Goal: Task Accomplishment & Management: Complete application form

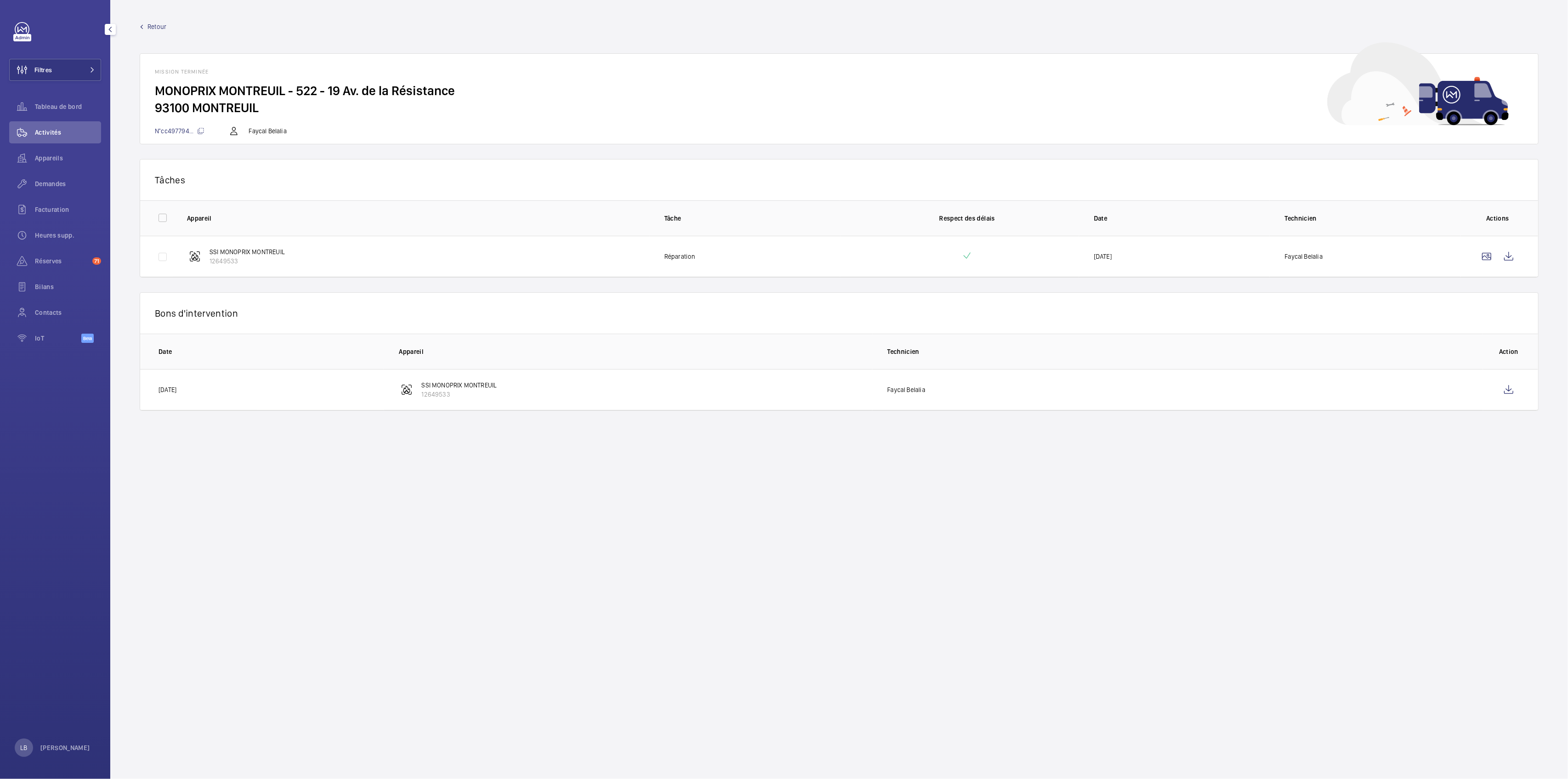
click at [236, 18] on wm-front-mission-details "Retour Mission terminée MONOPRIX MONTREUIL - 522 - 19 Av. de la Résistance 9310…" at bounding box center [839, 389] width 1458 height 779
click at [128, 166] on wm-front-mission-details "Retour Mission terminée MONOPRIX MONTREUIL - 522 - 19 Av. de la Résistance 9310…" at bounding box center [839, 389] width 1458 height 779
click at [1514, 392] on wm-front-icon-button at bounding box center [1509, 390] width 22 height 22
click at [1505, 254] on wm-front-icon-button at bounding box center [1509, 256] width 22 height 22
click at [55, 179] on span "Demandes" at bounding box center [68, 183] width 66 height 9
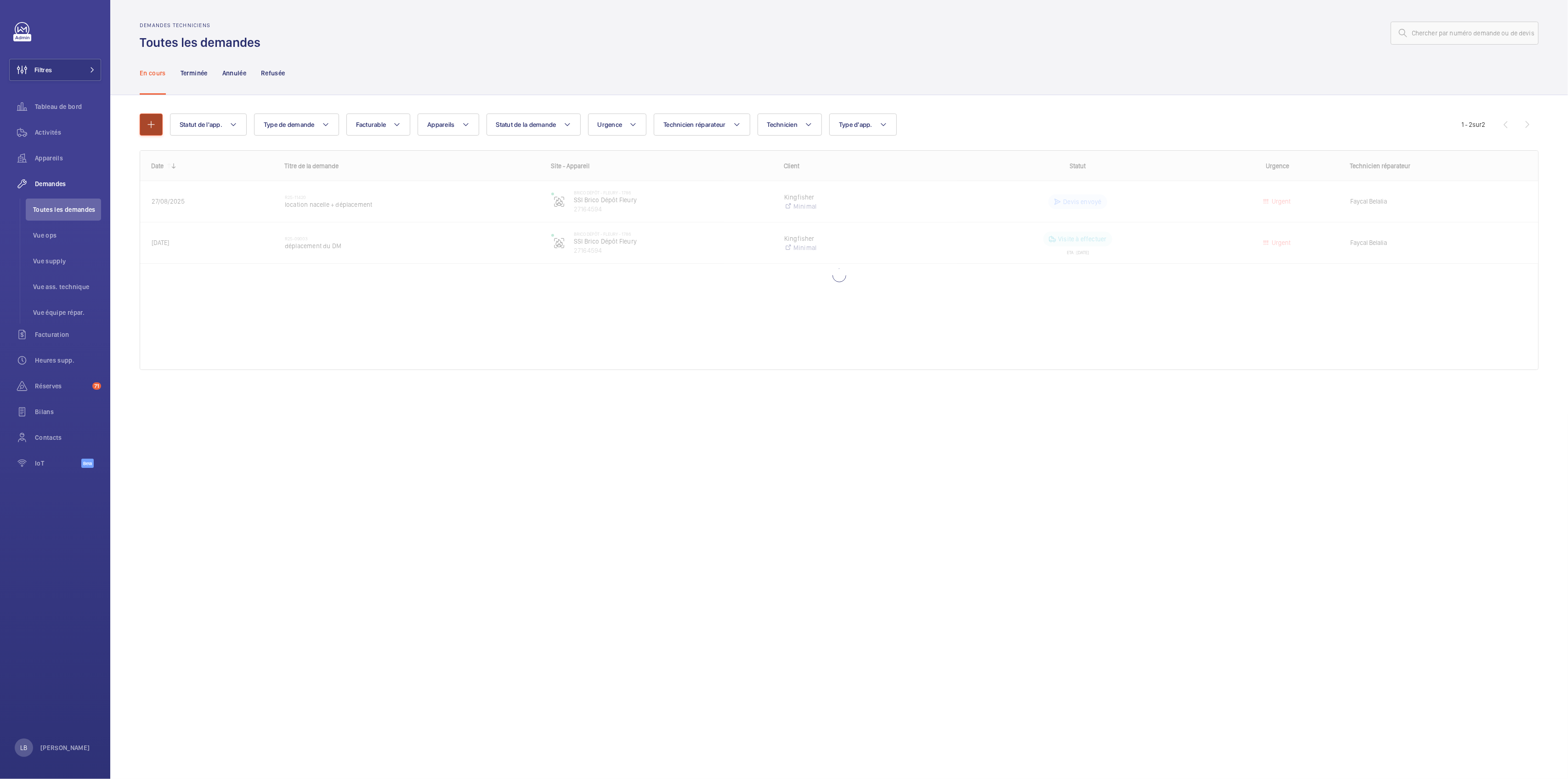
click at [152, 118] on button "button" at bounding box center [151, 124] width 23 height 22
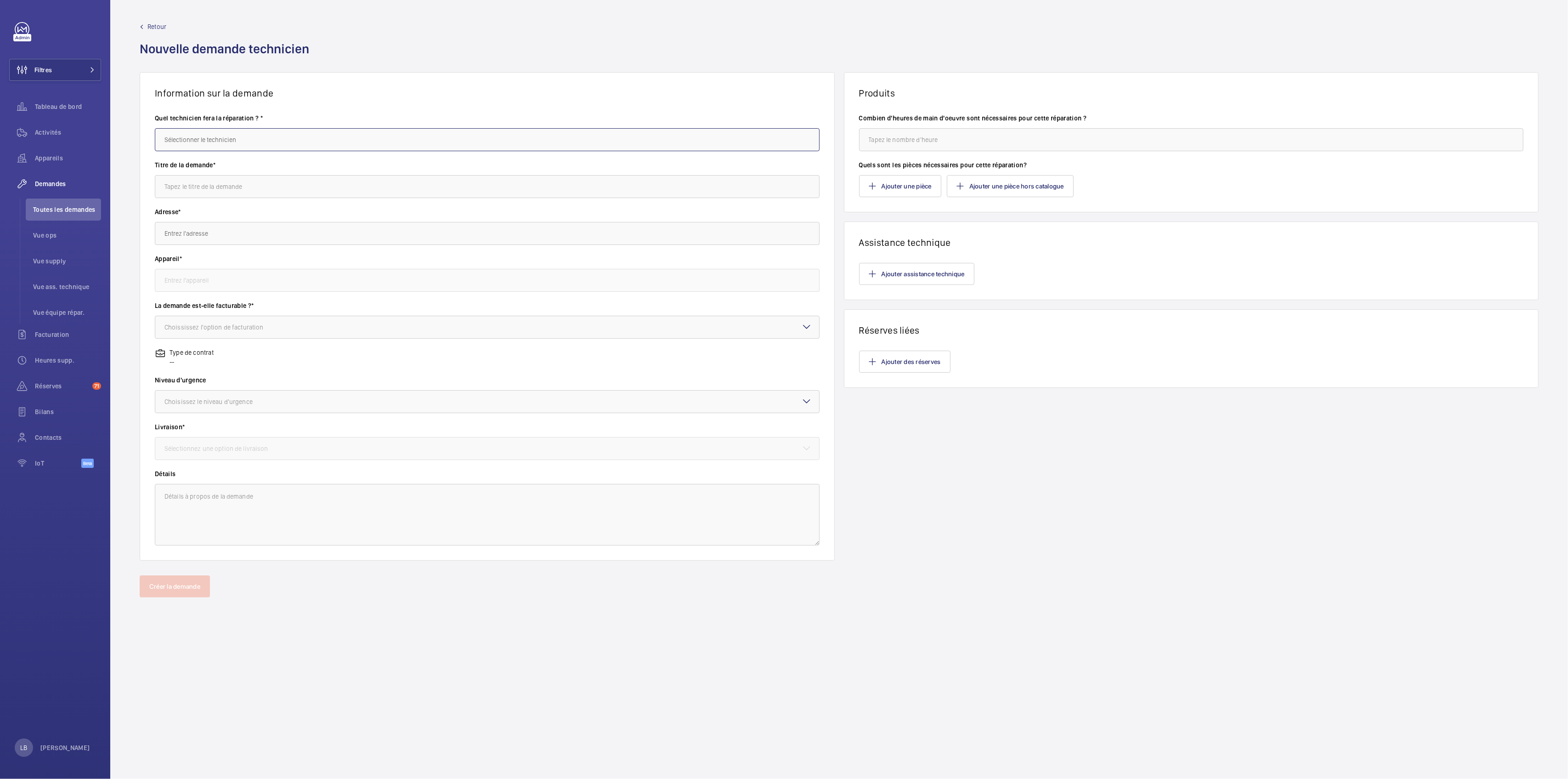
click at [212, 137] on input "text" at bounding box center [487, 140] width 665 height 23
click at [387, 57] on div "Retour Nouvelle demande technicien" at bounding box center [839, 47] width 1399 height 50
click at [257, 134] on input "text" at bounding box center [487, 140] width 665 height 23
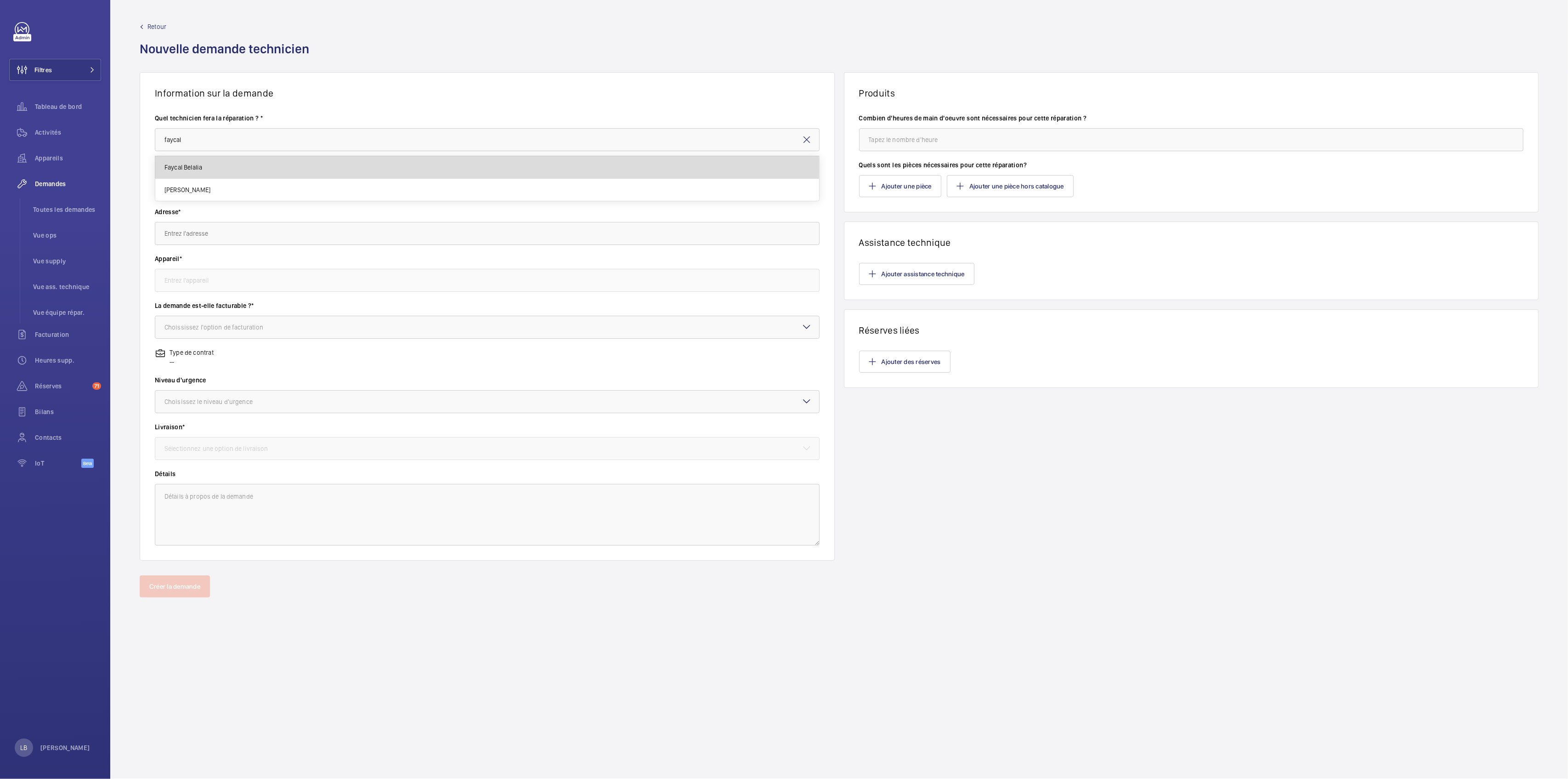
click at [217, 167] on mat-option "Faycal Belalia" at bounding box center [487, 167] width 664 height 23
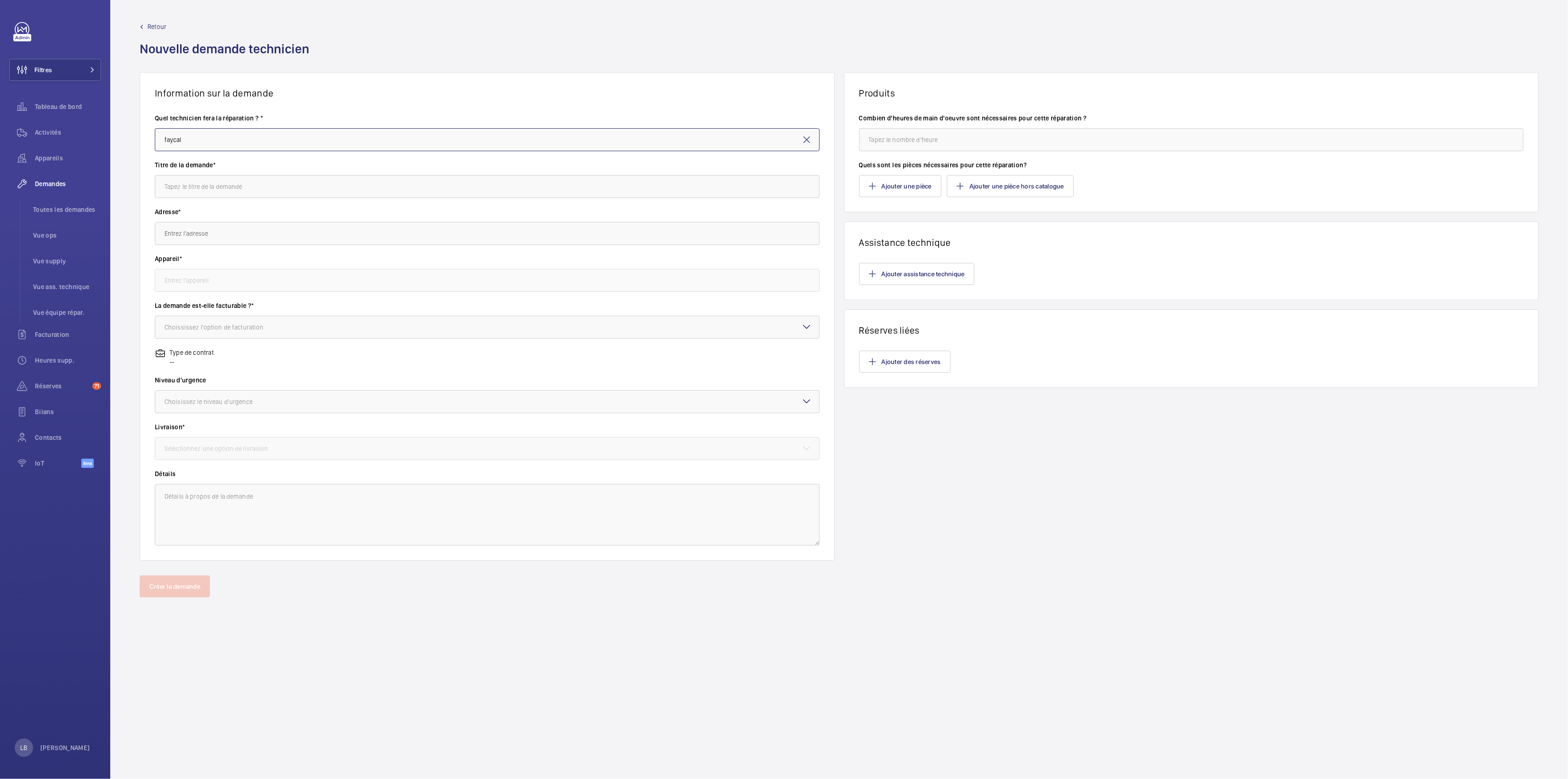
type input "Faycal Belalia"
click at [217, 186] on input "text" at bounding box center [487, 187] width 665 height 23
type input "intervention en soirée"
click at [243, 234] on input "text" at bounding box center [487, 234] width 665 height 23
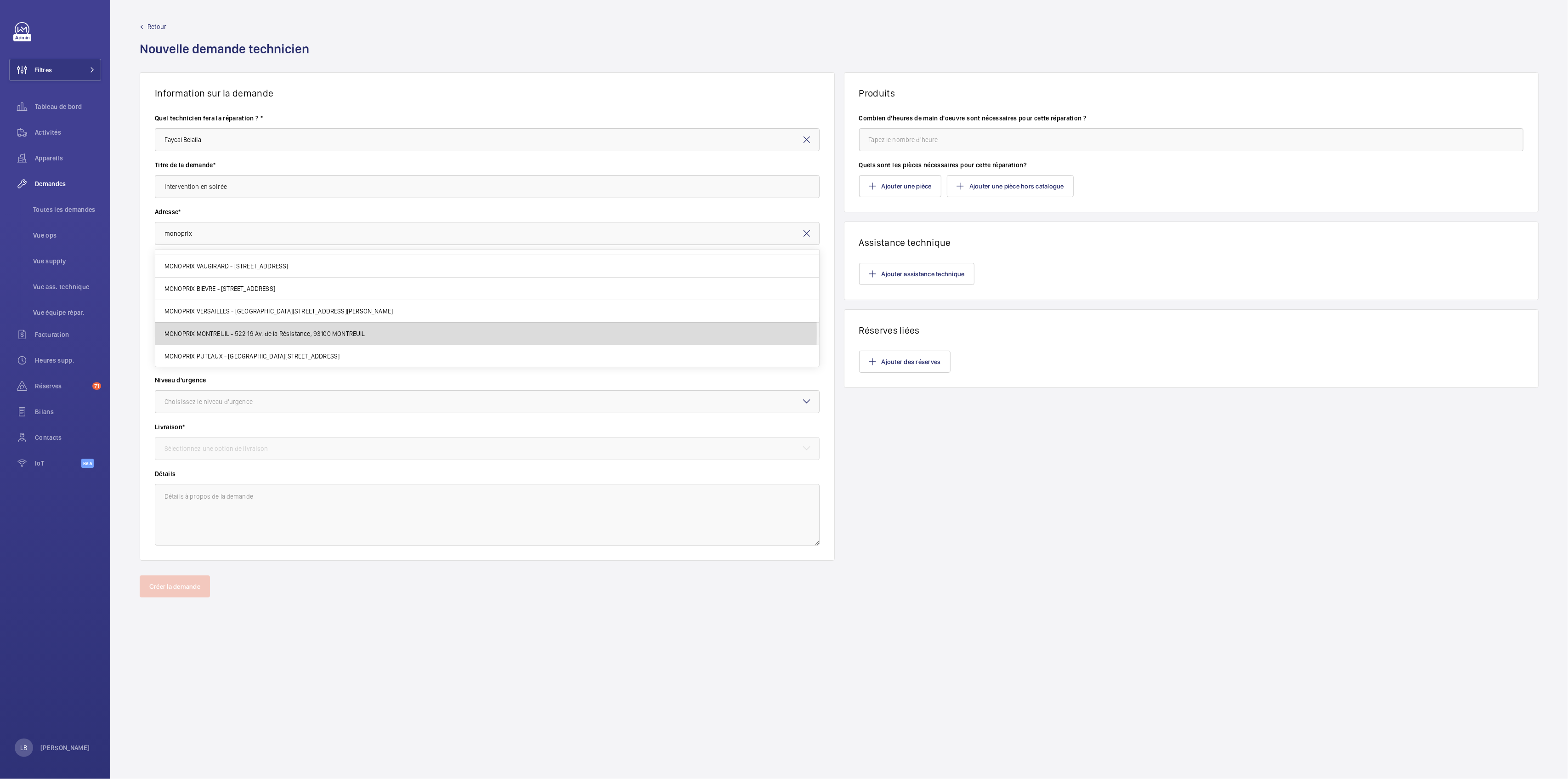
click at [296, 332] on span "MONOPRIX MONTREUIL - 522 19 Av. de la Résistance, 93100 MONTREUIL" at bounding box center [265, 333] width 201 height 9
type input "MONOPRIX MONTREUIL - 522 19 Av. de la Résistance, 93100 MONTREUIL"
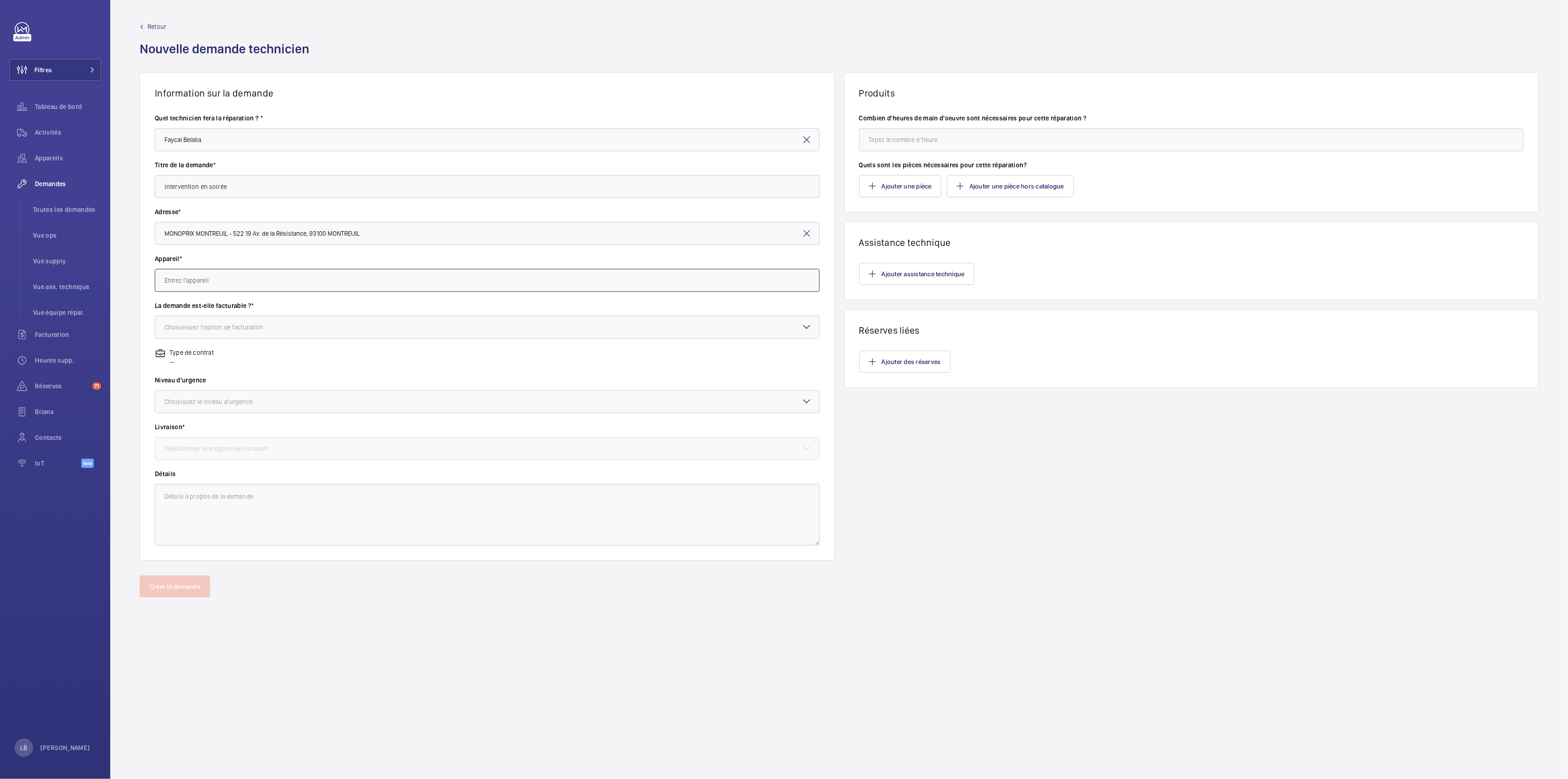
click at [261, 277] on input "text" at bounding box center [487, 281] width 665 height 23
click at [226, 307] on span "12649533 - SSI MONOPRIX MONTREUIL" at bounding box center [219, 308] width 110 height 9
type input "12649533 - SSI MONOPRIX MONTREUIL"
click at [211, 323] on div "Choississez l'option de facturation" at bounding box center [225, 327] width 122 height 9
click at [188, 346] on div "Facturable" at bounding box center [487, 355] width 664 height 23
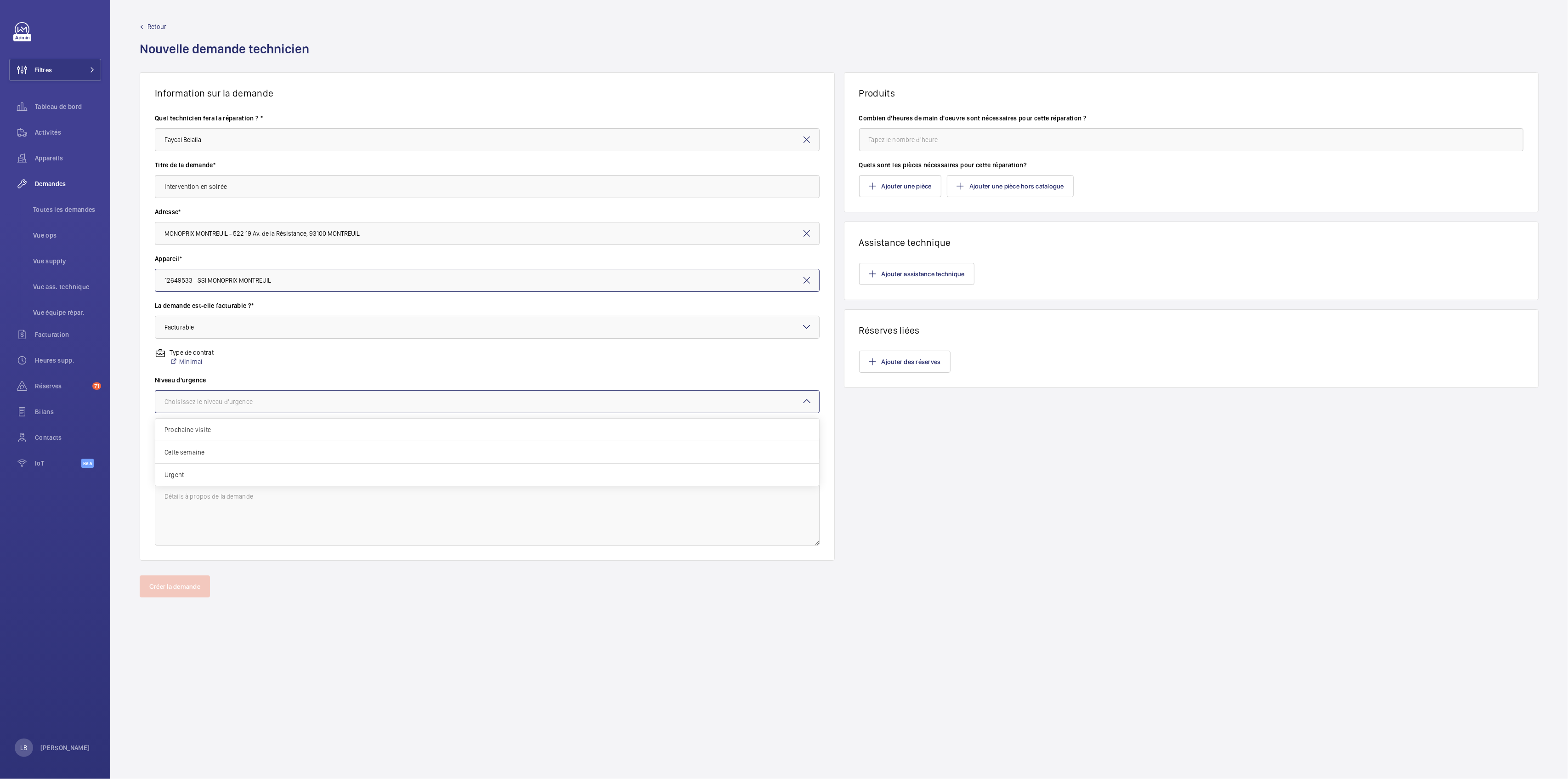
click at [225, 404] on div "Choisissez le niveau d'urgence" at bounding box center [220, 401] width 111 height 9
click at [239, 472] on span "Urgent" at bounding box center [487, 474] width 645 height 9
click at [305, 451] on div at bounding box center [487, 449] width 664 height 22
click at [245, 488] on div "WeWork Bercy" at bounding box center [487, 499] width 664 height 23
click at [240, 505] on textarea at bounding box center [487, 515] width 665 height 62
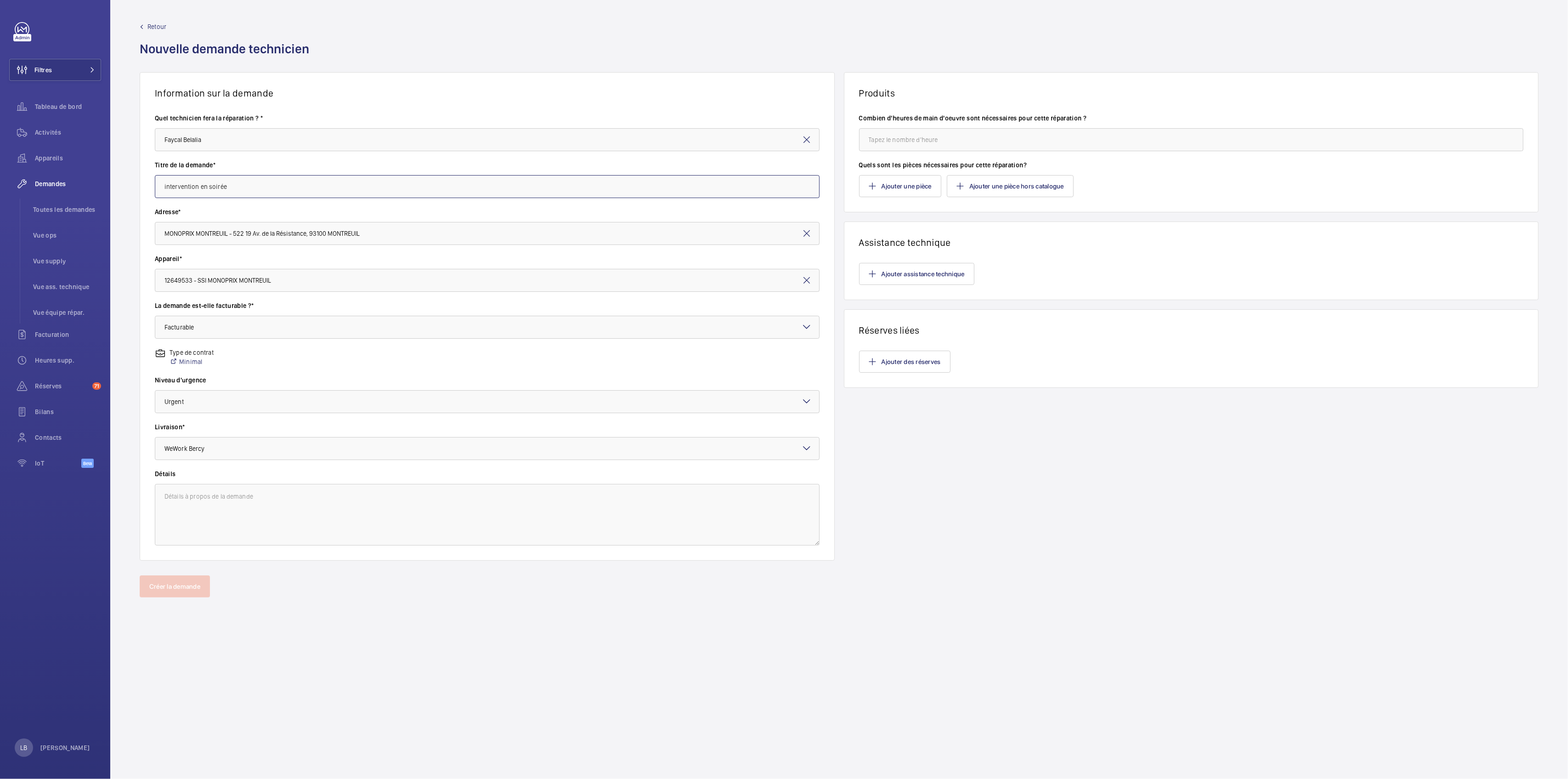
click at [243, 182] on input "intervention en soirée" at bounding box center [487, 187] width 665 height 23
click at [275, 493] on textarea at bounding box center [487, 515] width 665 height 62
paste textarea "intervention en soirée"
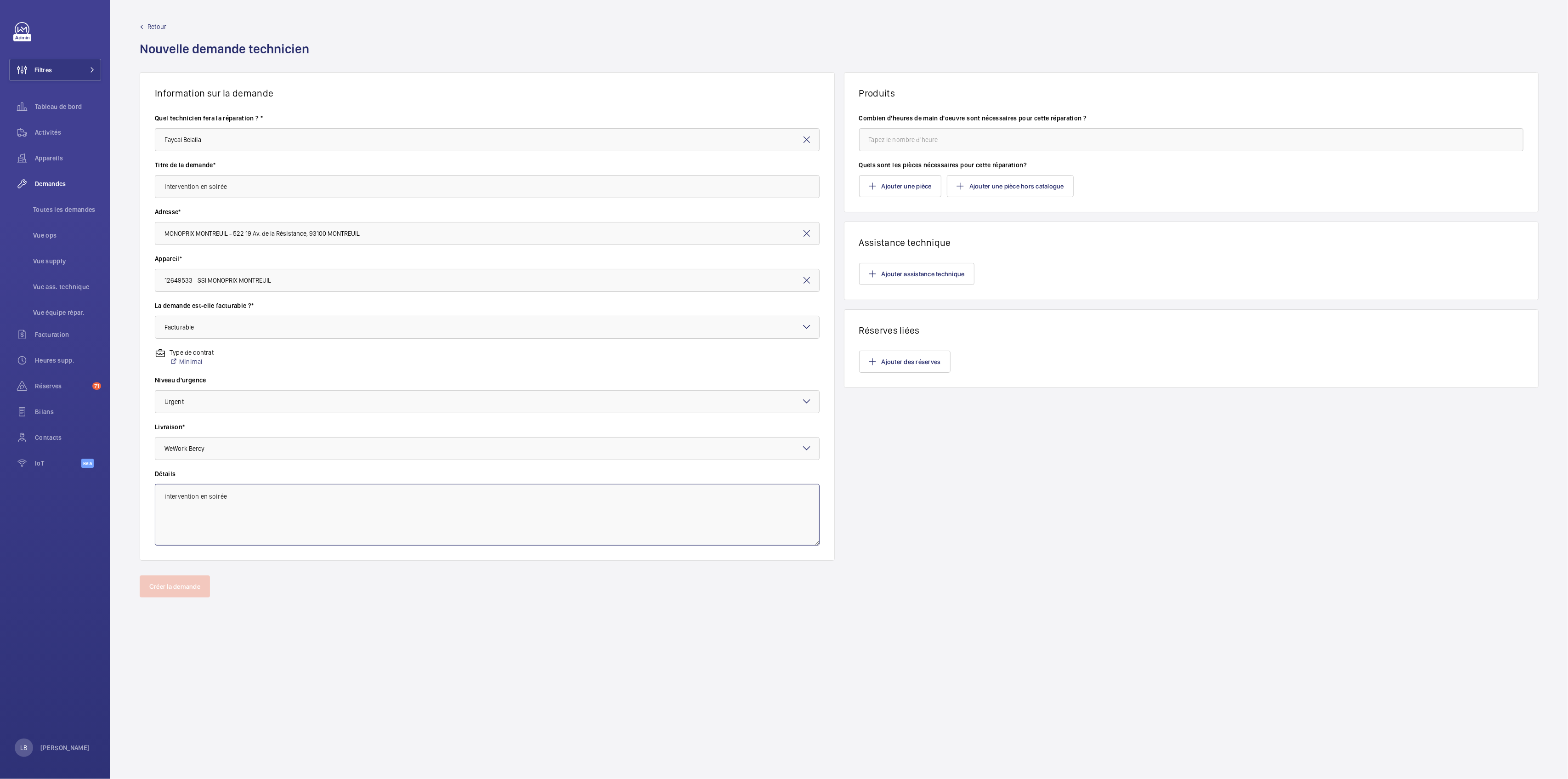
click at [275, 492] on textarea "intervention en soirée" at bounding box center [487, 515] width 665 height 62
type textarea "intervention en soirée"
click at [937, 141] on input "number" at bounding box center [1191, 140] width 665 height 23
click at [907, 143] on input "2" at bounding box center [1191, 140] width 665 height 23
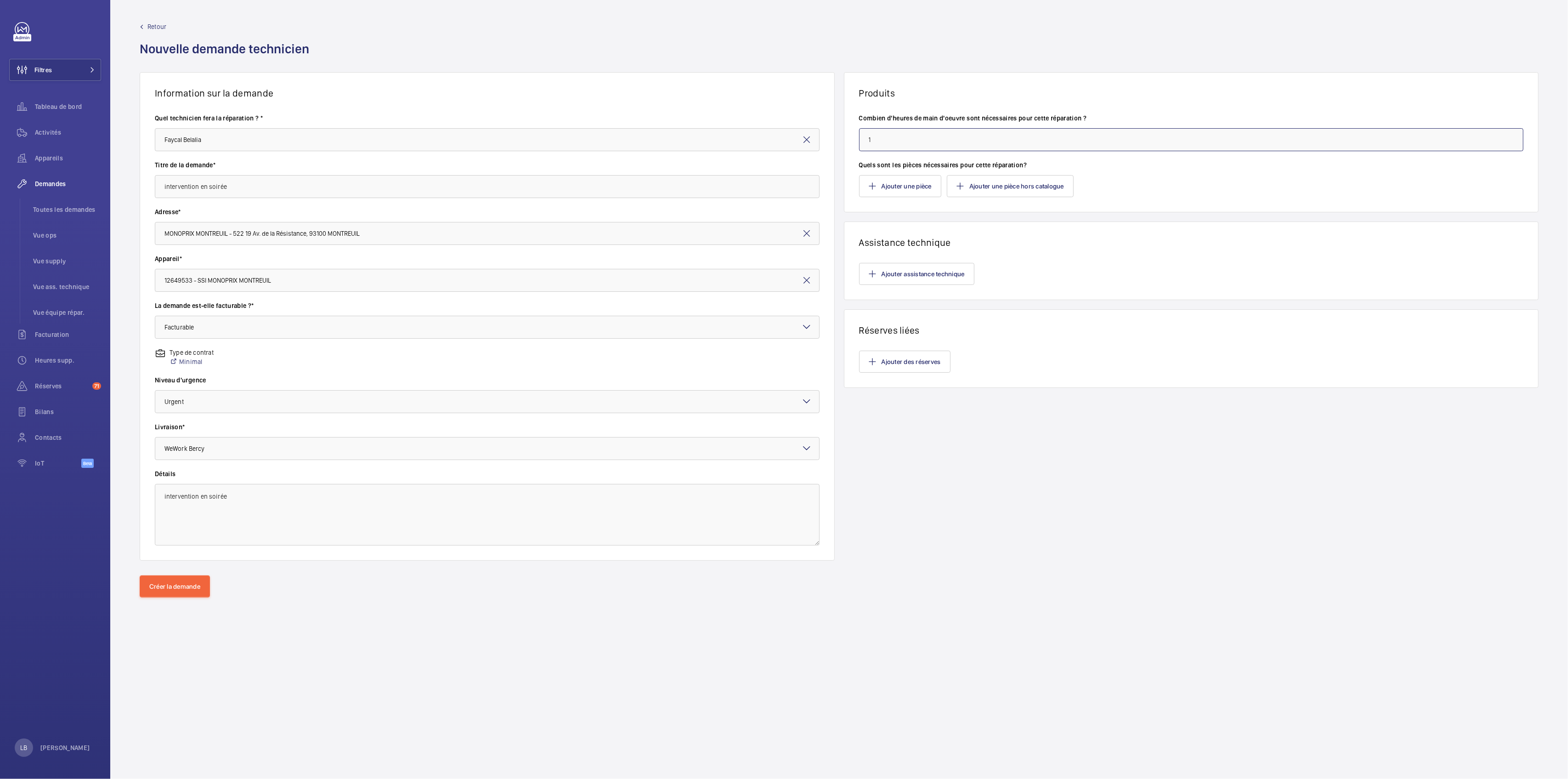
click at [881, 139] on input "1" at bounding box center [1191, 140] width 665 height 23
type input "2"
click at [175, 590] on button "Créer la demande" at bounding box center [174, 587] width 70 height 22
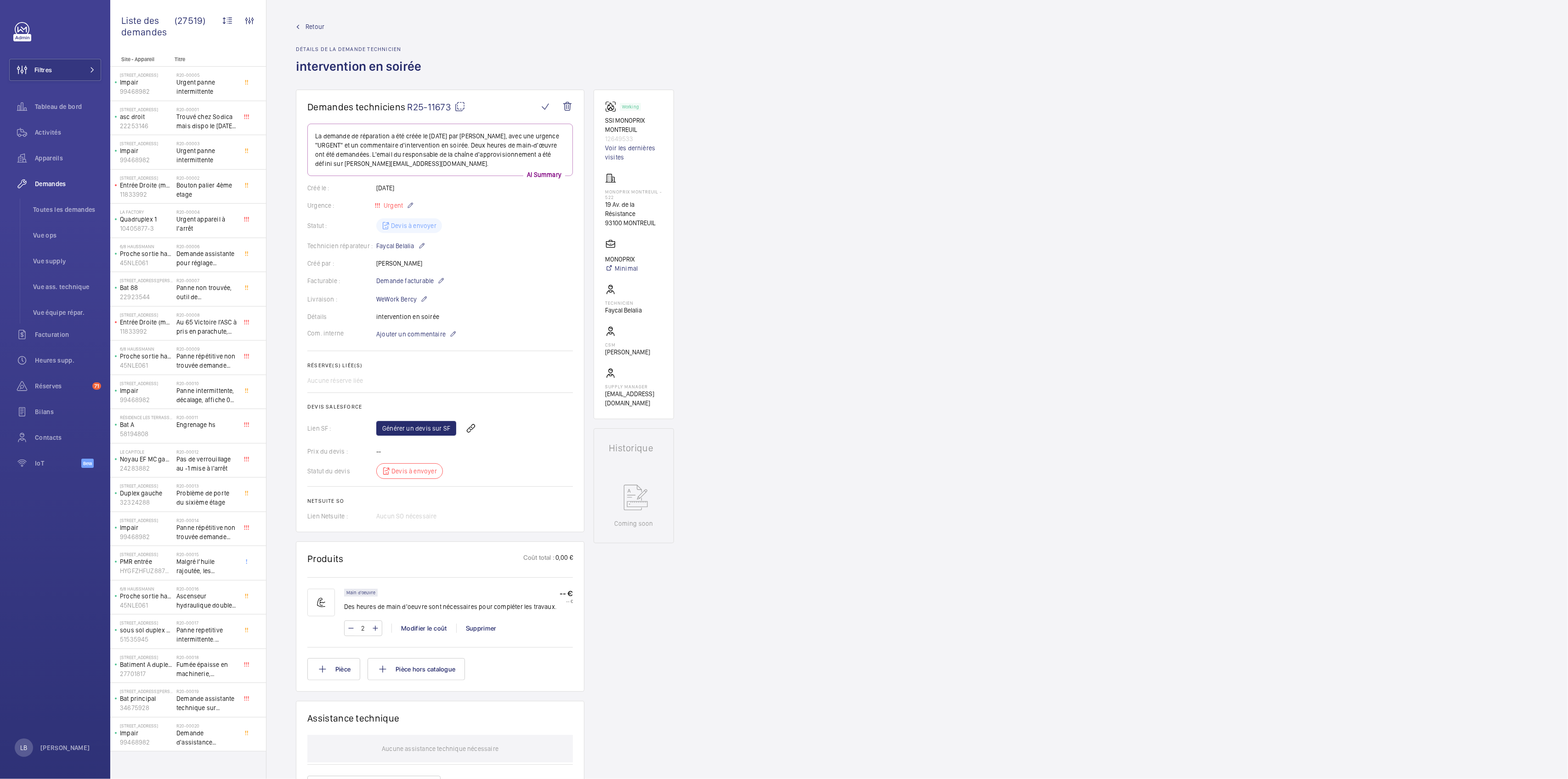
click at [724, 456] on div "Demandes techniciens R25-11673 La demande de réparation a été créée le 2 septem…" at bounding box center [917, 576] width 1301 height 973
click at [413, 428] on link "Générer un devis sur SF" at bounding box center [416, 428] width 80 height 15
click at [843, 249] on div "Demandes techniciens R25-11673 La demande de réparation a été créée le 2 septem…" at bounding box center [917, 576] width 1301 height 973
click at [764, 300] on div "Demandes techniciens R25-11673 La demande de réparation a été créée le 2 septem…" at bounding box center [917, 576] width 1301 height 973
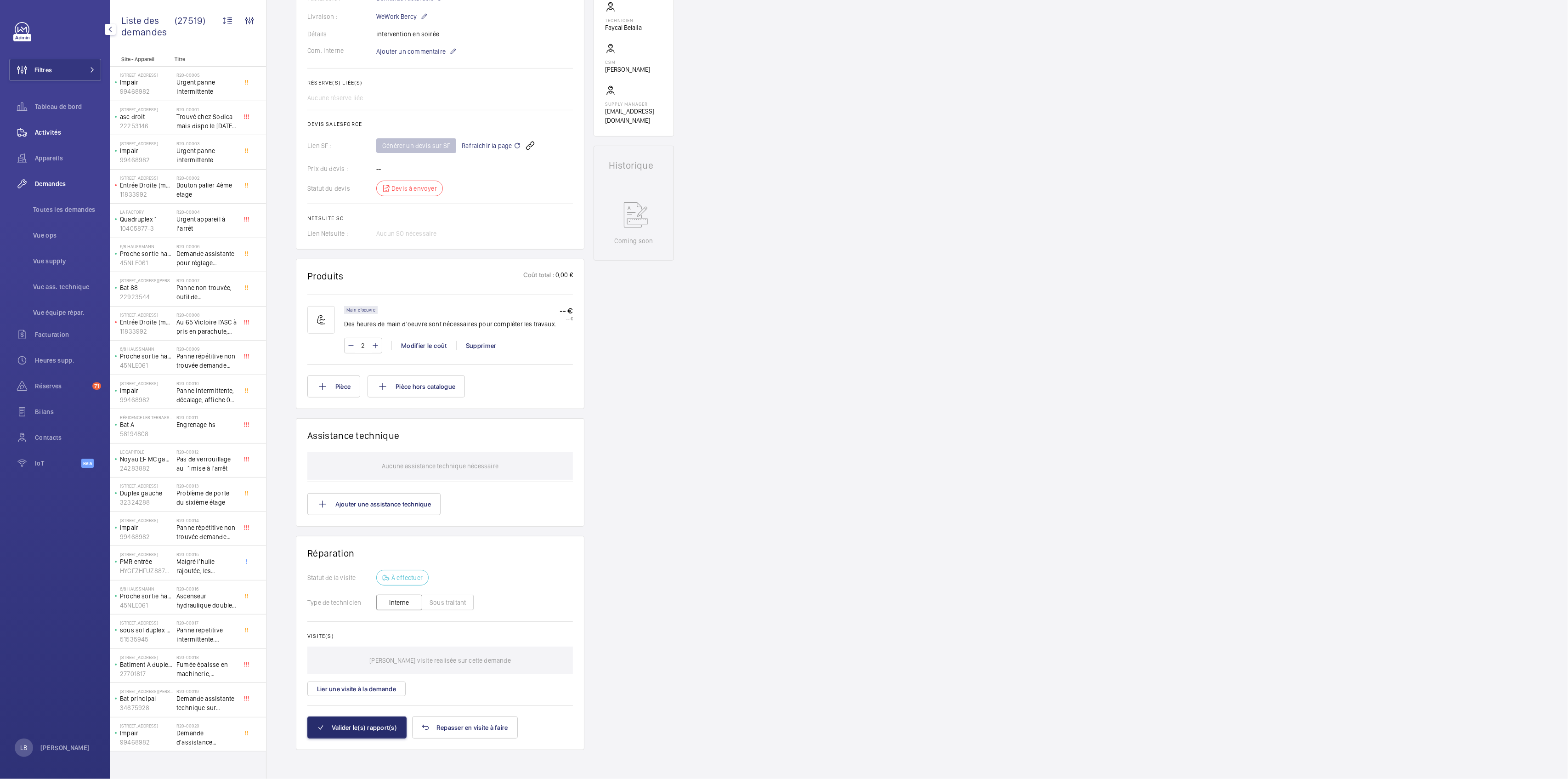
click at [38, 141] on div "Activités" at bounding box center [55, 132] width 92 height 22
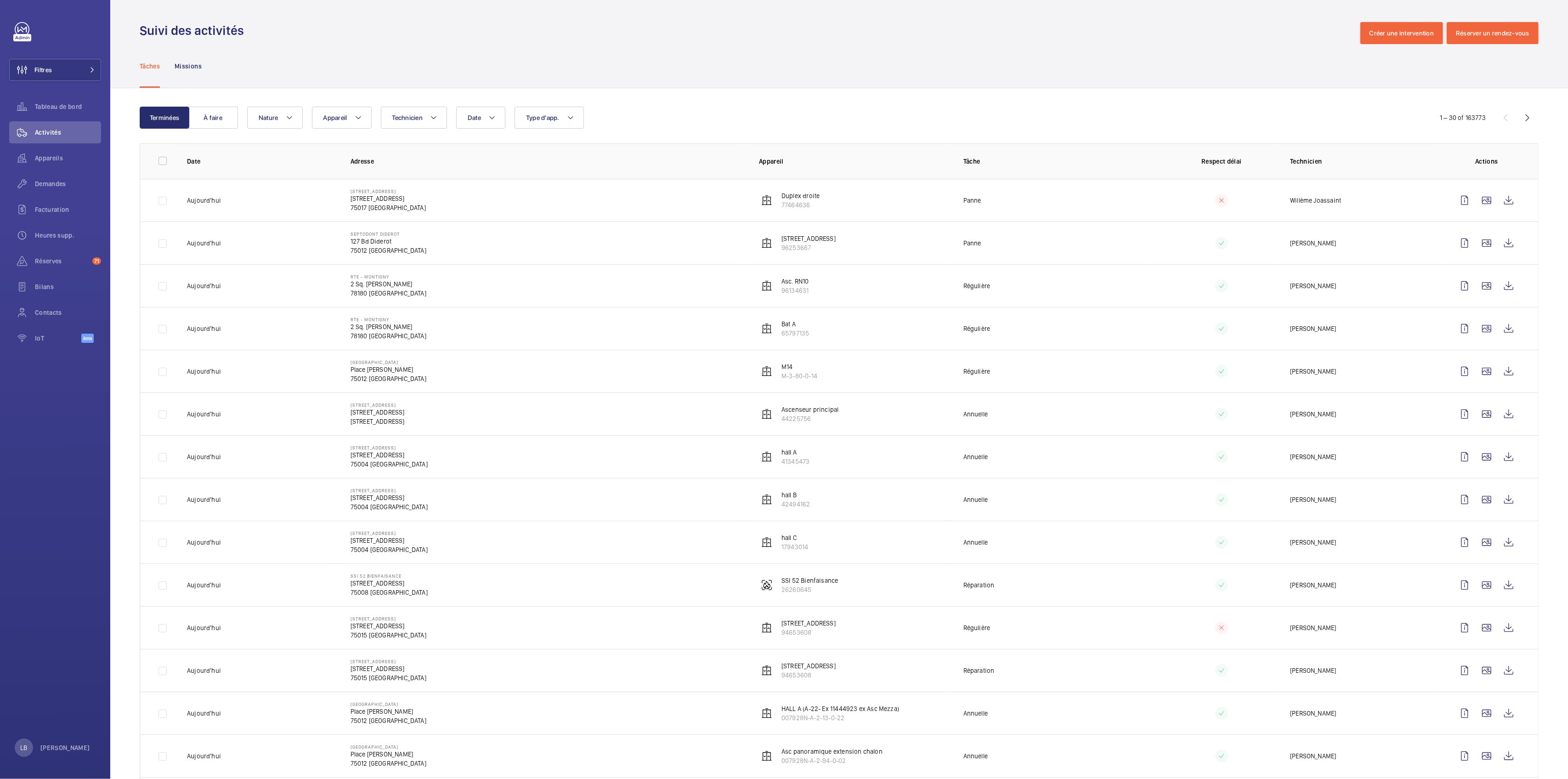
click at [590, 118] on div "Date Technicien Appareil Type d'app. Nature" at bounding box center [836, 118] width 1178 height 22
click at [578, 115] on button "Type d'app." at bounding box center [549, 118] width 69 height 22
click at [527, 246] on label "Sécurité incendie" at bounding box center [595, 246] width 160 height 22
click at [527, 246] on input "Sécurité incendie" at bounding box center [528, 246] width 18 height 18
checkbox input "true"
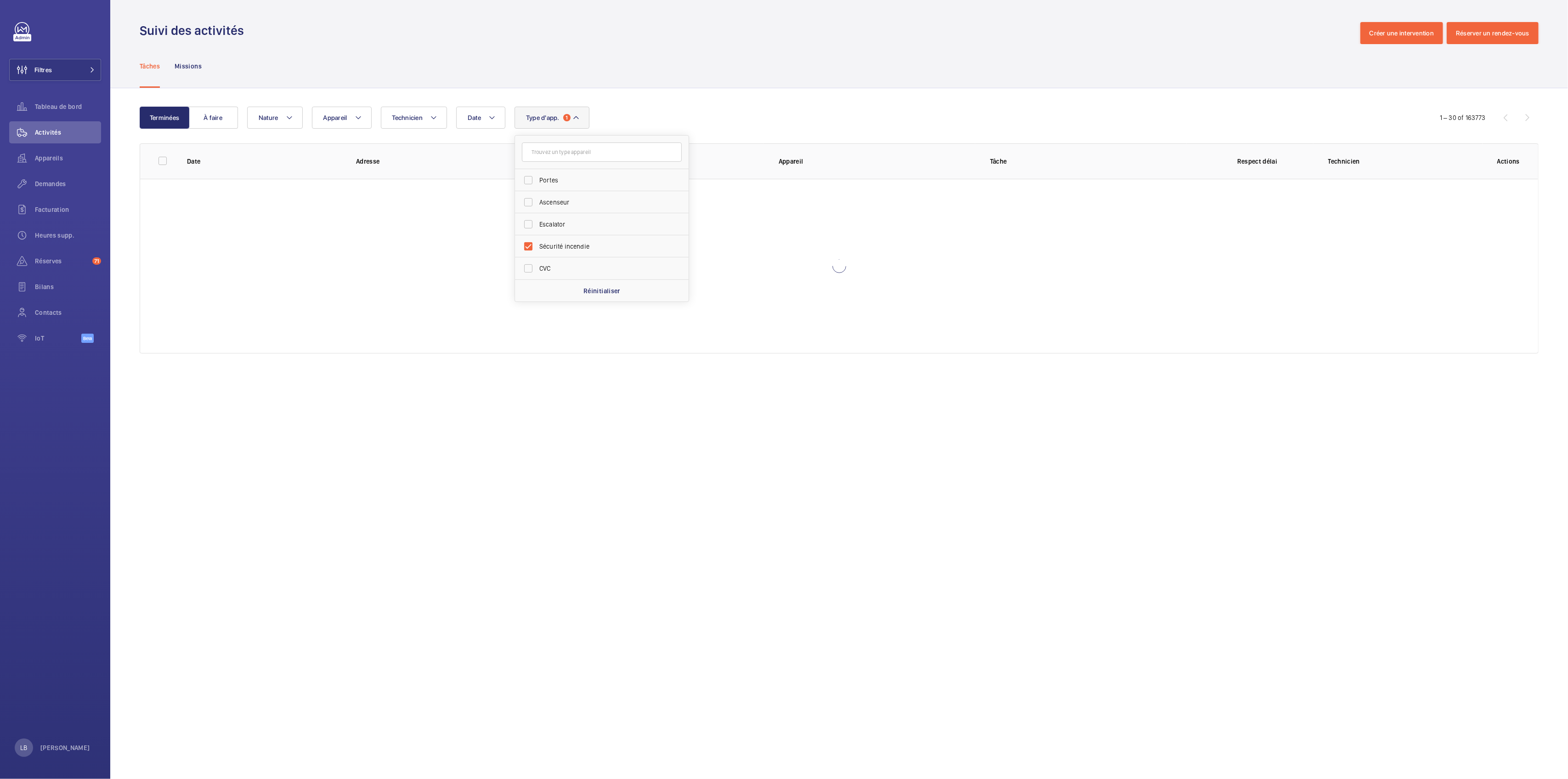
click at [649, 58] on div "Tâches Missions" at bounding box center [839, 66] width 1399 height 44
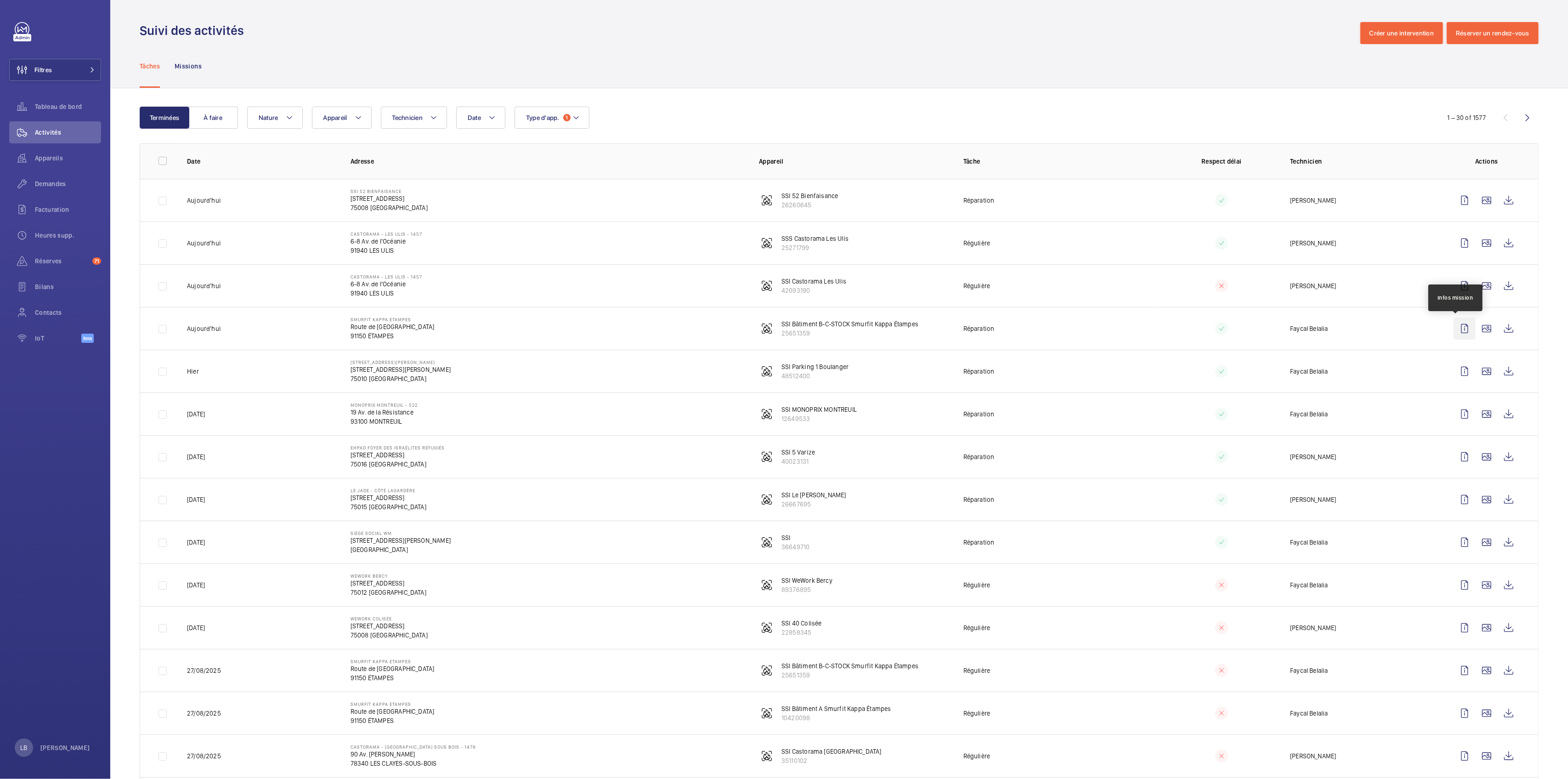
click at [1460, 331] on wm-front-icon-button at bounding box center [1465, 329] width 22 height 22
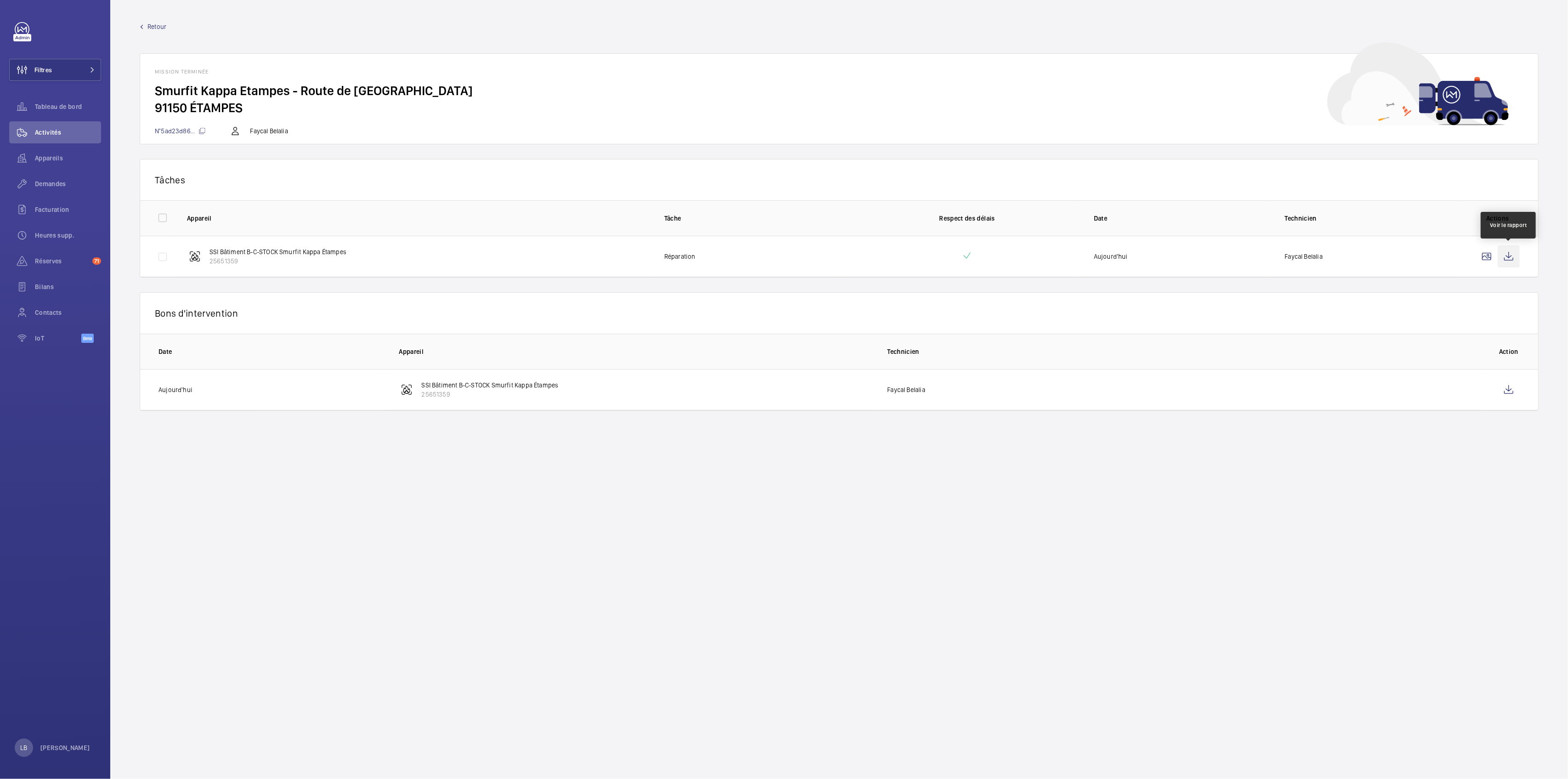
click at [1510, 257] on wm-front-icon-button at bounding box center [1509, 256] width 22 height 22
click at [1506, 393] on wm-front-icon-button at bounding box center [1509, 390] width 22 height 22
click at [702, 115] on h2 "91150 ÉTAMPES" at bounding box center [839, 108] width 1368 height 17
click at [550, 114] on h2 "91150 ÉTAMPES" at bounding box center [839, 108] width 1368 height 17
click at [568, 97] on h2 "Smurfit Kappa Etampes - Route de Brières-les-Scellés" at bounding box center [839, 91] width 1368 height 17
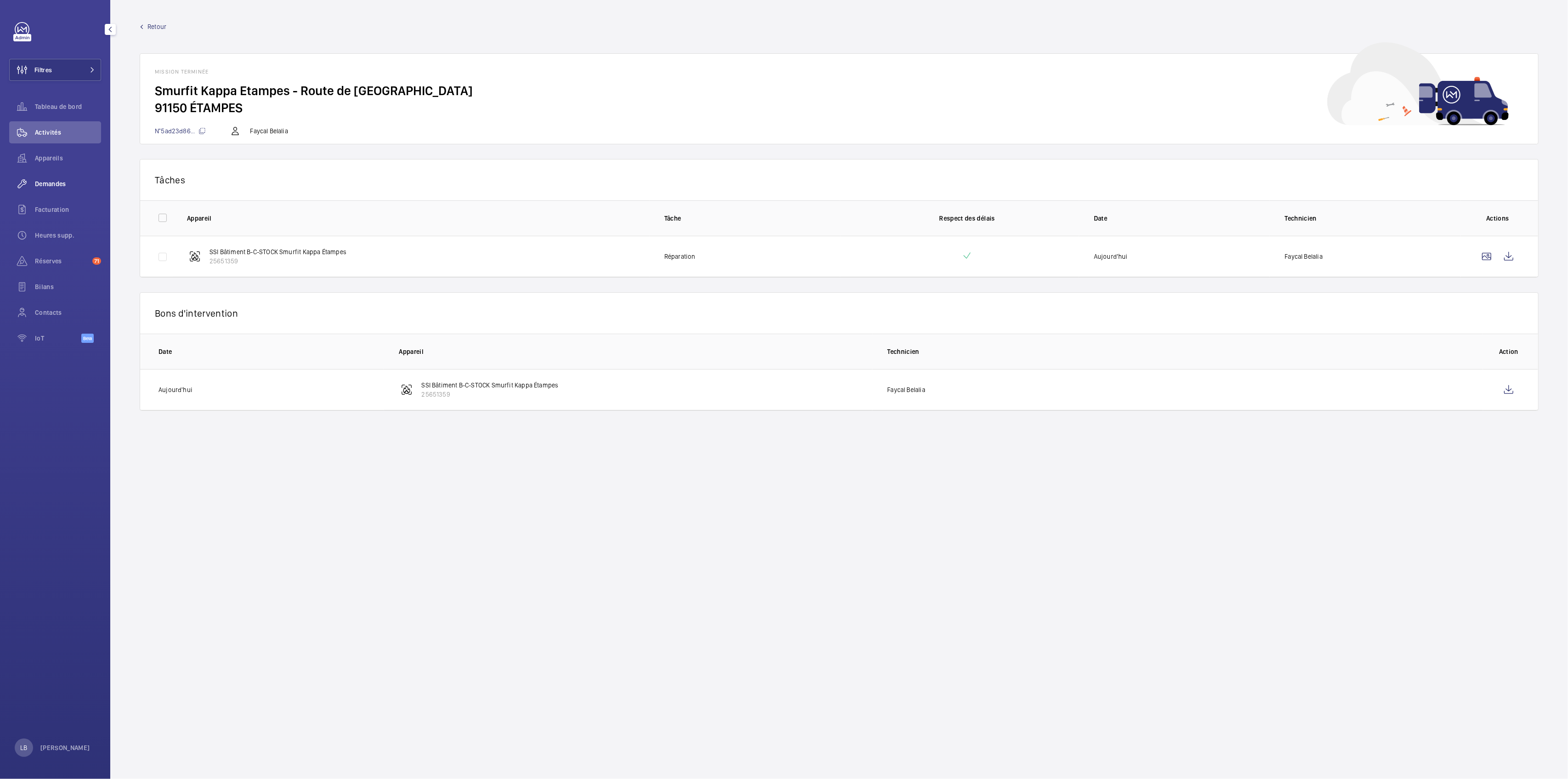
click at [44, 188] on span "Demandes" at bounding box center [68, 183] width 66 height 9
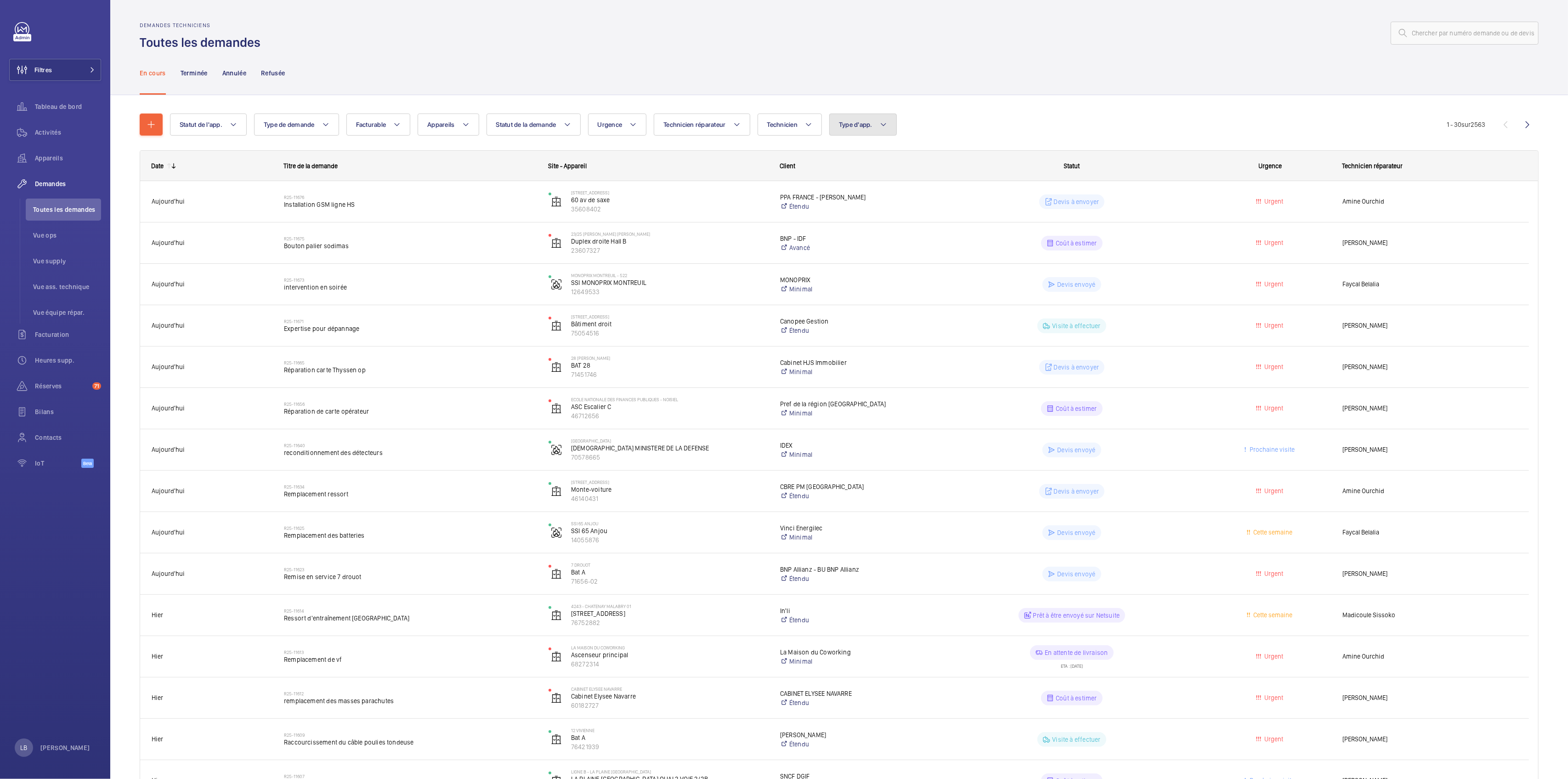
click at [864, 125] on span "Type d'app." at bounding box center [855, 125] width 33 height 7
click at [864, 222] on span "Sécurité incendie" at bounding box center [917, 219] width 127 height 9
click at [852, 222] on input "Sécurité incendie" at bounding box center [843, 219] width 18 height 18
checkbox input "true"
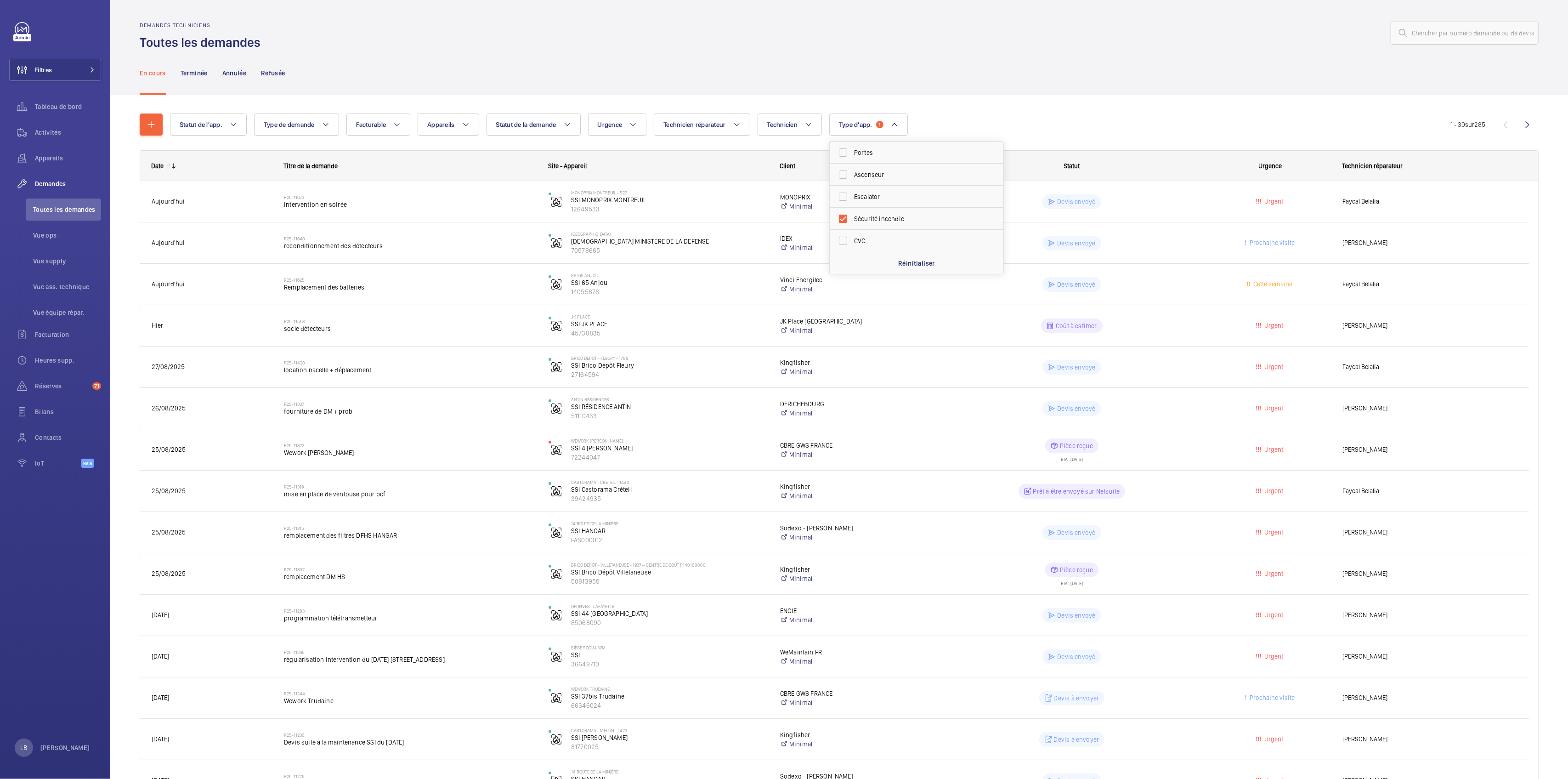
click at [1066, 63] on div "En cours Terminée Annulée Refusée" at bounding box center [839, 73] width 1399 height 44
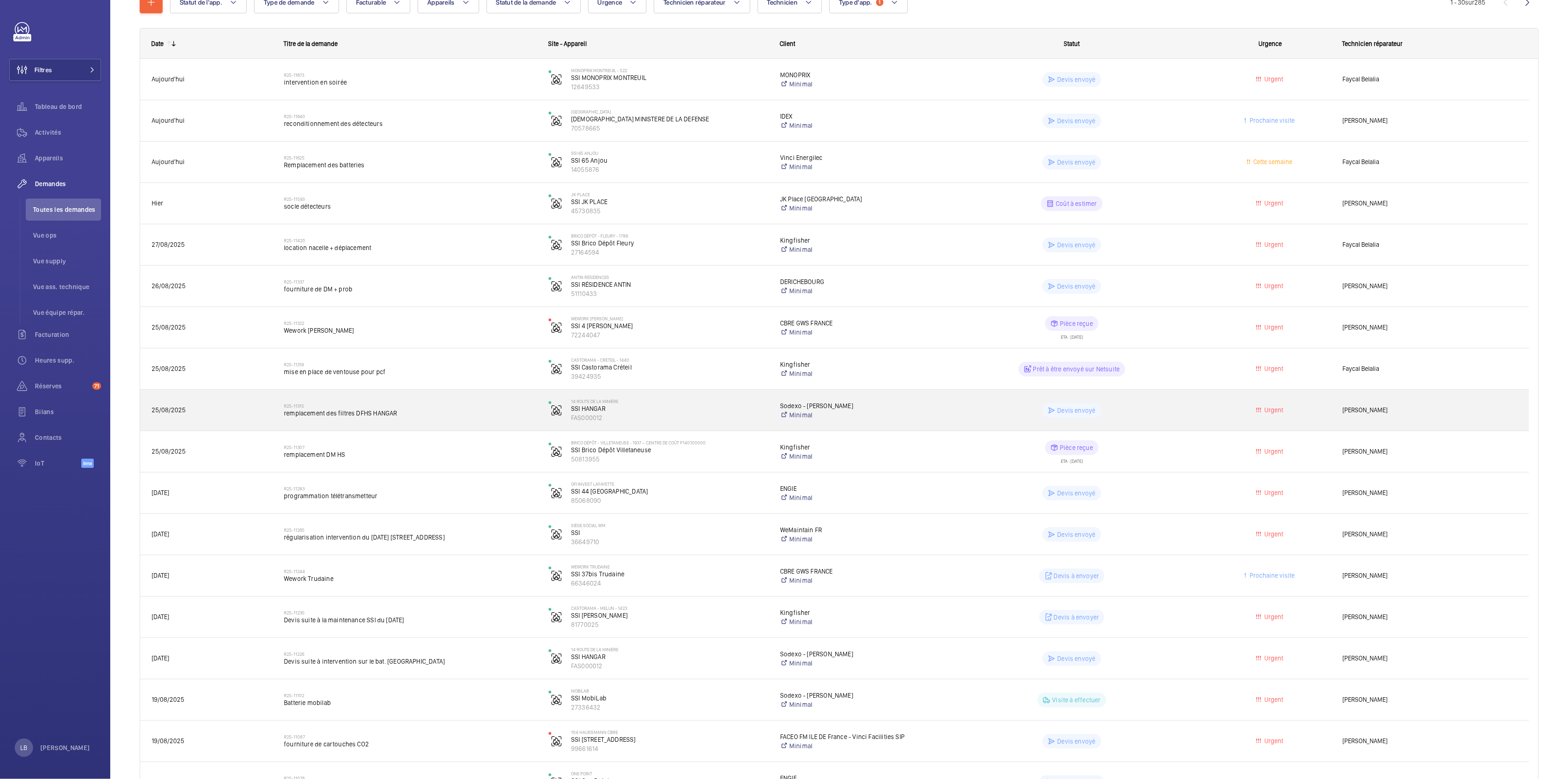
scroll to position [184, 0]
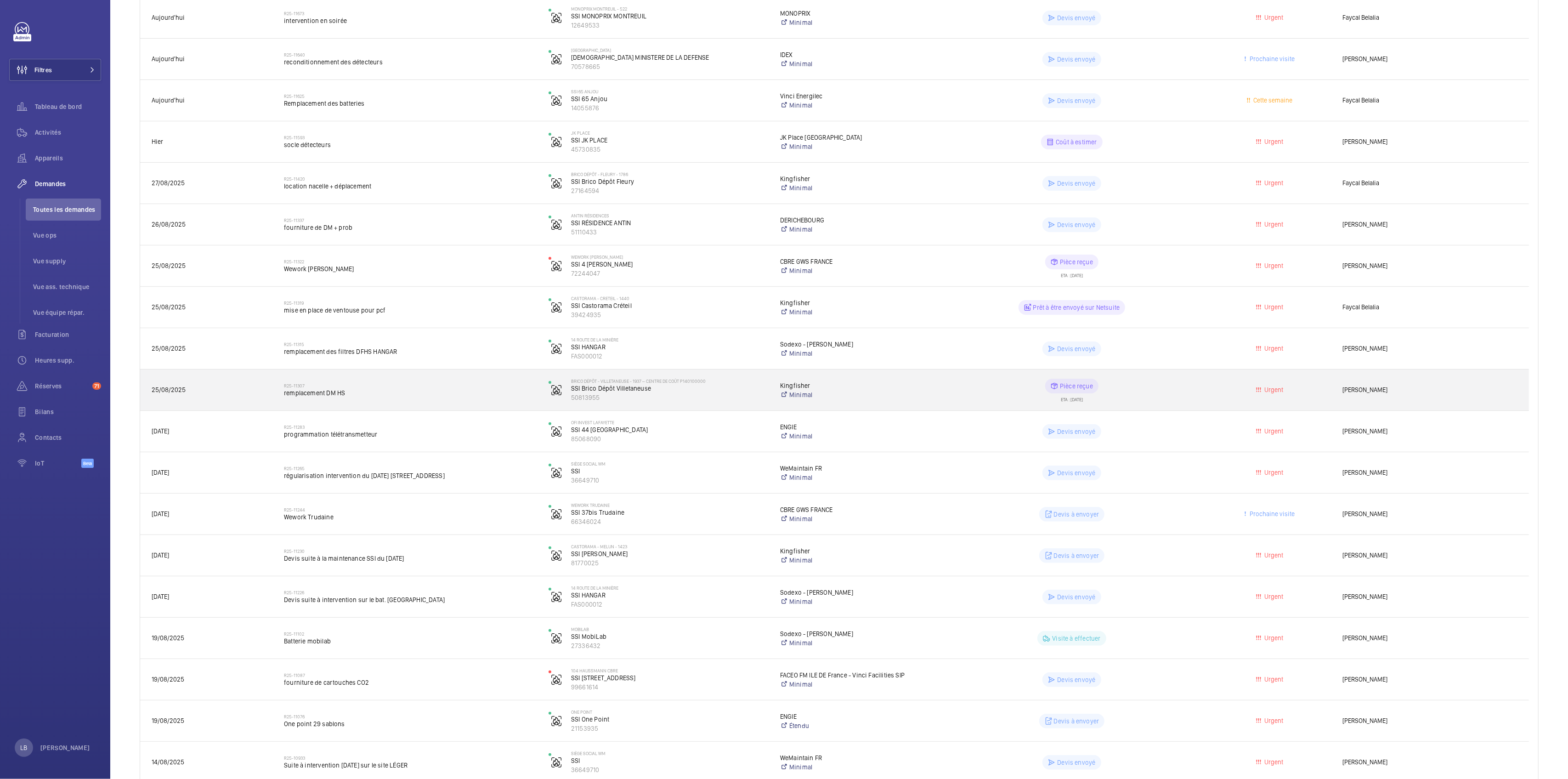
click at [1216, 392] on span "Urgent" at bounding box center [1270, 390] width 121 height 10
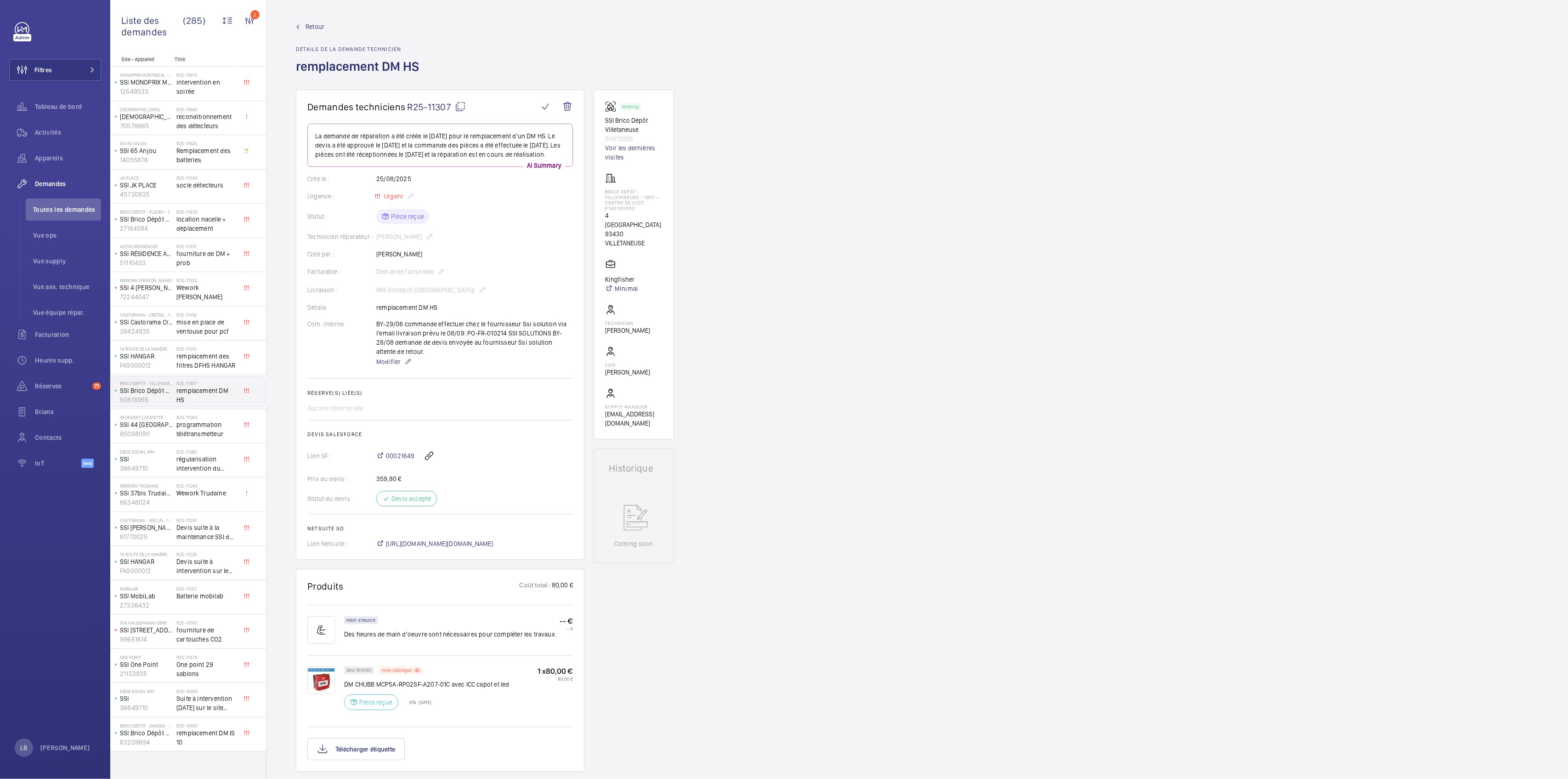
drag, startPoint x: 614, startPoint y: 118, endPoint x: 642, endPoint y: 132, distance: 31.3
click at [642, 132] on p "SSI Brico Dépôt Villetaneuse" at bounding box center [634, 125] width 57 height 18
copy p "Brico Dépôt Villetaneuse"
click at [43, 134] on span "Activités" at bounding box center [68, 132] width 66 height 9
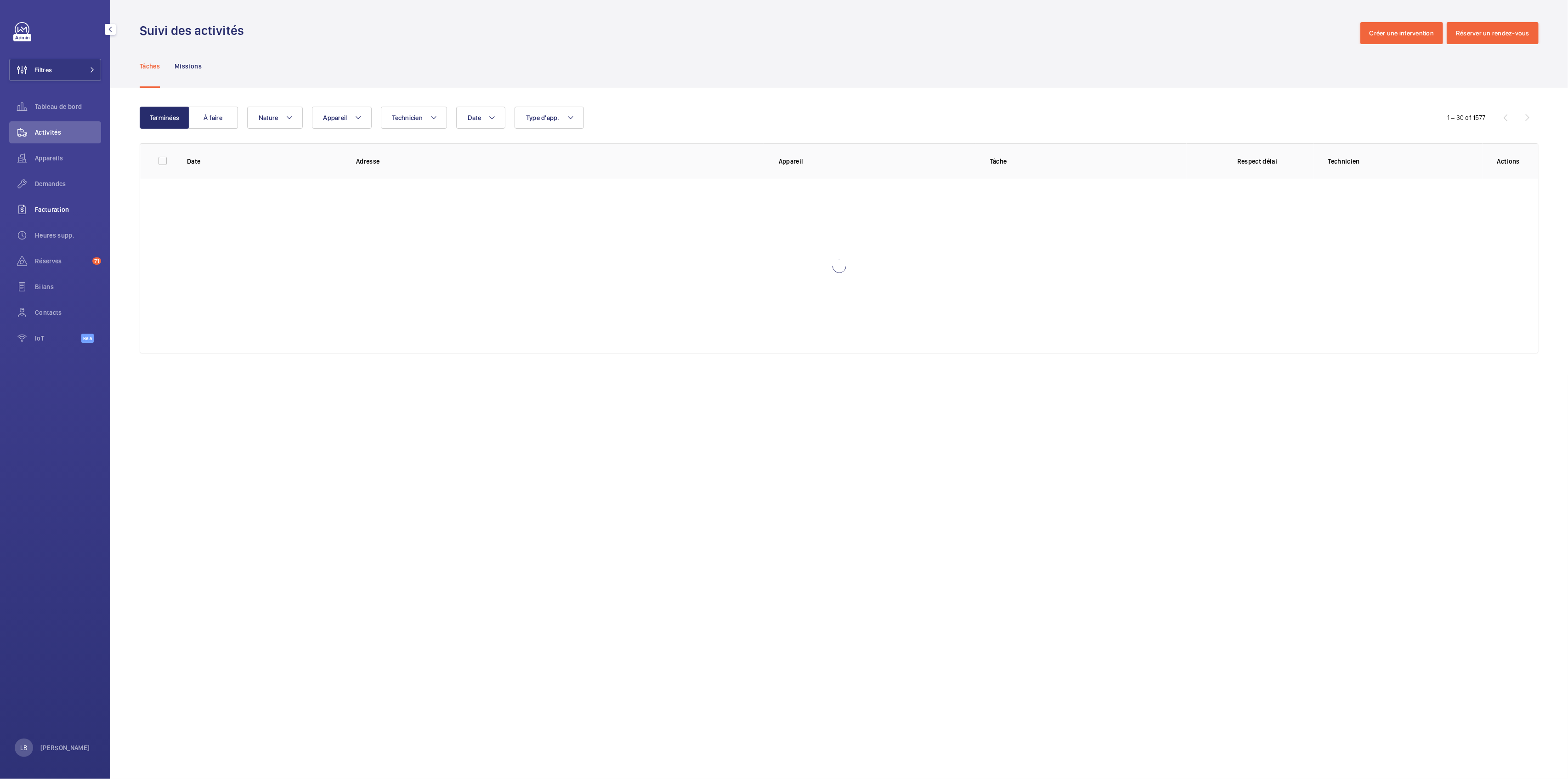
click at [52, 208] on span "Facturation" at bounding box center [68, 210] width 66 height 9
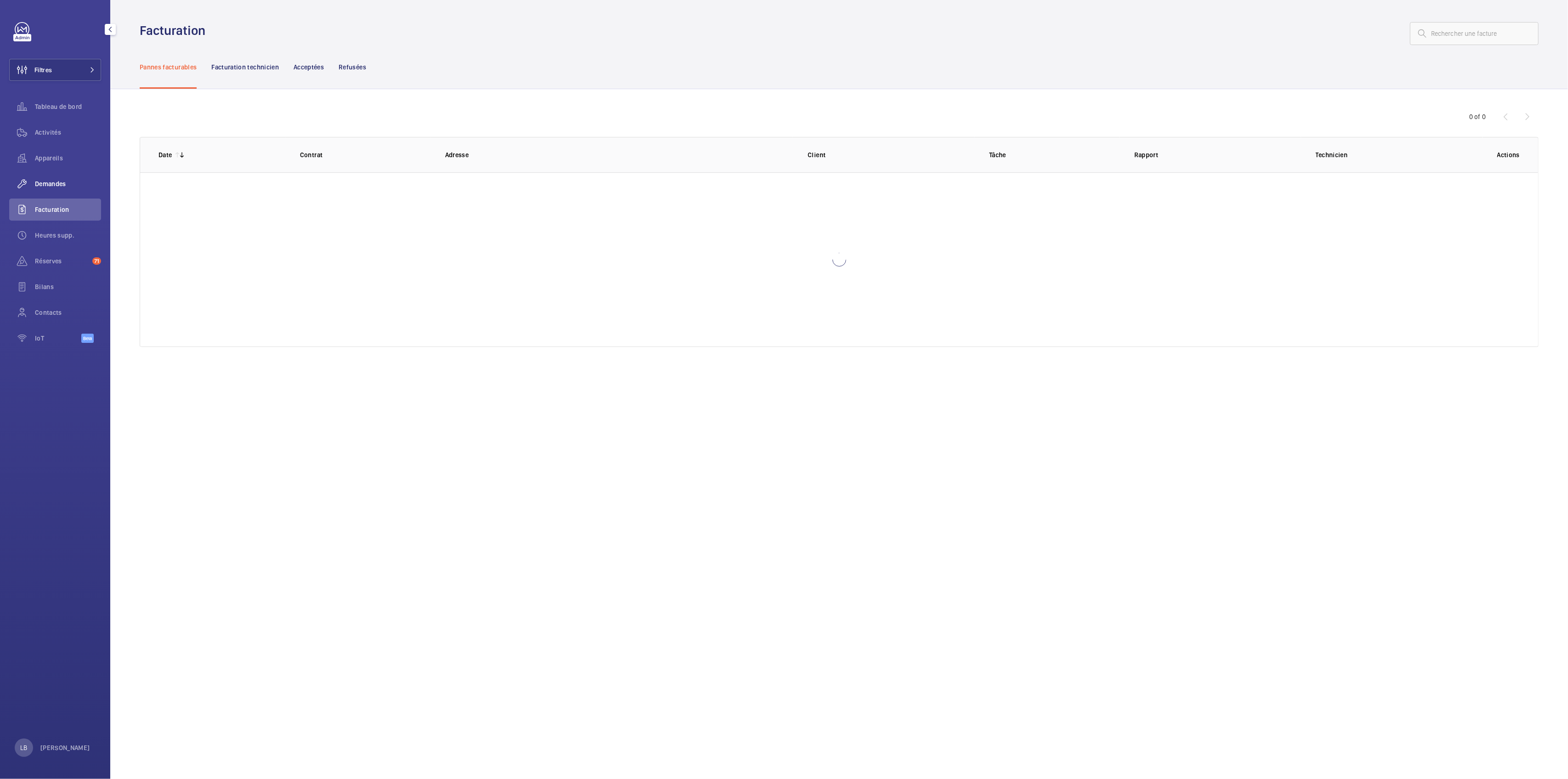
click at [61, 184] on span "Demandes" at bounding box center [68, 183] width 66 height 9
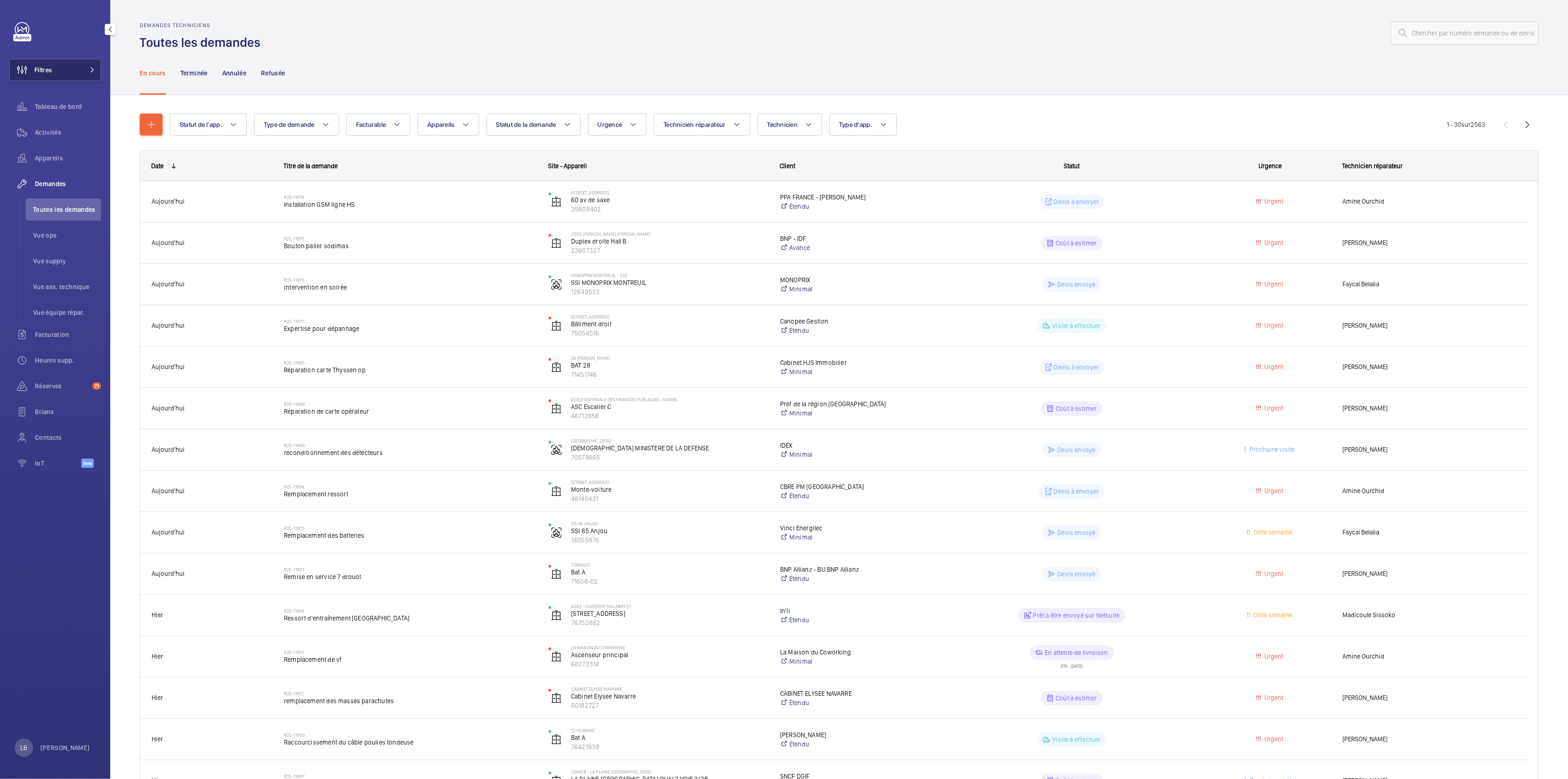
click at [82, 69] on button "Filtres" at bounding box center [55, 70] width 92 height 22
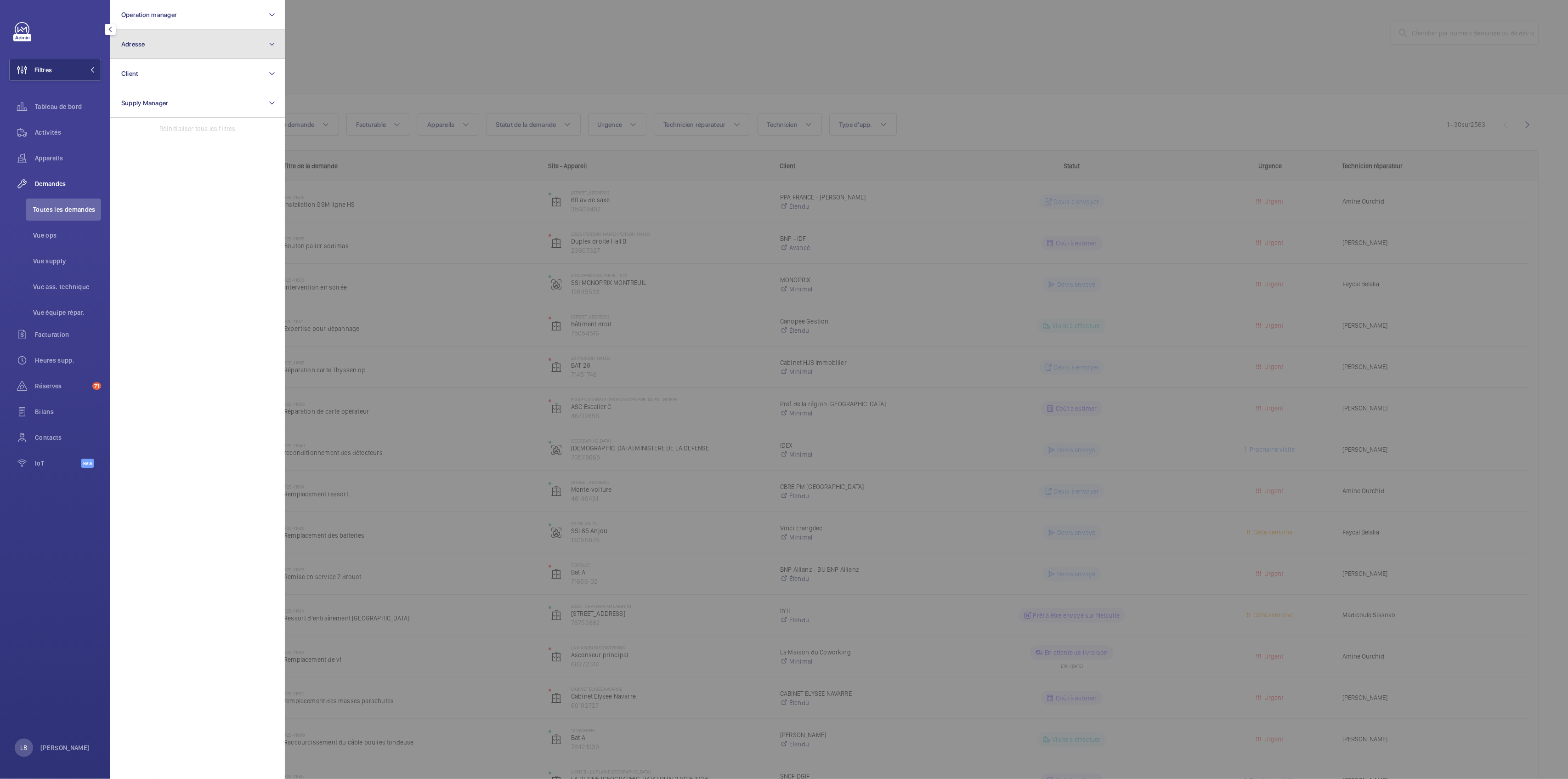
click at [153, 42] on button "Adresse" at bounding box center [197, 44] width 175 height 29
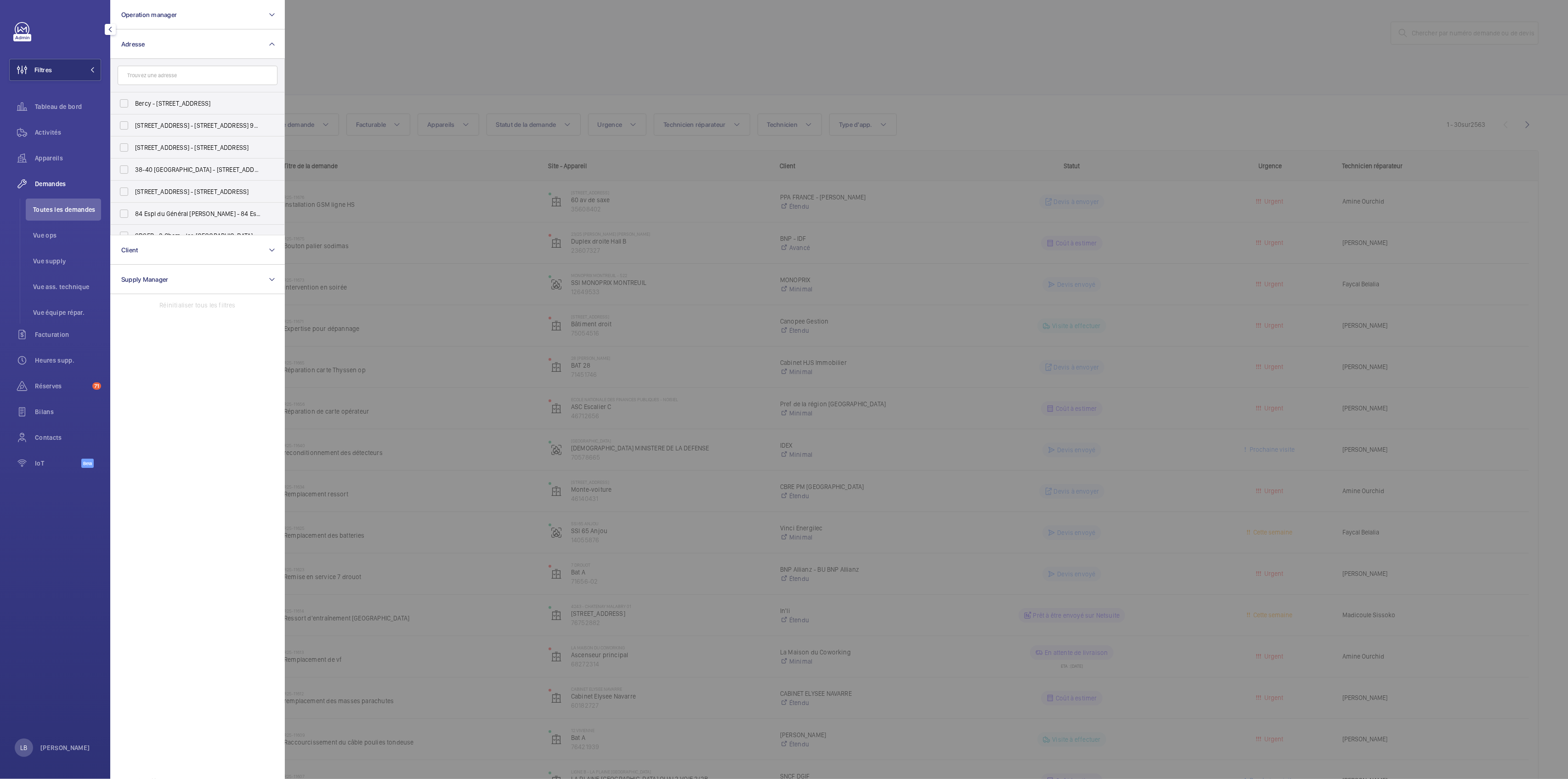
click at [150, 79] on input "text" at bounding box center [197, 76] width 160 height 19
type input "brico"
click at [119, 167] on label "Brico Dépôt - VILLETANEUSE - 1937 – centre de coût P140100000 - 4 Rte de Saint-…" at bounding box center [191, 169] width 160 height 22
click at [119, 167] on input "Brico Dépôt - VILLETANEUSE - 1937 – centre de coût P140100000 - 4 Rte de Saint-…" at bounding box center [124, 169] width 18 height 18
checkbox input "true"
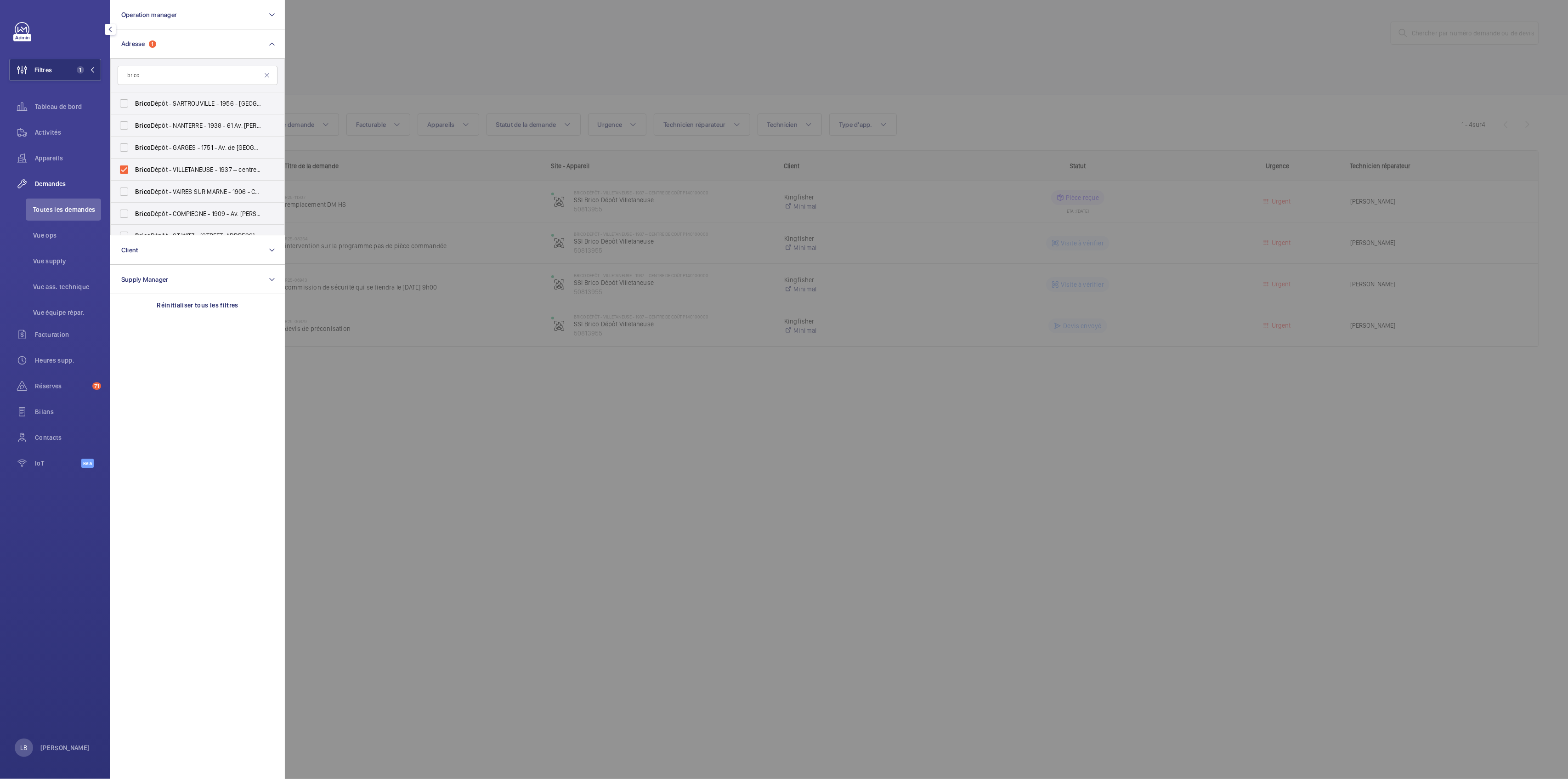
click at [401, 52] on div at bounding box center [1069, 389] width 1568 height 779
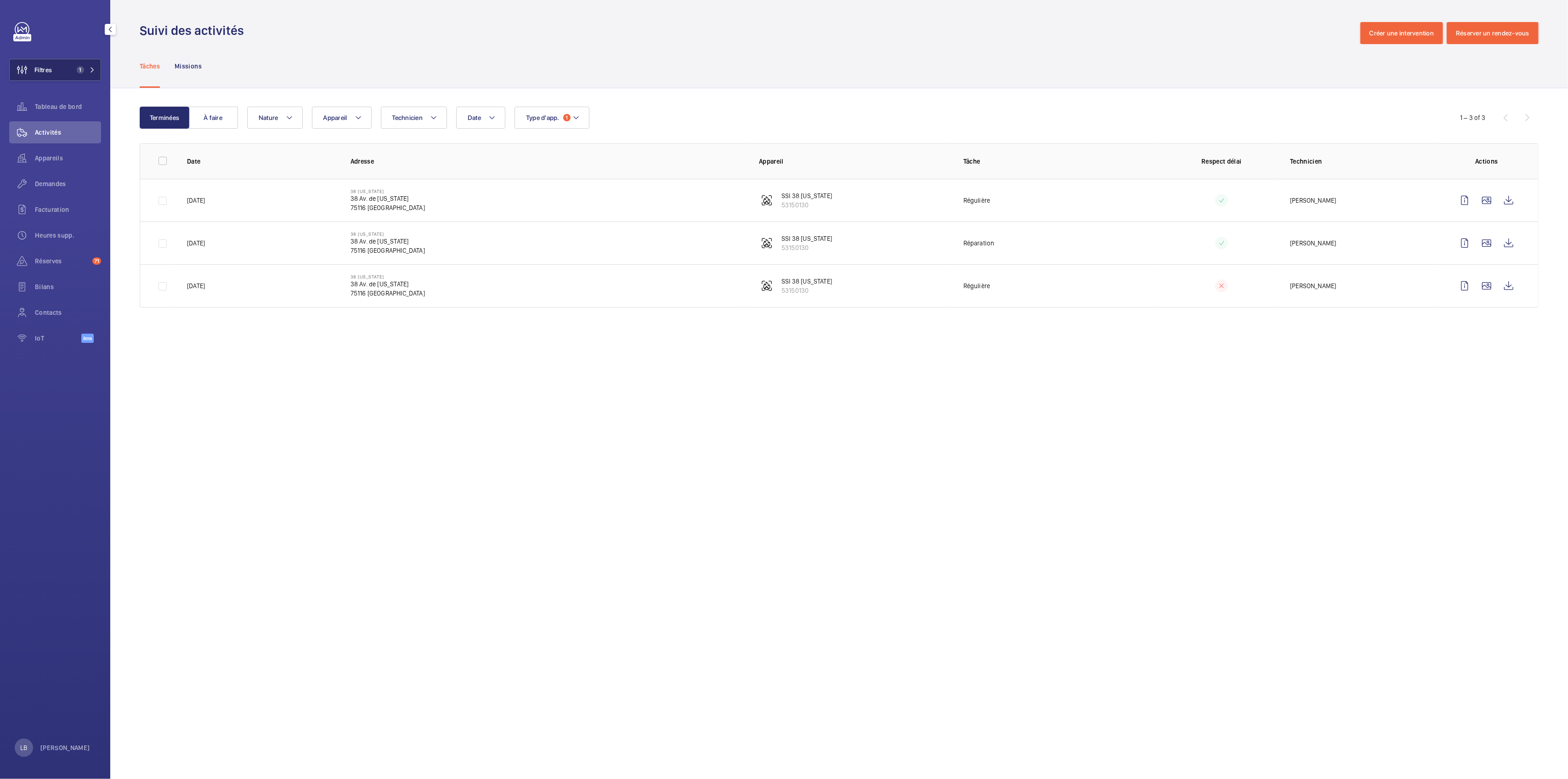
click at [80, 69] on span "1" at bounding box center [80, 70] width 7 height 7
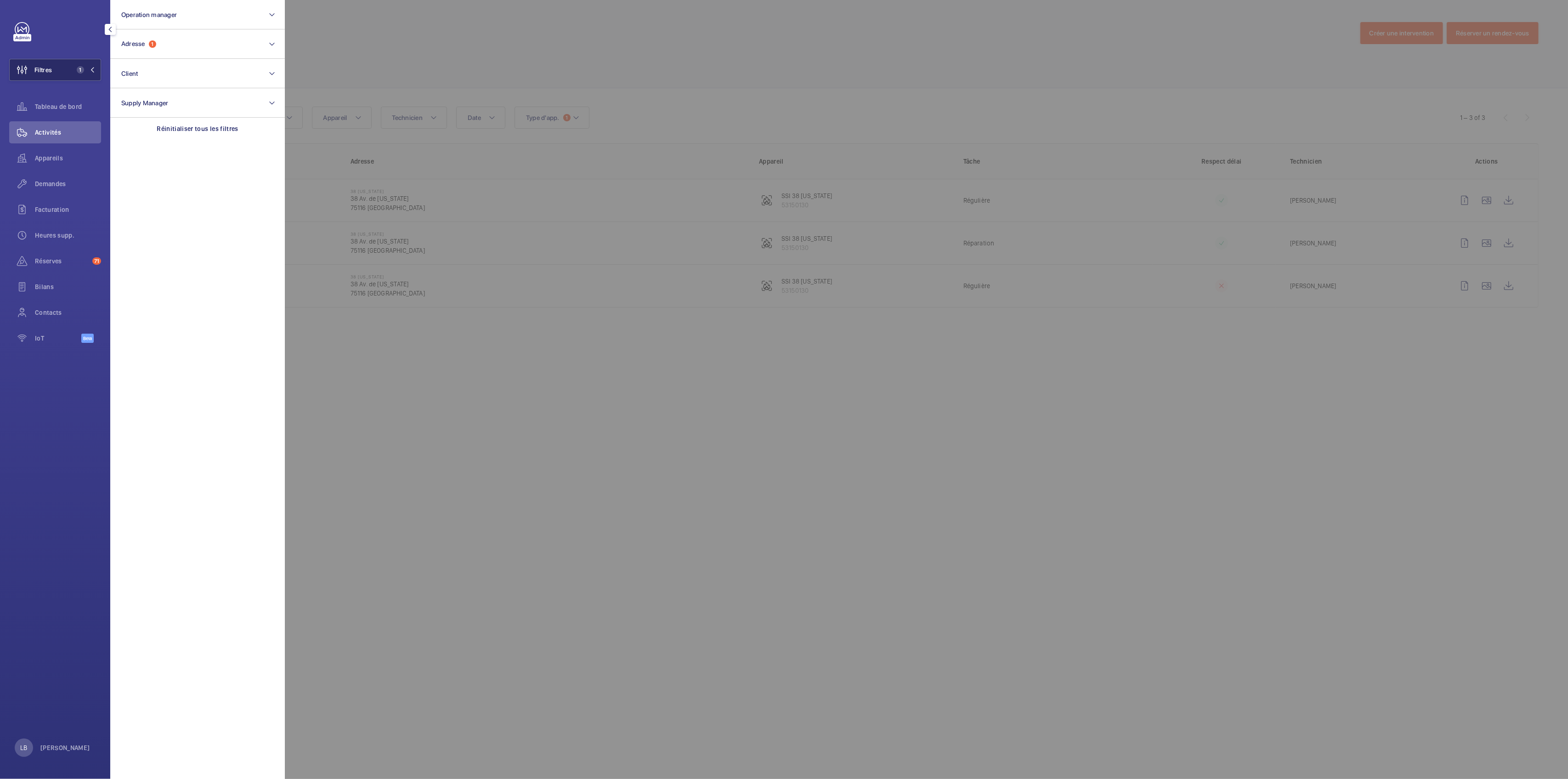
click at [83, 77] on button "Filtres 1" at bounding box center [55, 70] width 92 height 22
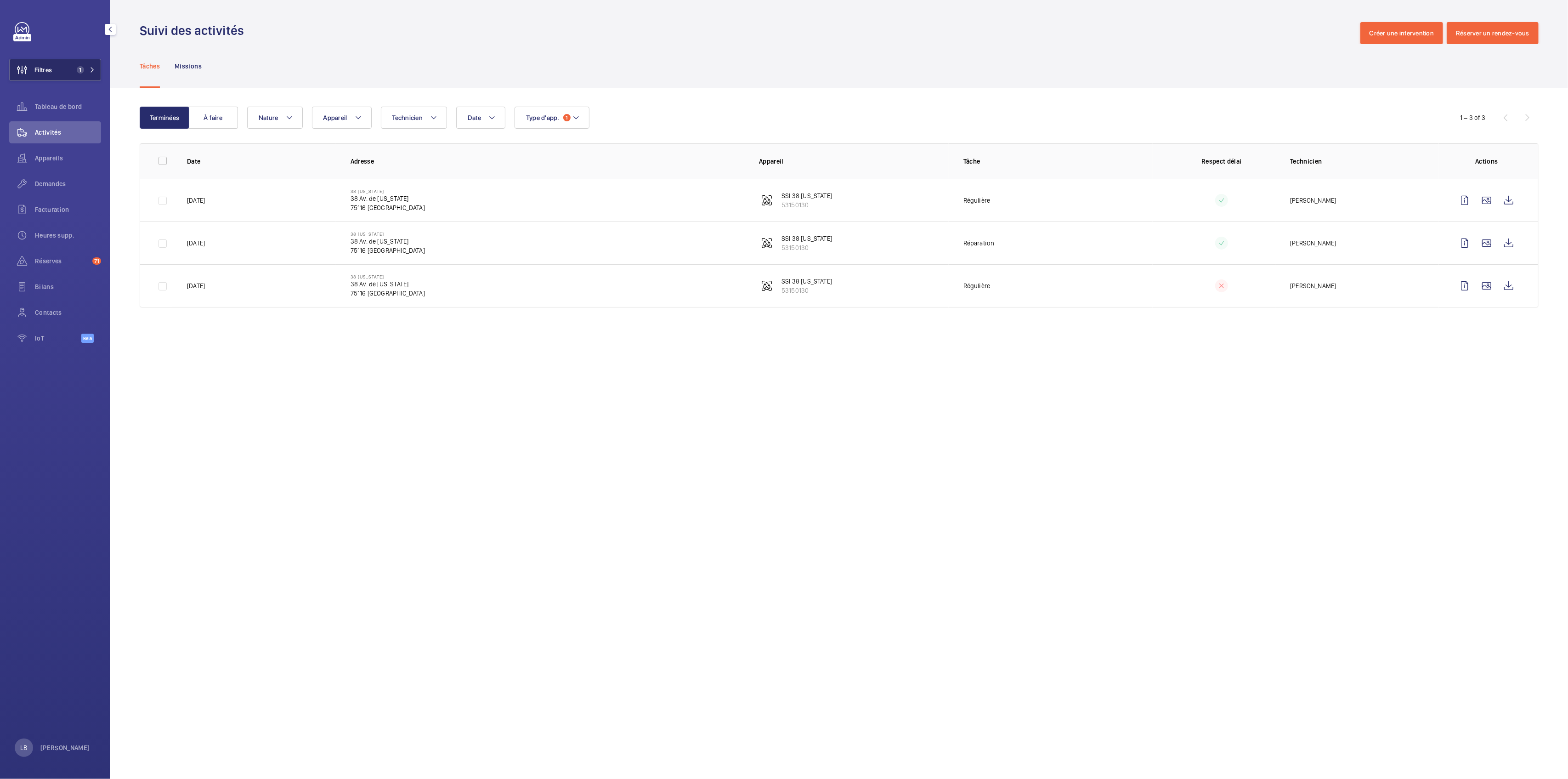
click at [71, 68] on button "Filtres 1" at bounding box center [55, 70] width 92 height 22
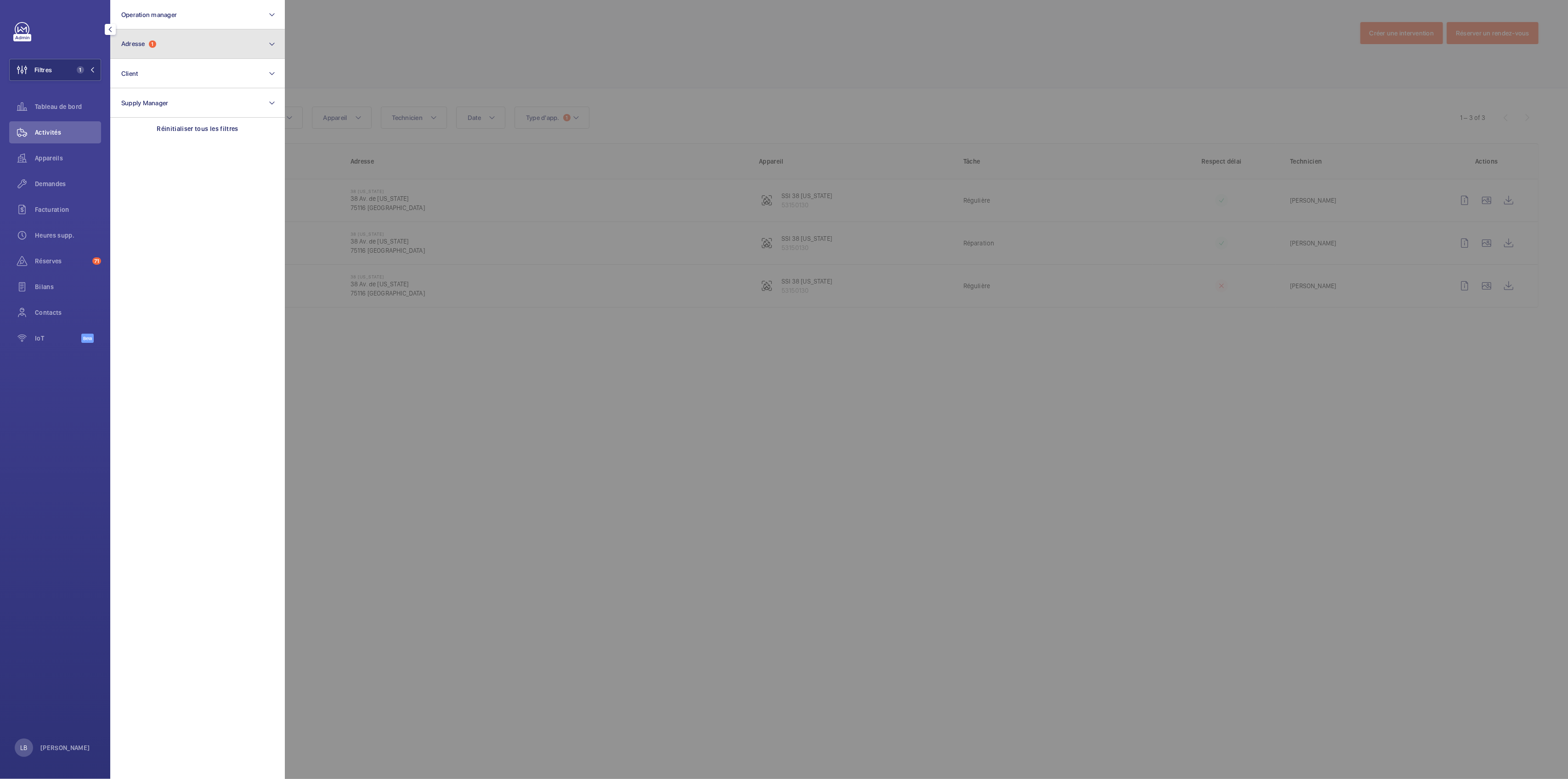
click at [141, 51] on button "Adresse 1" at bounding box center [197, 44] width 175 height 29
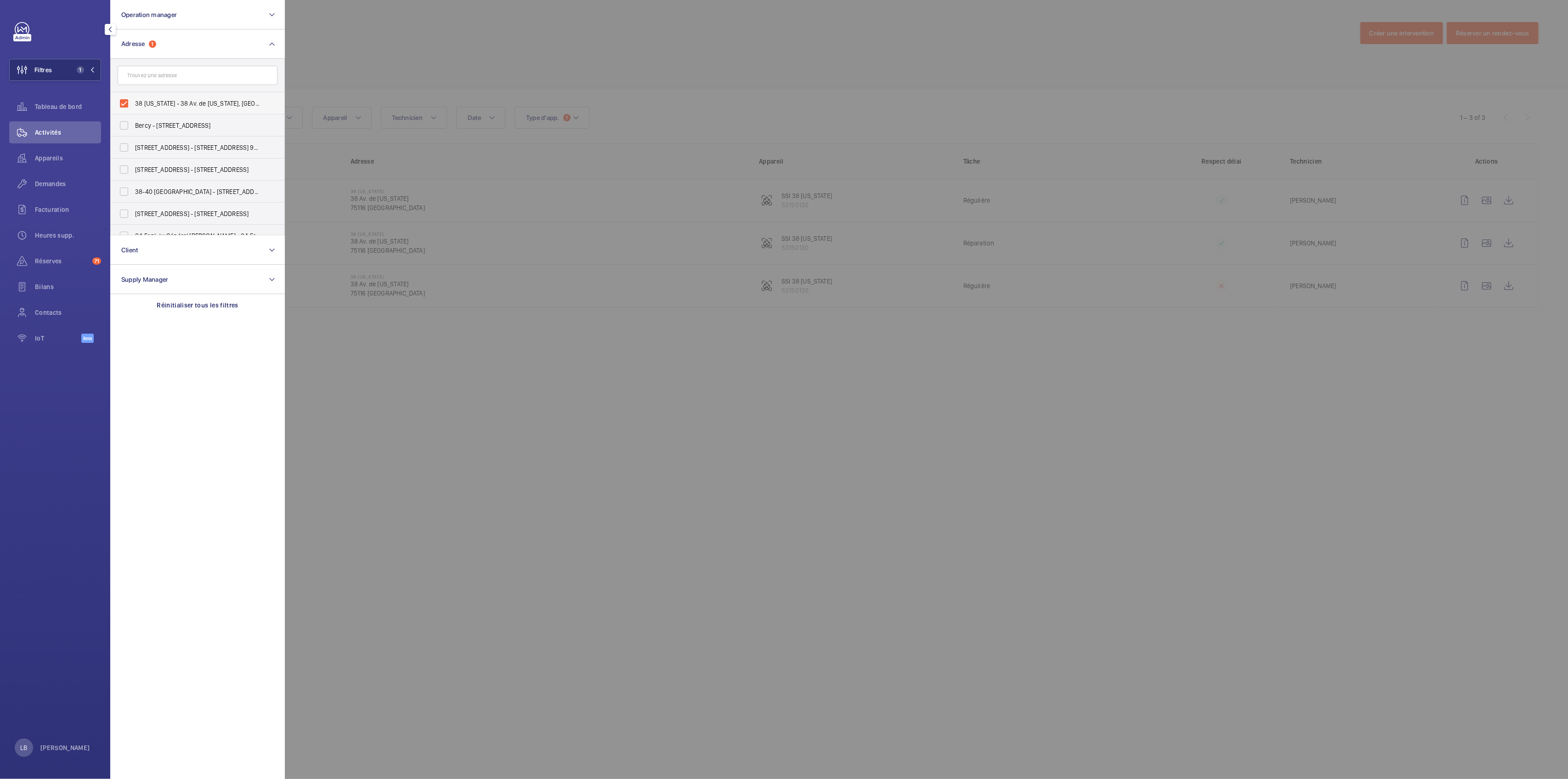
click at [118, 105] on label "38 [US_STATE] - 38 Av. de [US_STATE], [GEOGRAPHIC_DATA] 75116" at bounding box center [191, 104] width 160 height 22
click at [118, 105] on input "38 [US_STATE] - 38 Av. de [US_STATE], [GEOGRAPHIC_DATA] 75116" at bounding box center [124, 104] width 18 height 18
checkbox input "false"
click at [147, 81] on input "text" at bounding box center [197, 76] width 160 height 19
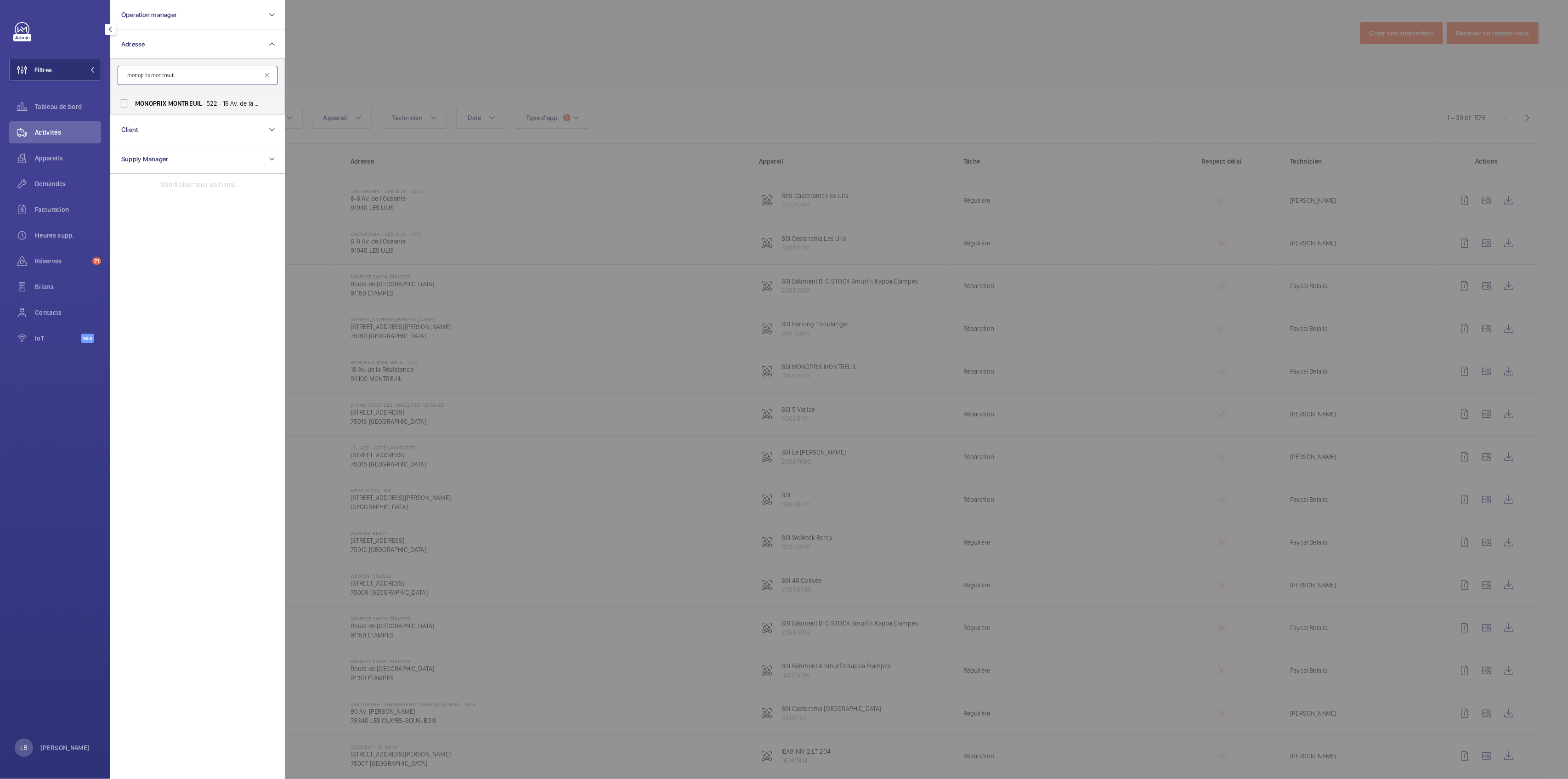
type input "monoprix montreuil"
click at [123, 100] on label "MONOPRIX MONTREUIL - 522 - 19 Av. de la Résistance, MONTREUIL 93100" at bounding box center [191, 104] width 160 height 22
click at [123, 100] on input "MONOPRIX MONTREUIL - 522 - 19 Av. de la Résistance, MONTREUIL 93100" at bounding box center [124, 104] width 18 height 18
checkbox input "true"
click at [503, 22] on div at bounding box center [1069, 389] width 1568 height 779
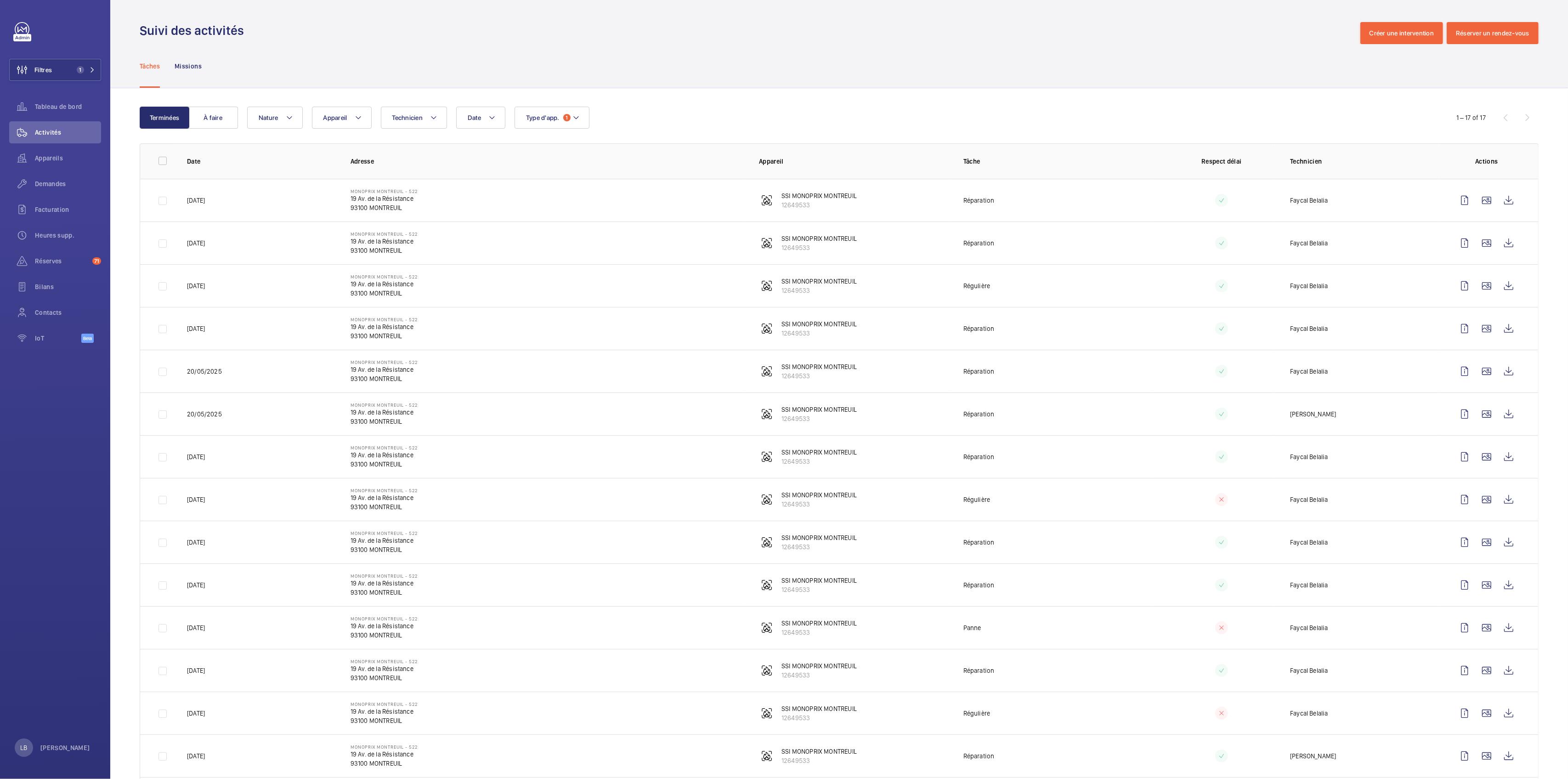
click at [696, 57] on div "Tâches Missions" at bounding box center [839, 66] width 1399 height 44
click at [1455, 200] on wm-front-icon-button at bounding box center [1465, 200] width 22 height 22
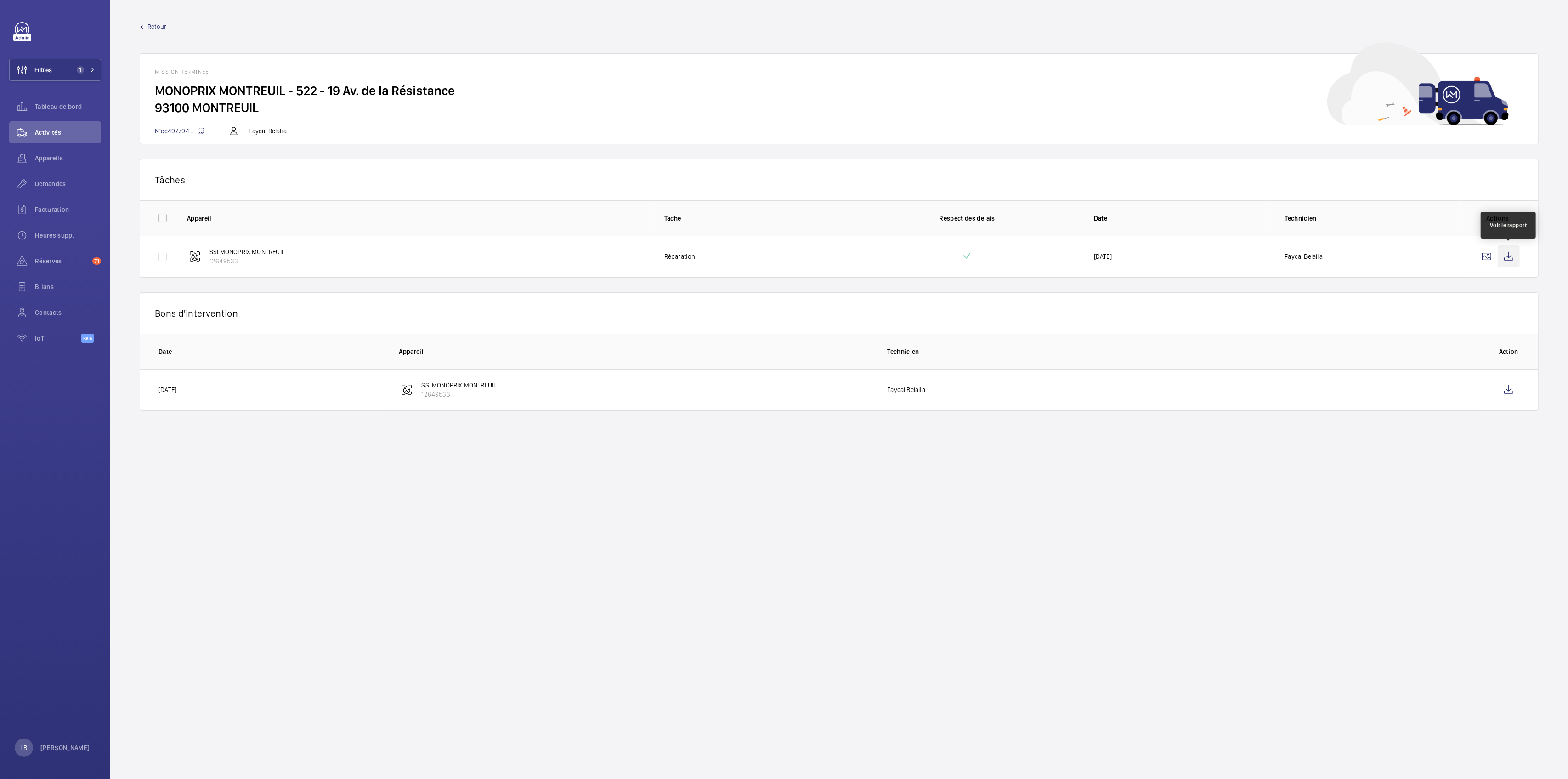
click at [1510, 259] on wm-front-icon-button at bounding box center [1509, 256] width 22 height 22
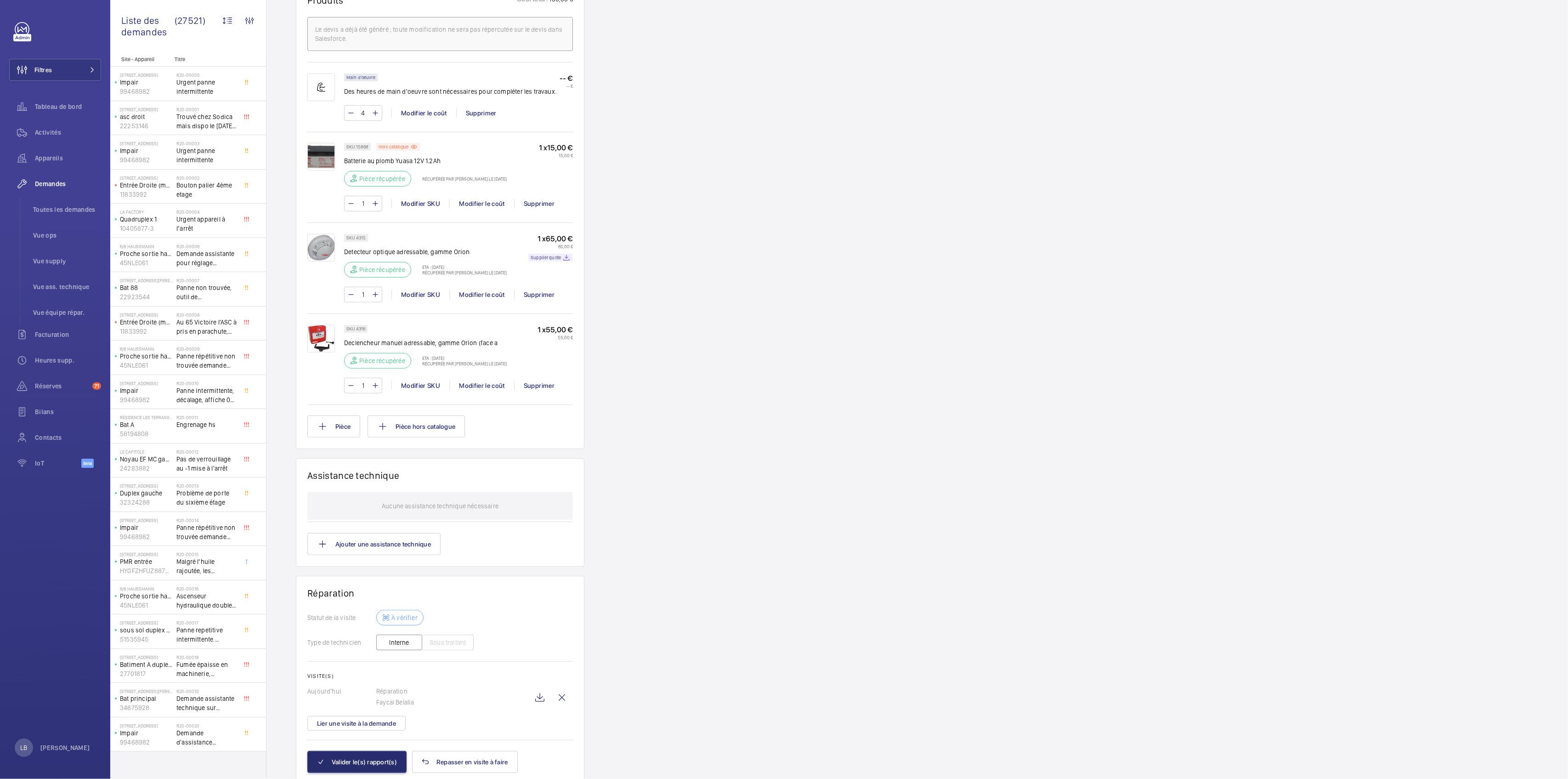
scroll to position [638, 0]
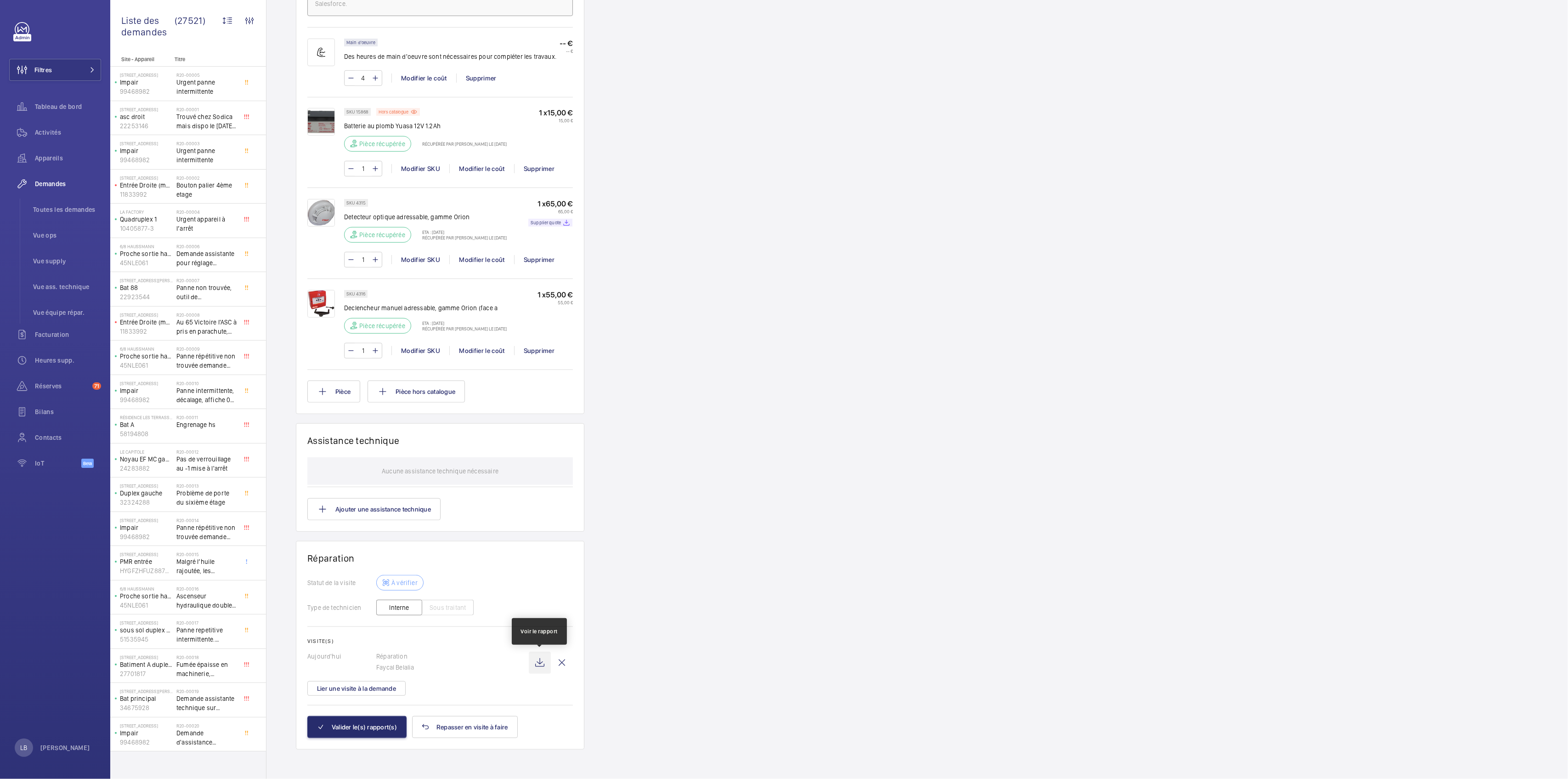
click at [541, 661] on wm-front-icon-button at bounding box center [540, 663] width 22 height 22
click at [349, 730] on button "Valider le(s) rapport(s)" at bounding box center [357, 727] width 99 height 22
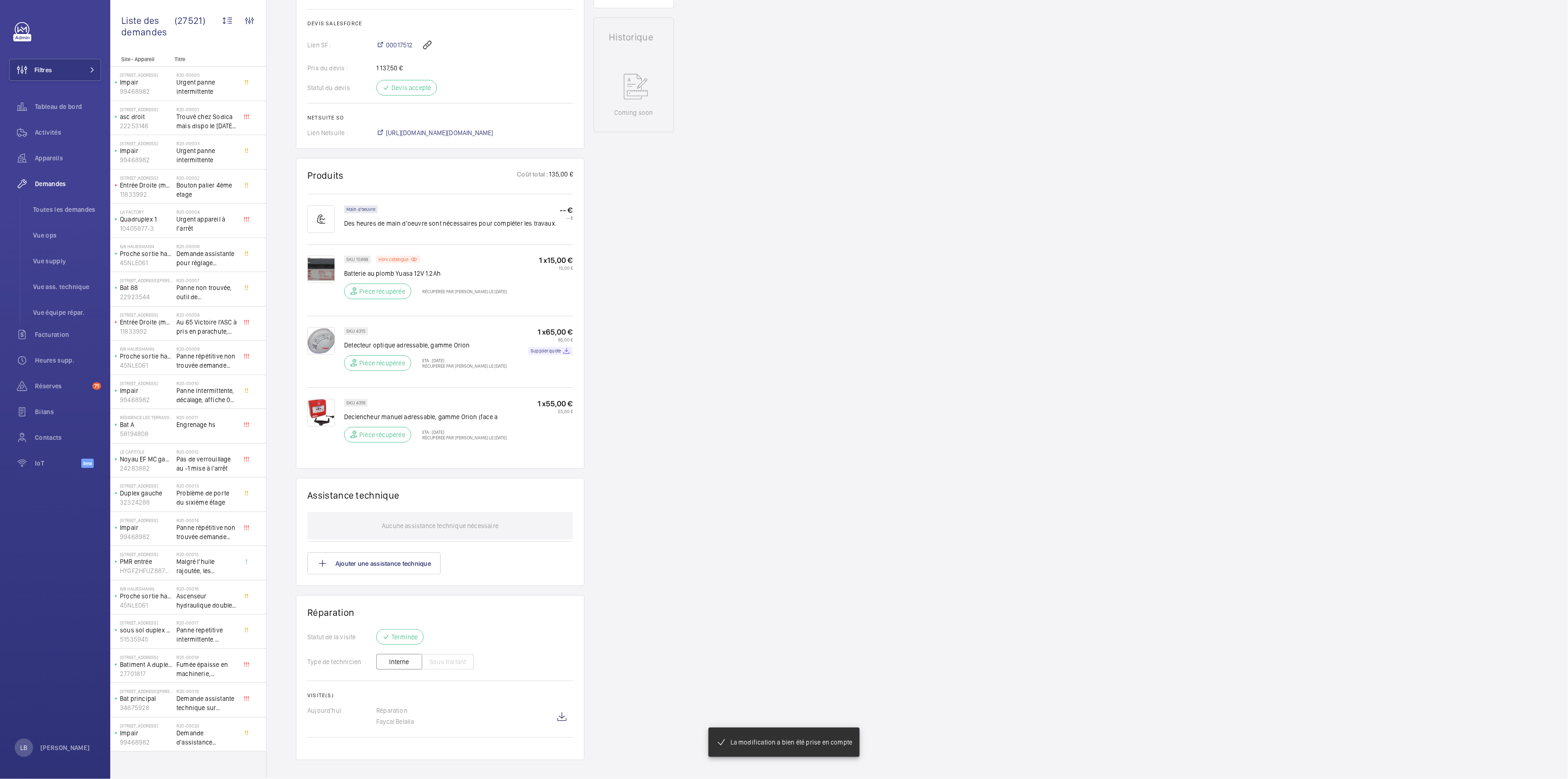
scroll to position [429, 0]
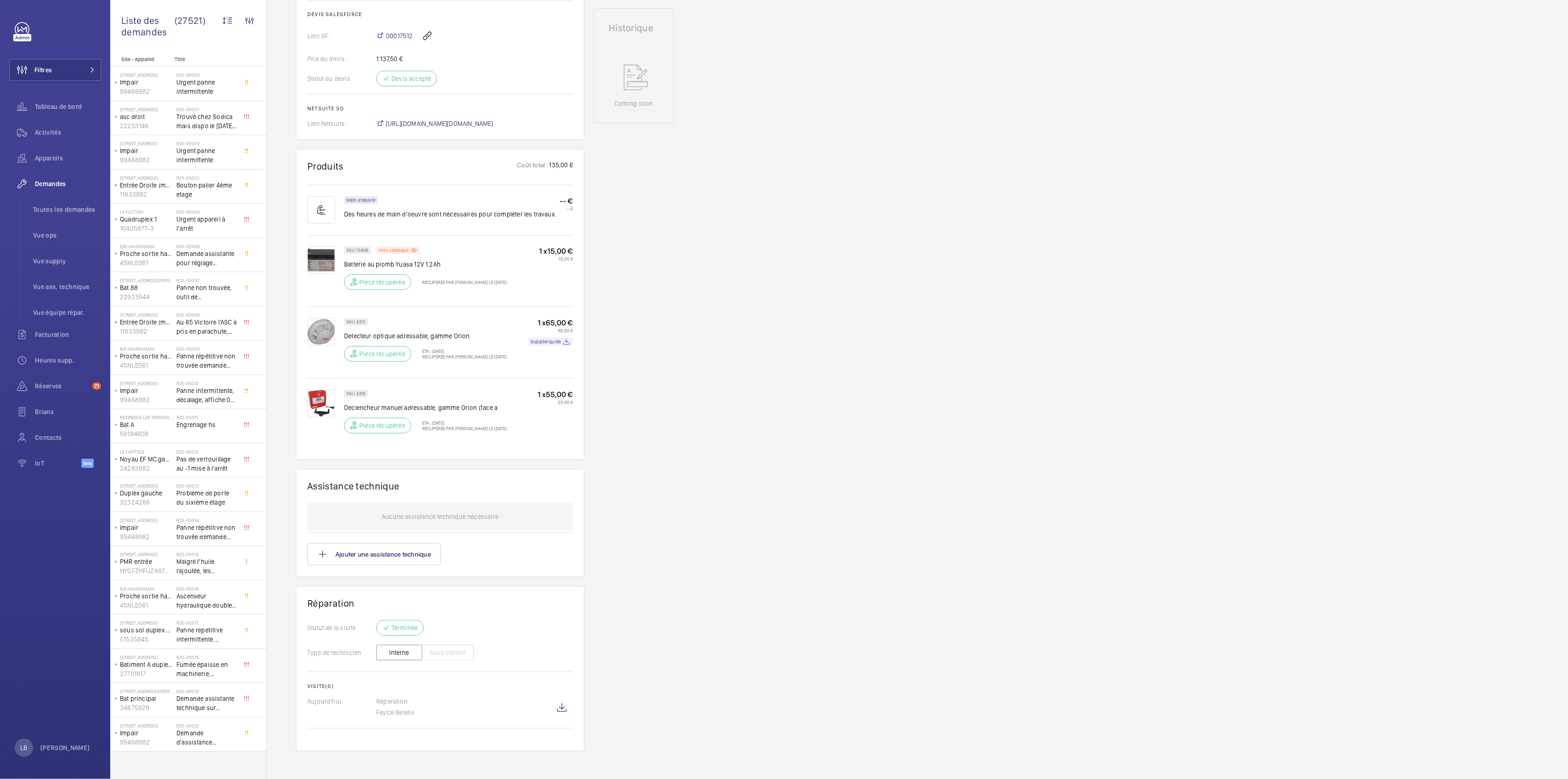
click at [679, 466] on div "Demandes techniciens R25-02229 La demande de réparation a été créée le 12 févri…" at bounding box center [917, 220] width 1301 height 1120
click at [862, 432] on div "Demandes techniciens R25-02229 La demande de réparation a été créée le 12 févri…" at bounding box center [917, 220] width 1301 height 1120
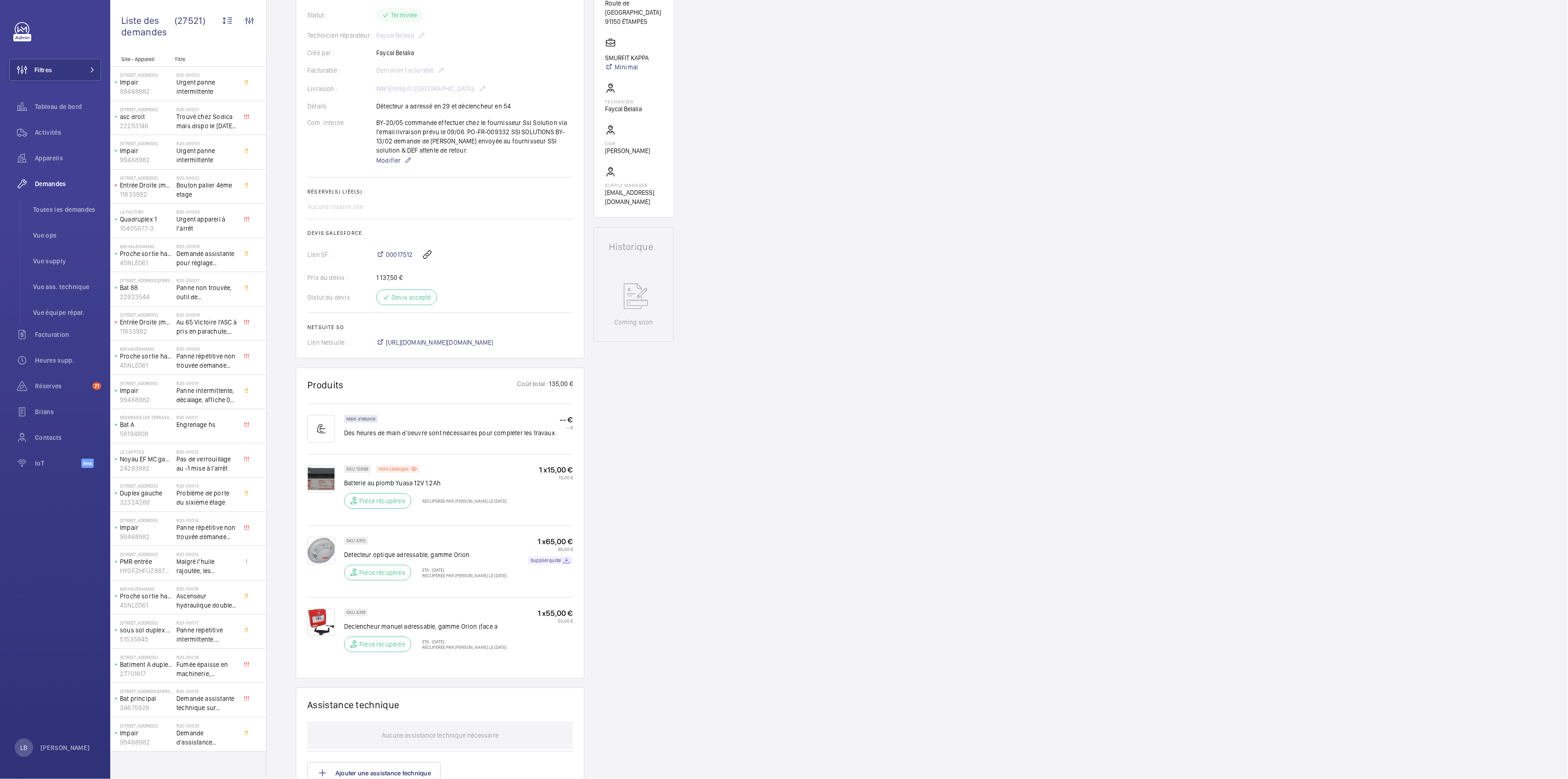
scroll to position [0, 0]
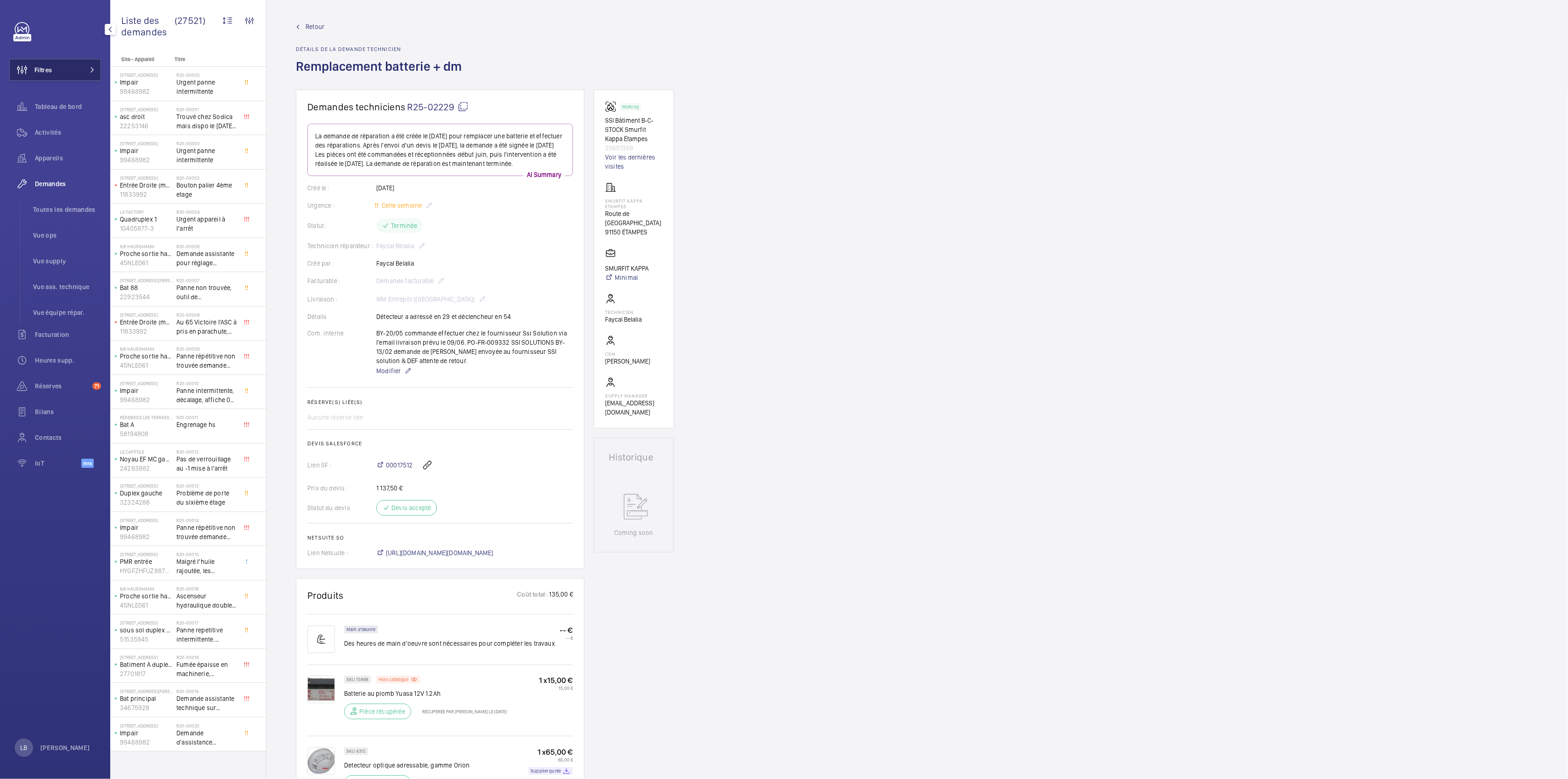
click at [71, 66] on button "Filtres" at bounding box center [55, 70] width 92 height 22
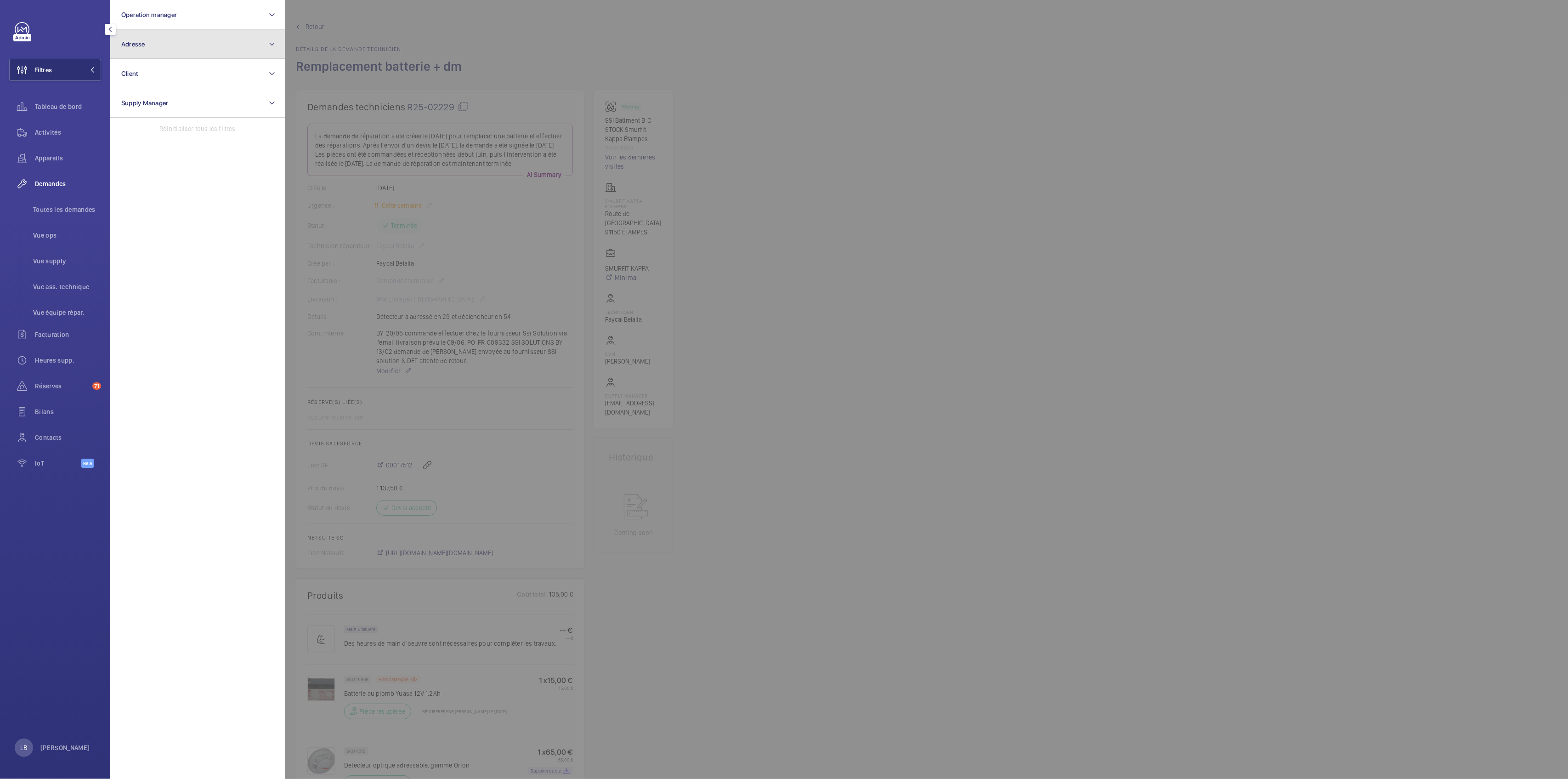
click at [200, 41] on button "Adresse" at bounding box center [197, 44] width 175 height 29
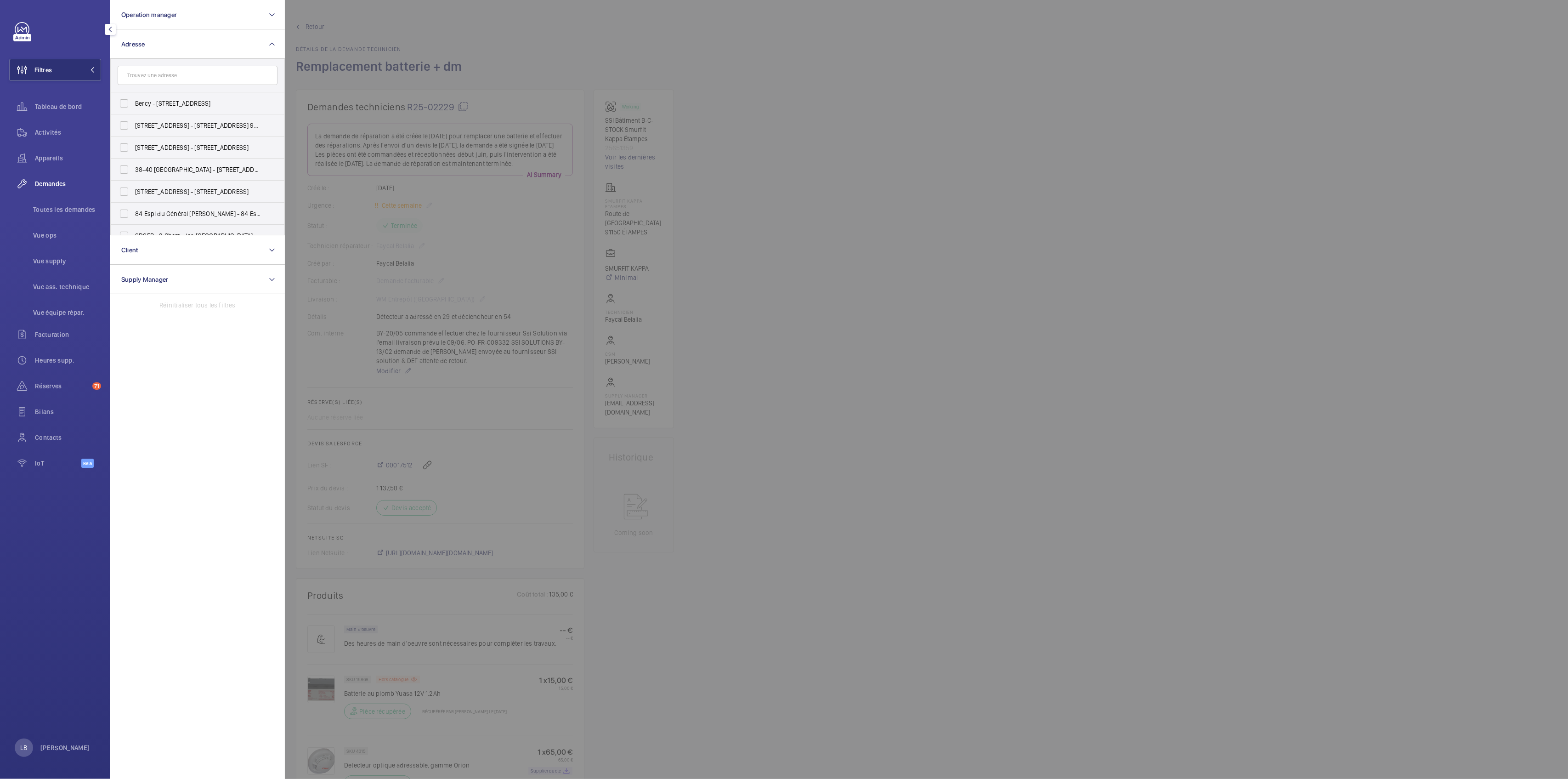
click at [180, 77] on input "text" at bounding box center [197, 76] width 160 height 19
type input "casto"
click at [124, 178] on label "Casto rama - VILLEMOMBLE - 1422 - 43 All. du Plateau, VILLEMOMBLE 93250" at bounding box center [191, 180] width 160 height 22
click at [124, 178] on input "Casto rama - VILLEMOMBLE - 1422 - 43 All. du Plateau, VILLEMOMBLE 93250" at bounding box center [124, 180] width 18 height 18
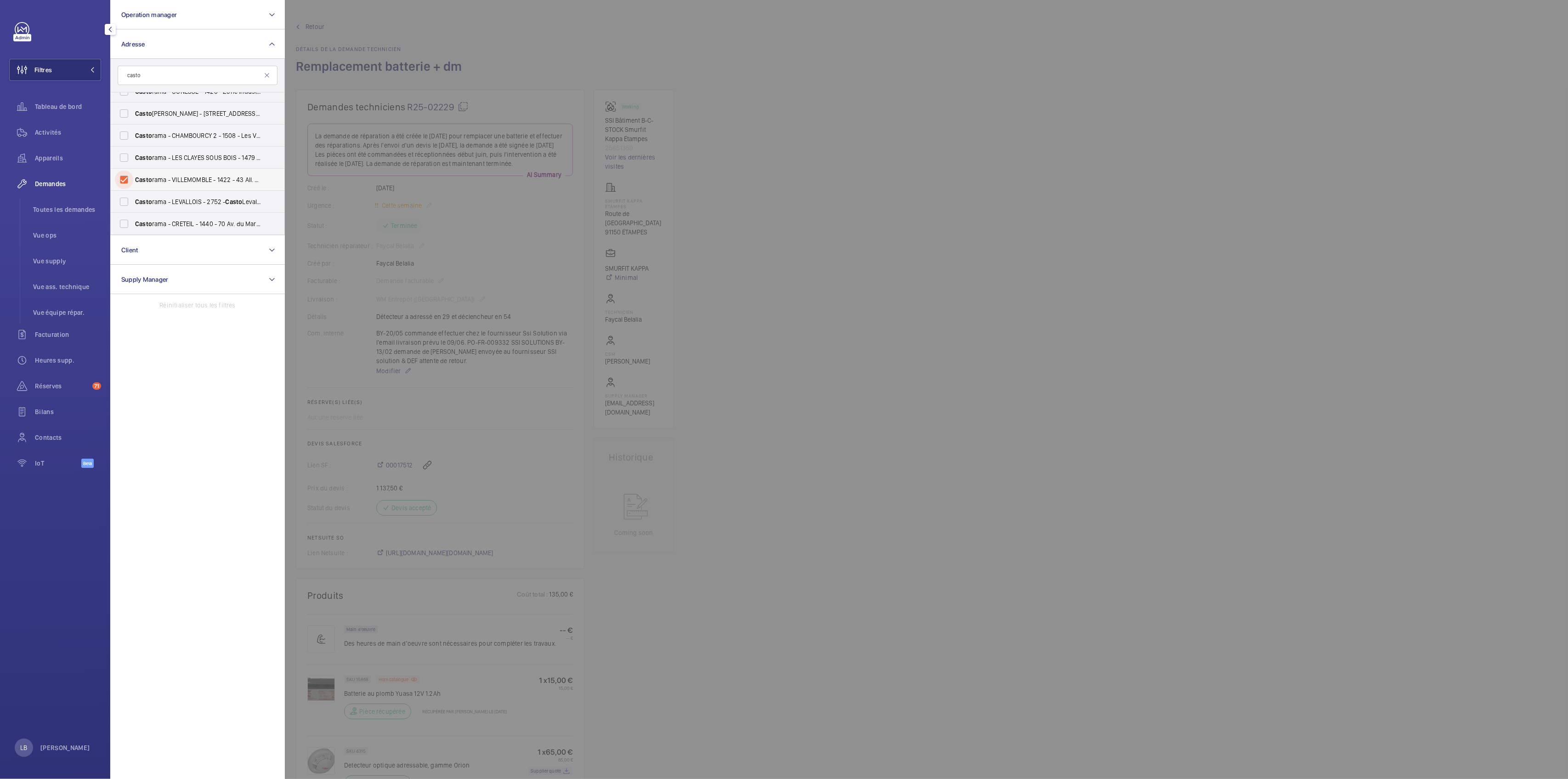
checkbox input "true"
click at [917, 249] on div at bounding box center [1069, 389] width 1568 height 779
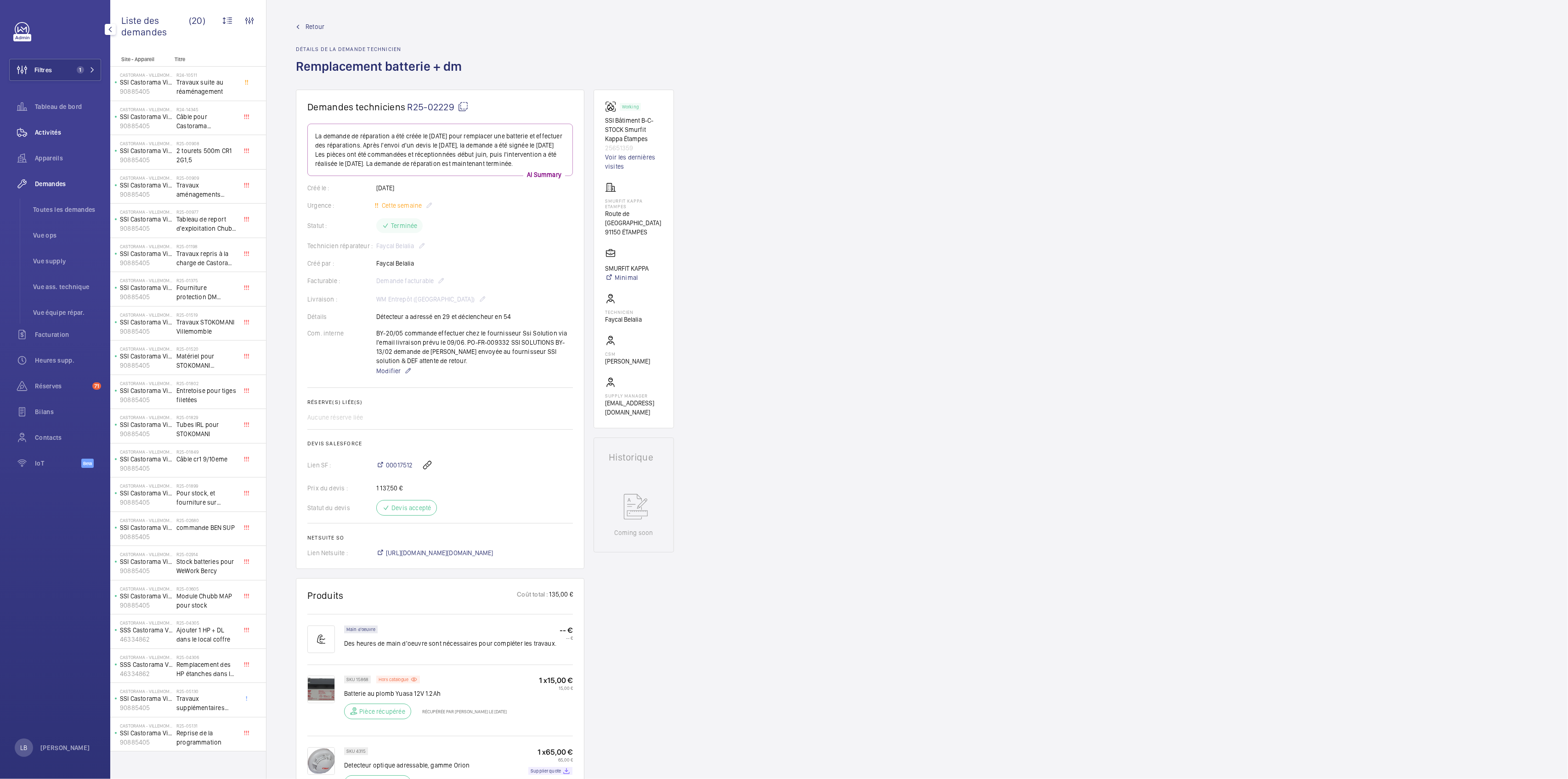
click at [46, 138] on div "Activités" at bounding box center [55, 132] width 92 height 22
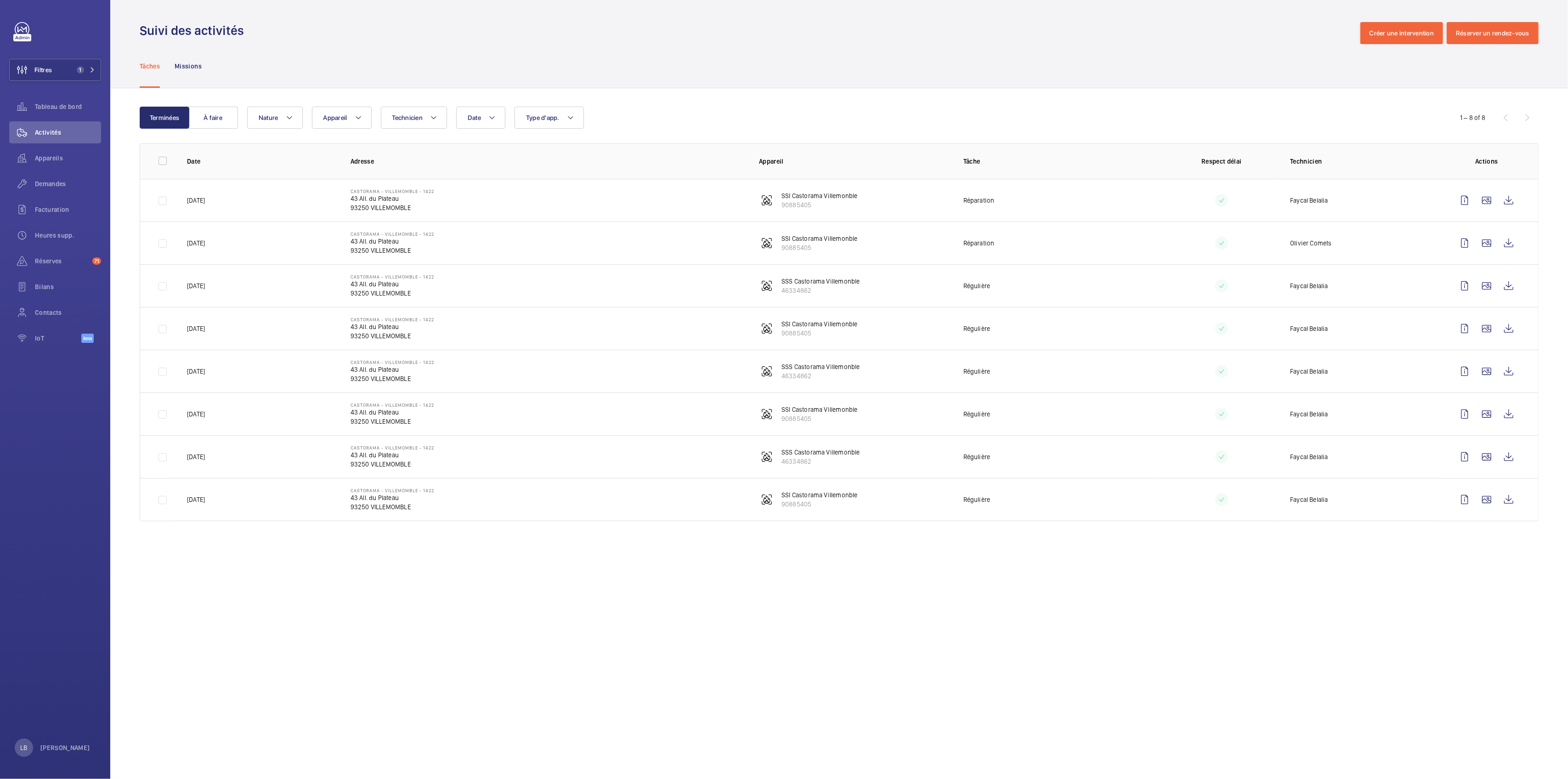
click at [710, 90] on div "Terminées À faire Date Technicien Appareil Type d'app. Nature 1 – 8 of 8 Date A…" at bounding box center [839, 315] width 1458 height 455
click at [52, 179] on span "Demandes" at bounding box center [68, 183] width 66 height 9
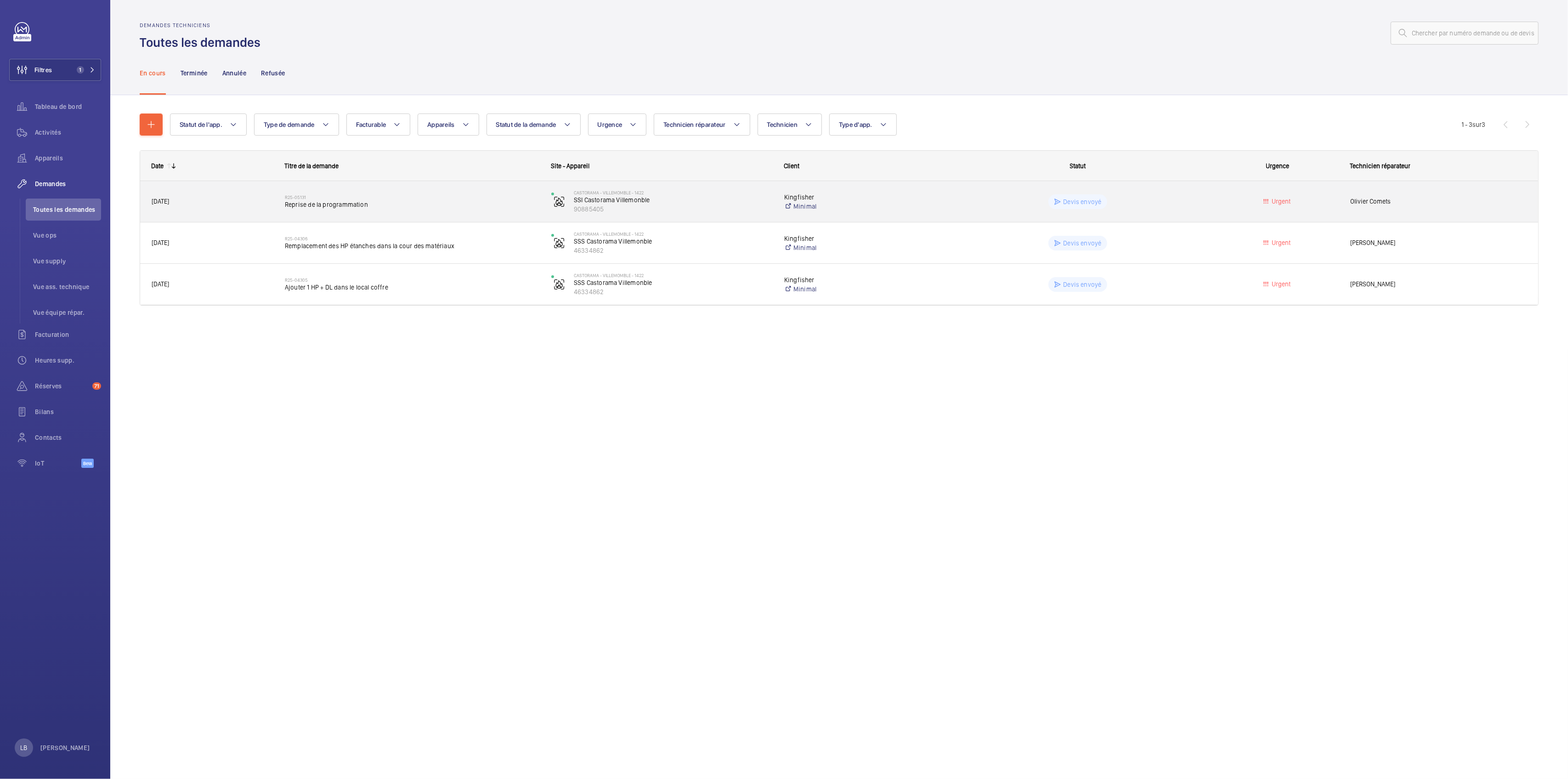
click at [1197, 207] on wm-front-pills-cell "Devis envoyé" at bounding box center [1078, 202] width 254 height 15
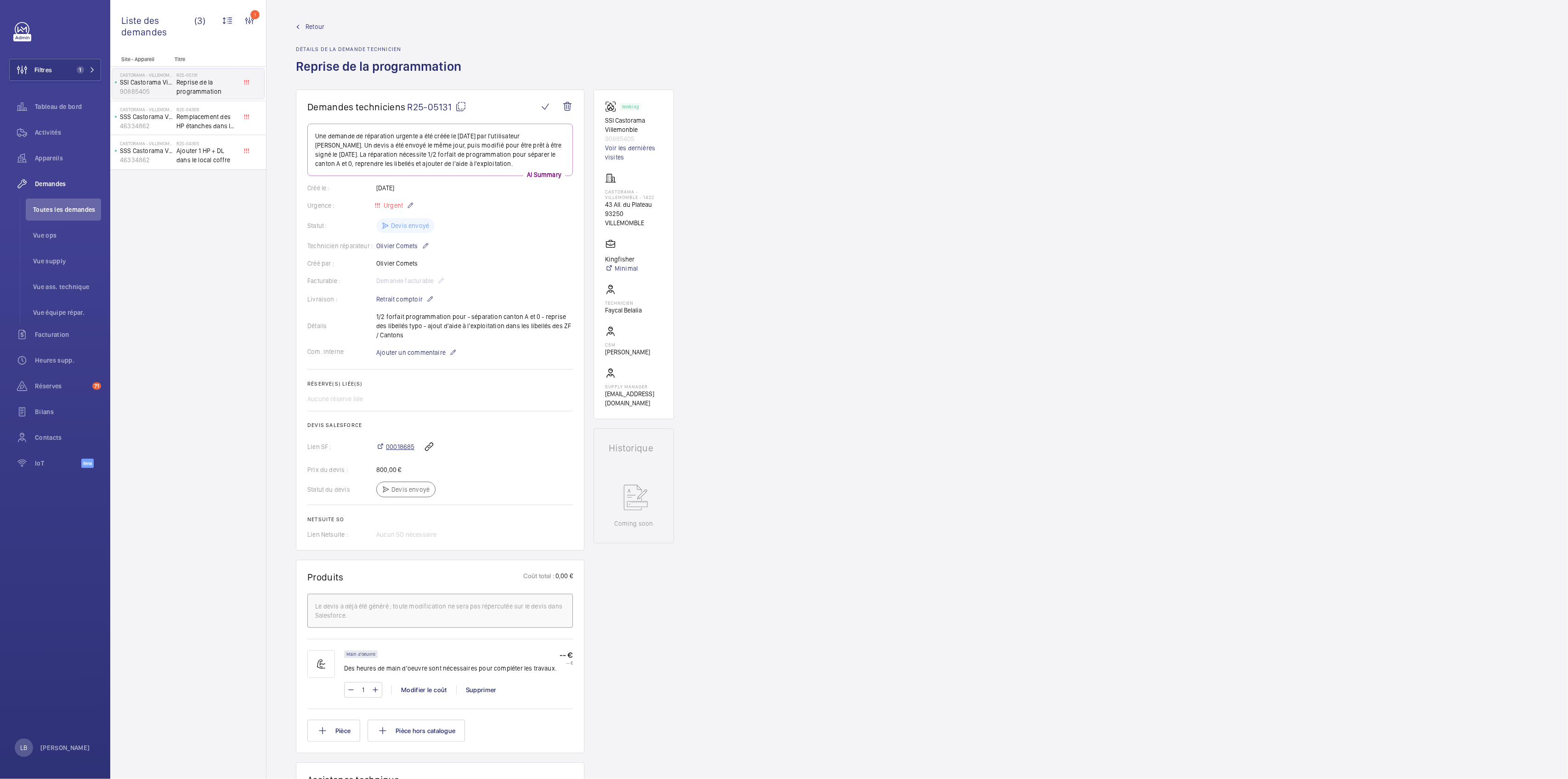
click at [402, 449] on span "00018685" at bounding box center [400, 446] width 29 height 9
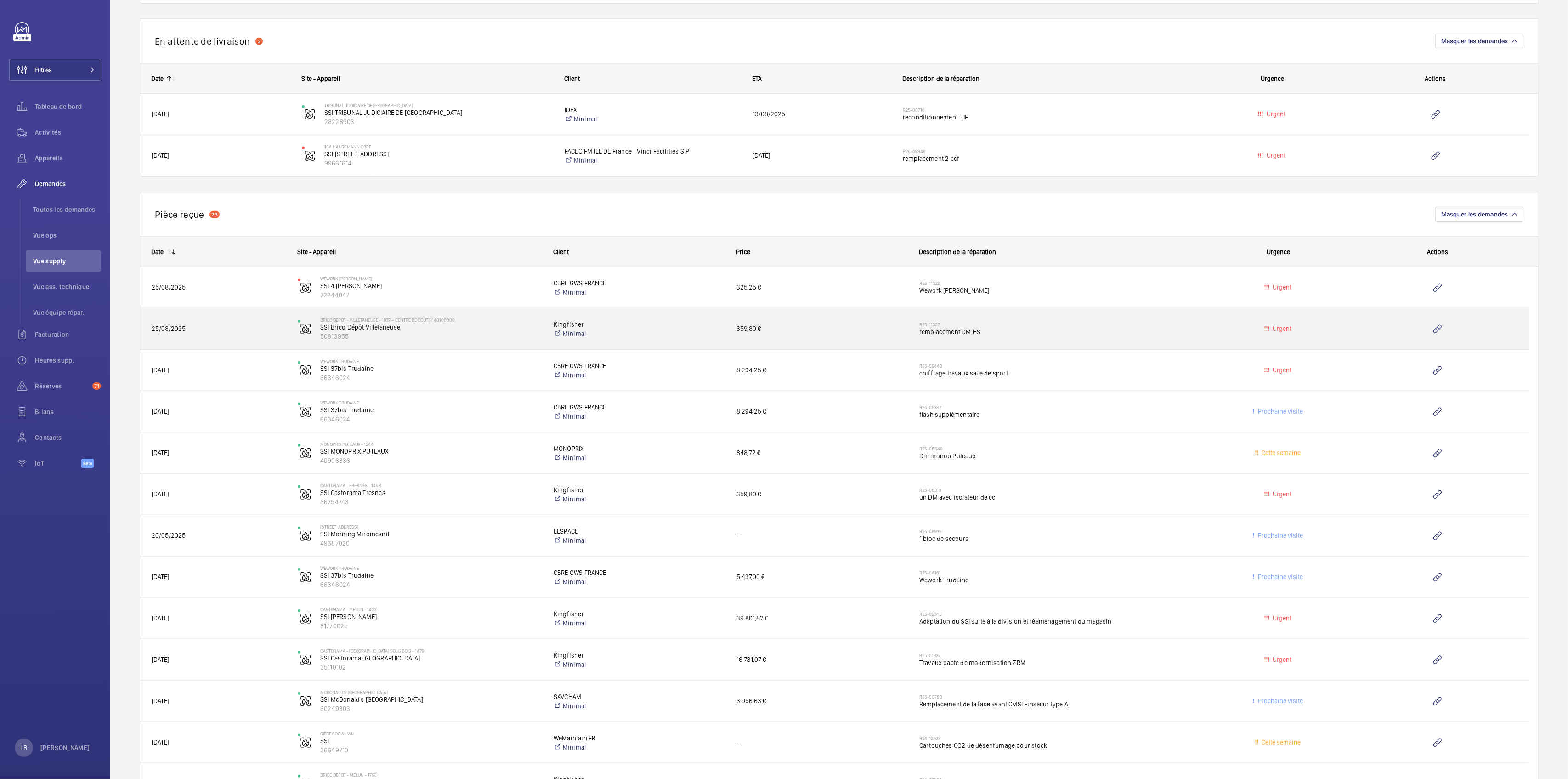
scroll to position [613, 0]
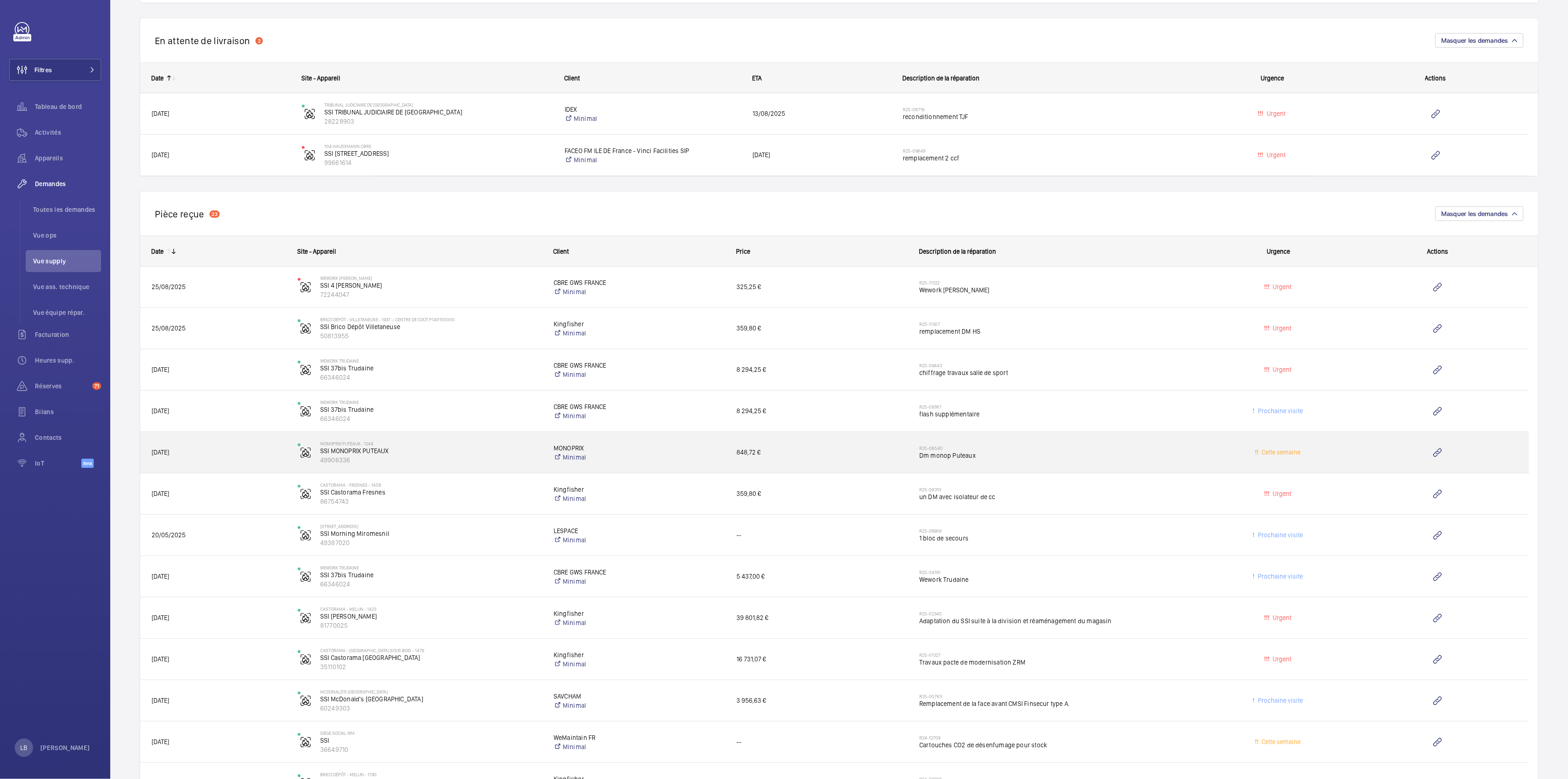
click at [1148, 447] on h2 "R25-08540" at bounding box center [1059, 448] width 280 height 5
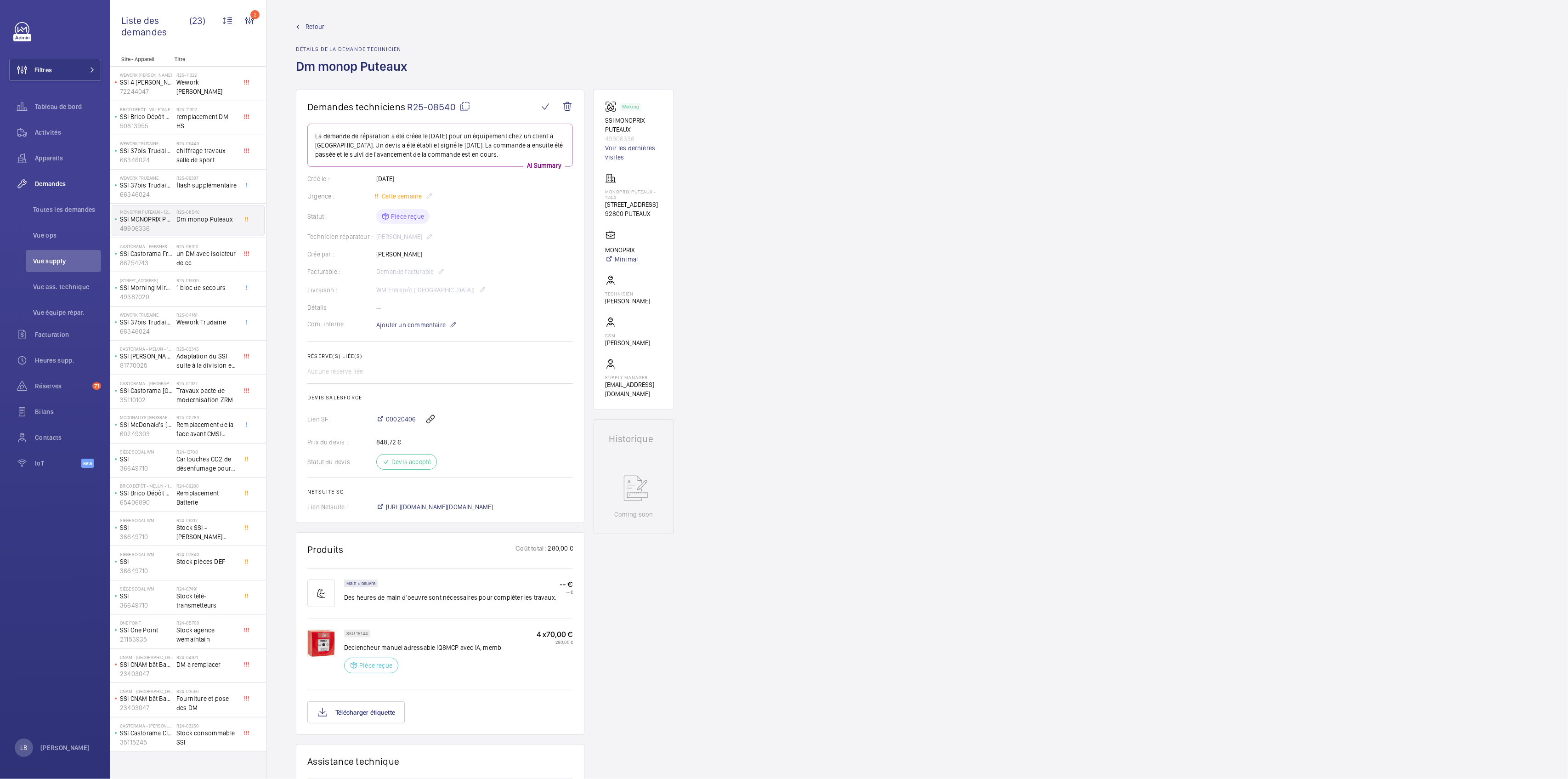
click at [520, 383] on hr at bounding box center [440, 383] width 265 height 1
click at [885, 316] on div "Demandes techniciens R25-08540 La demande de réparation a été créée le 24 juin …" at bounding box center [917, 580] width 1301 height 981
click at [312, 27] on span "Retour" at bounding box center [315, 26] width 19 height 9
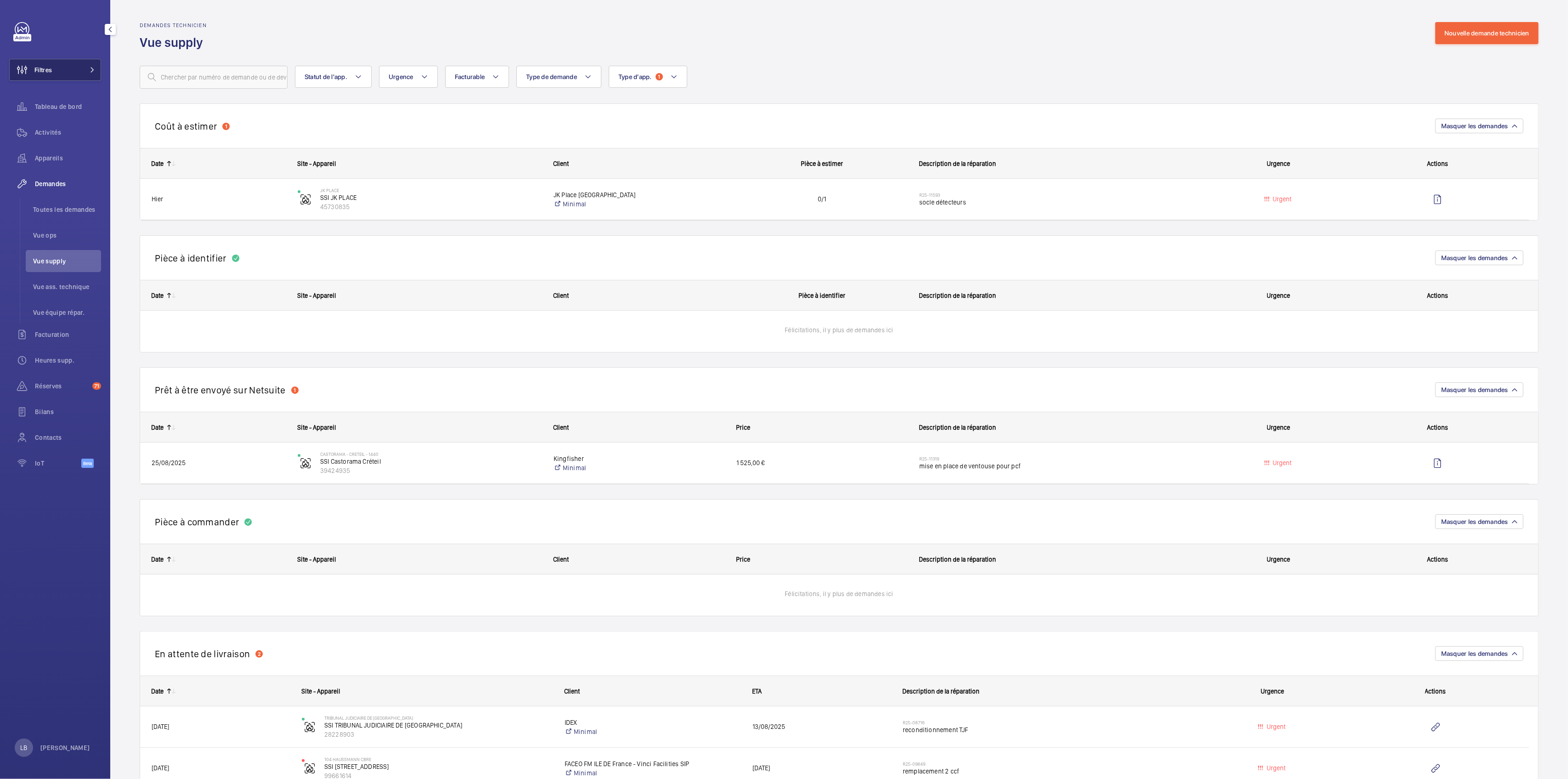
click at [67, 63] on button "Filtres" at bounding box center [55, 70] width 92 height 22
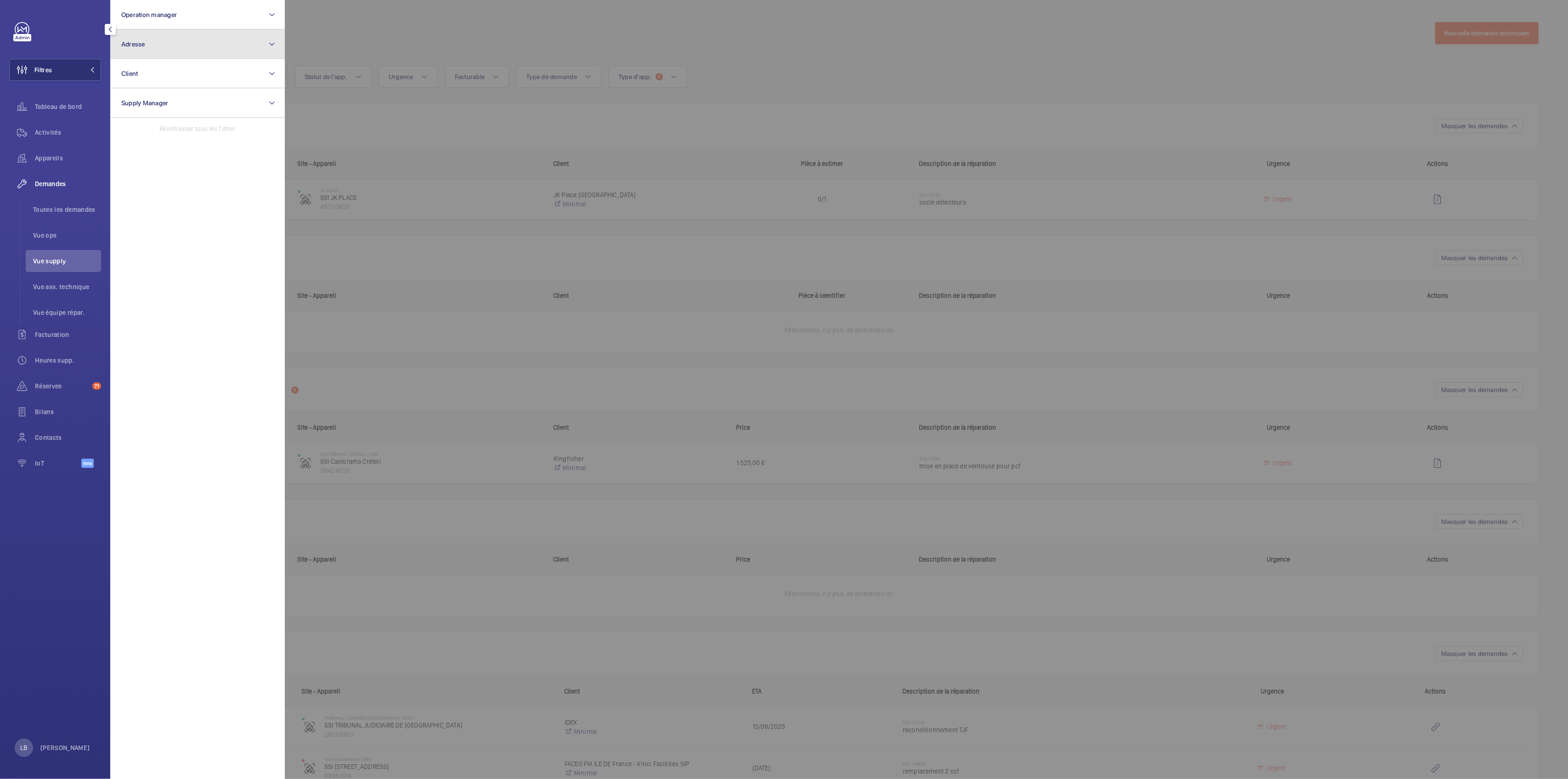
click at [173, 33] on button "Adresse" at bounding box center [197, 44] width 175 height 29
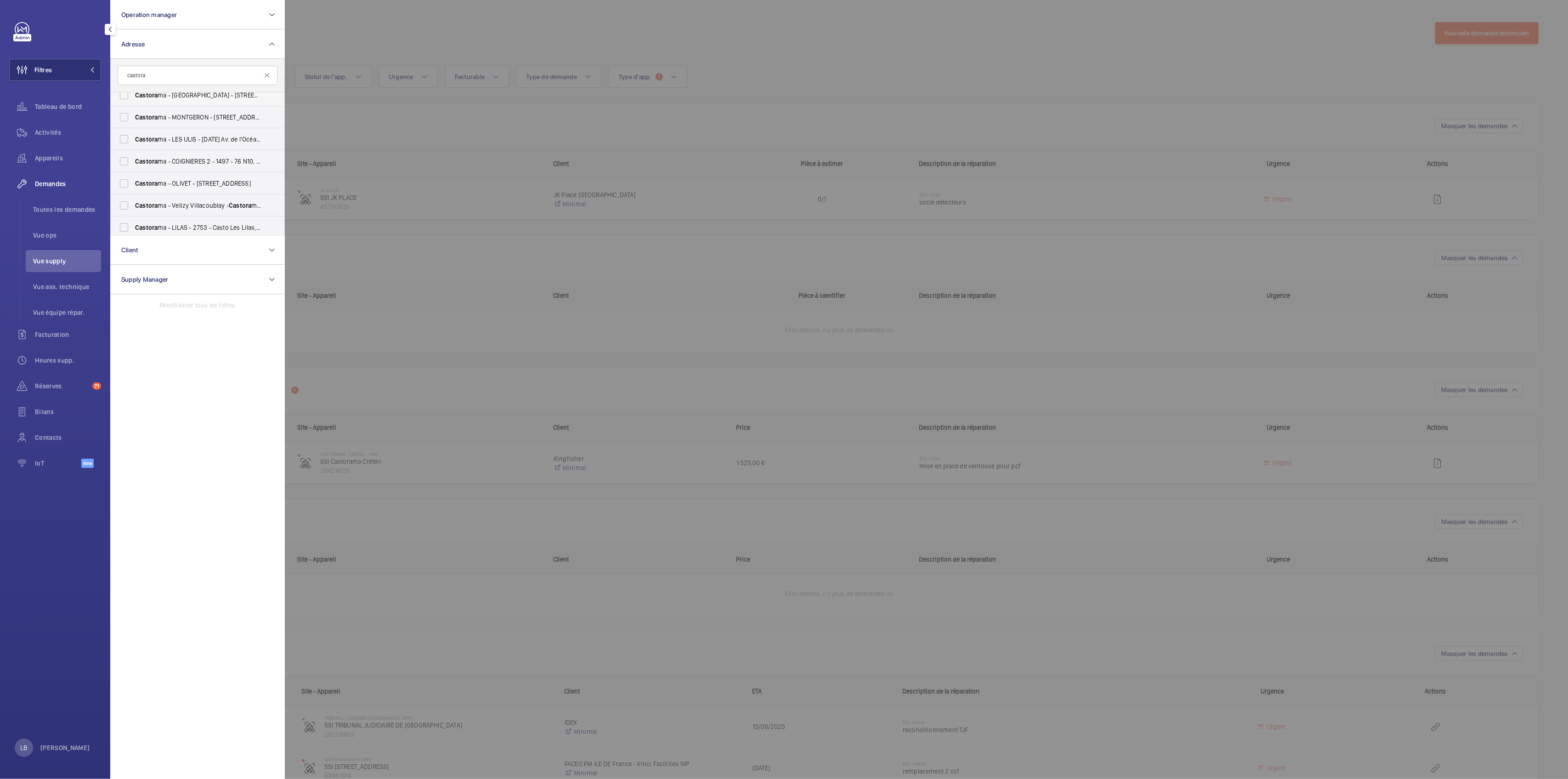
scroll to position [342, 0]
type input "castora"
click at [123, 157] on label "Castora ma - COIGNIERES 2 - 1497 - 76 N10, COIGNIÈRES 78310" at bounding box center [191, 158] width 160 height 22
click at [123, 157] on input "Castora ma - COIGNIERES 2 - 1497 - 76 N10, COIGNIÈRES 78310" at bounding box center [124, 158] width 18 height 18
checkbox input "true"
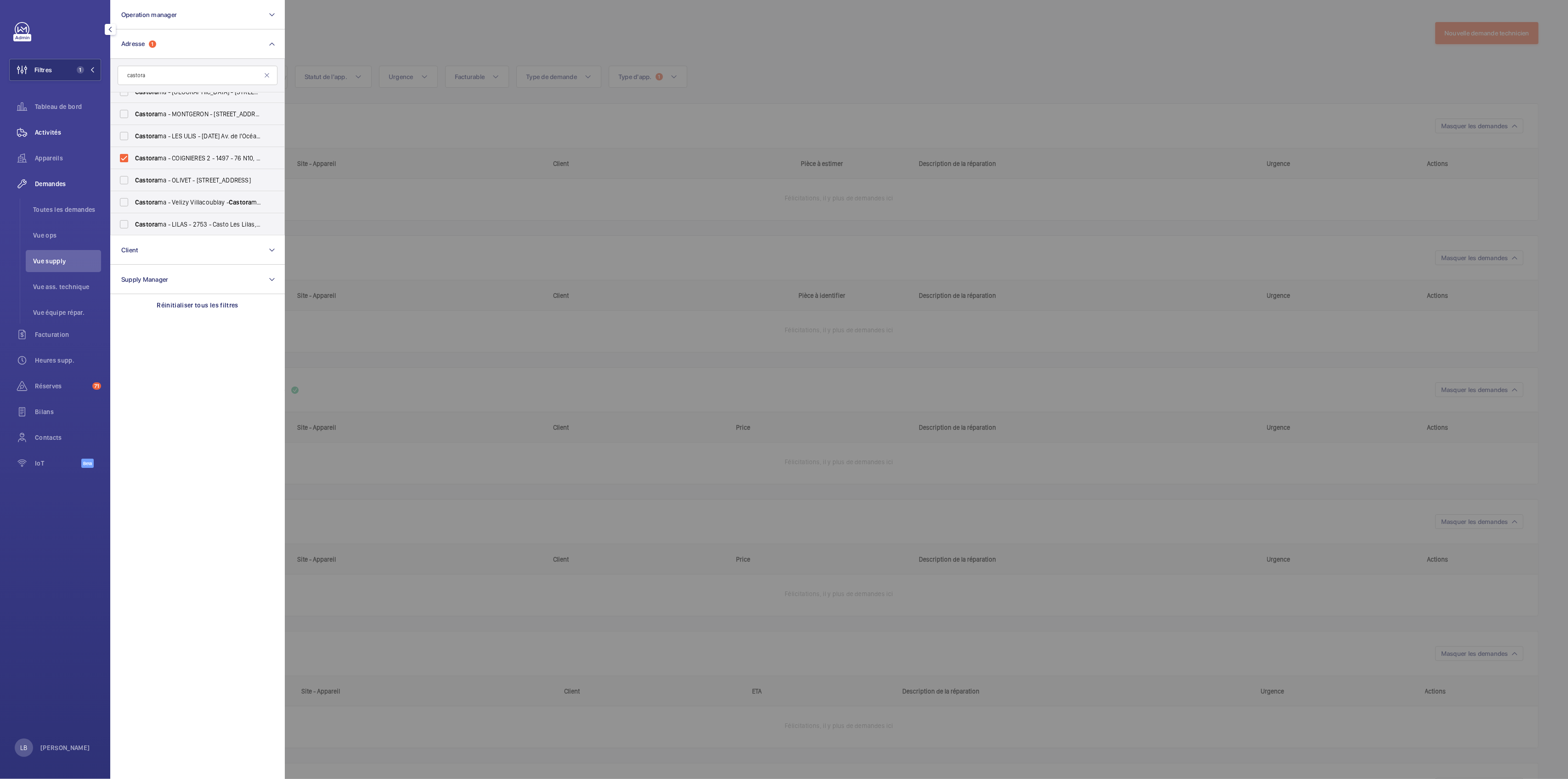
click at [63, 127] on div "Activités" at bounding box center [55, 132] width 92 height 22
click at [683, 63] on div at bounding box center [1069, 389] width 1568 height 779
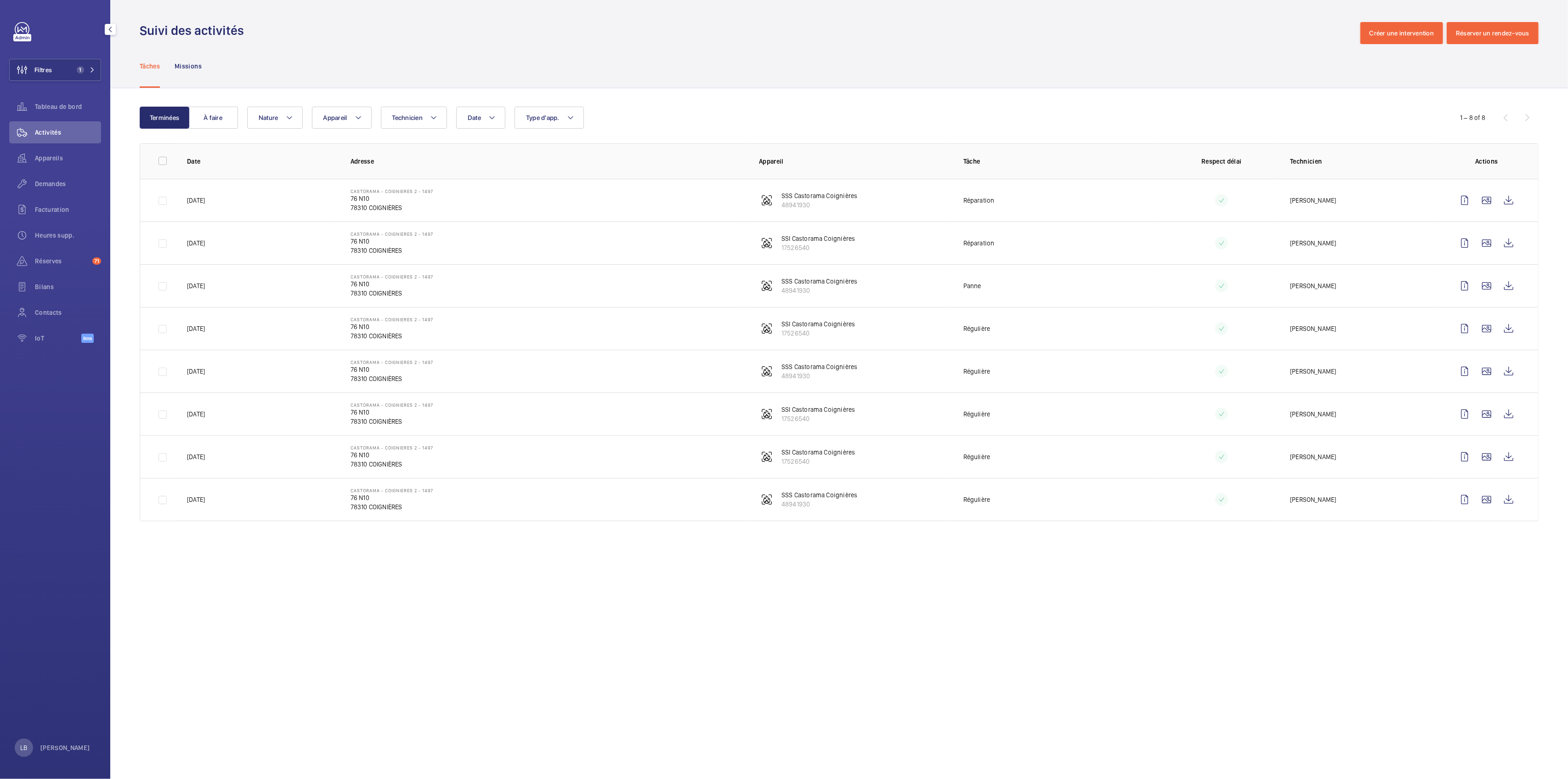
click at [1139, 333] on td "Régulière" at bounding box center [1051, 328] width 205 height 43
